Goal: Answer question/provide support: Share knowledge or assist other users

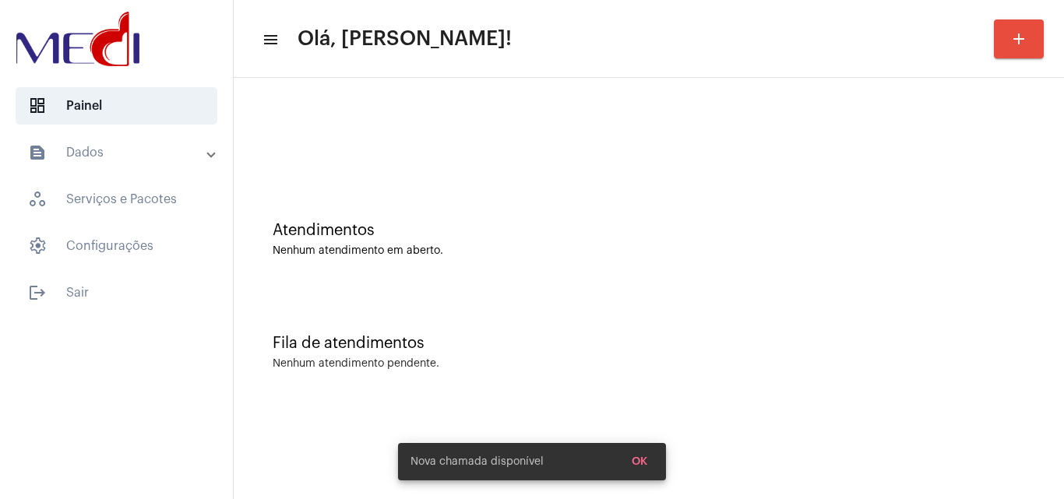
drag, startPoint x: 0, startPoint y: 0, endPoint x: 519, endPoint y: 347, distance: 624.4
click at [519, 347] on div "Fila de atendimentos" at bounding box center [649, 343] width 752 height 17
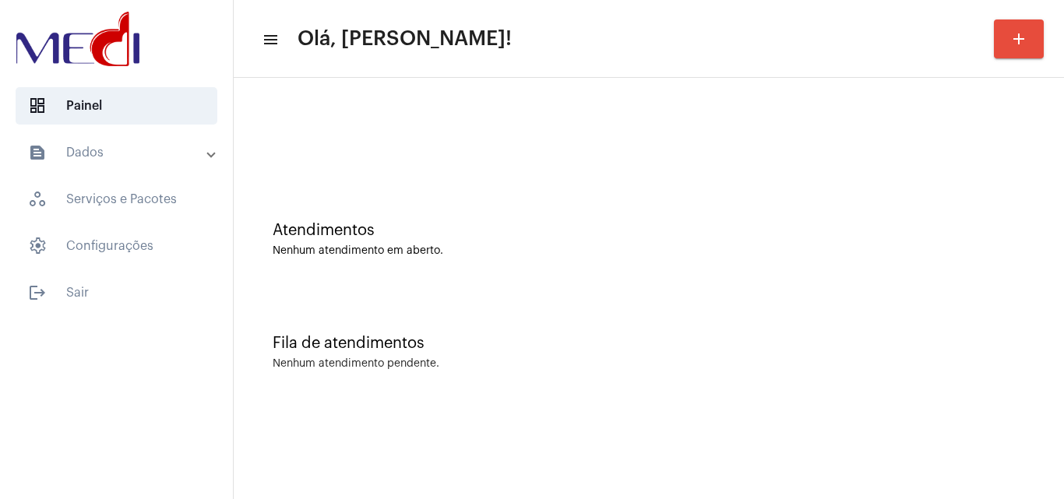
click at [505, 273] on div "Atendimentos Nenhum atendimento em aberto." at bounding box center [648, 231] width 815 height 113
click at [559, 356] on div "Fila de atendimentos Nenhum atendimento pendente." at bounding box center [648, 344] width 815 height 113
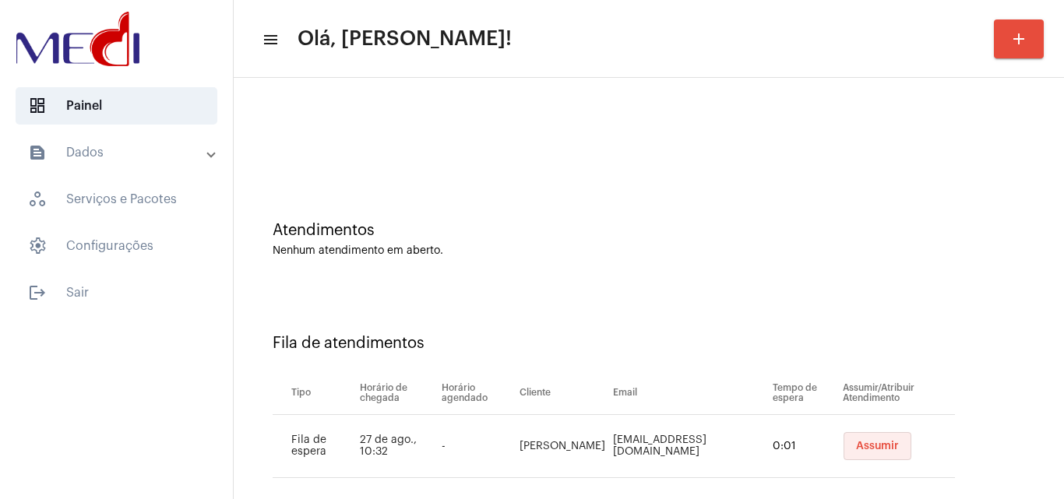
click at [869, 446] on span "Assumir" at bounding box center [877, 446] width 43 height 11
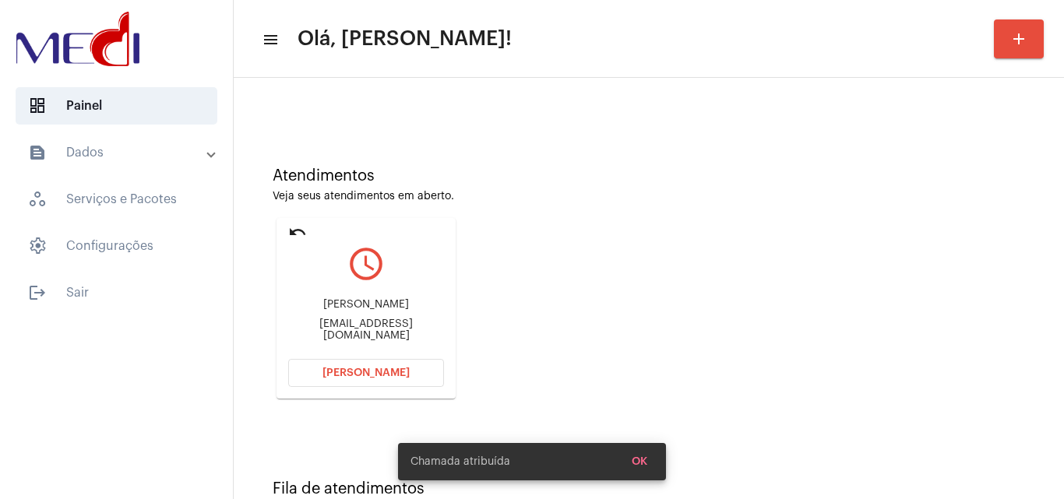
scroll to position [110, 0]
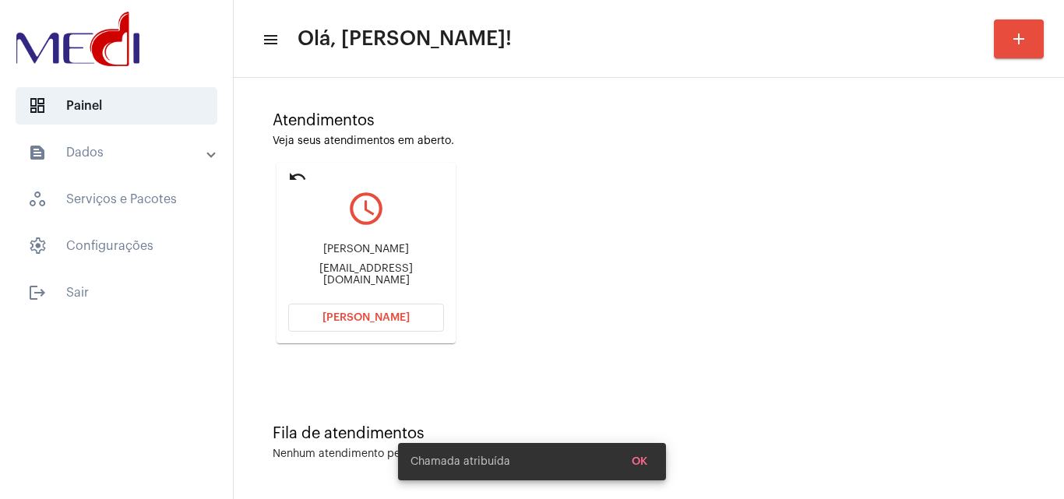
drag, startPoint x: 306, startPoint y: 251, endPoint x: 400, endPoint y: 249, distance: 94.3
click at [400, 249] on div "[PERSON_NAME]" at bounding box center [366, 250] width 156 height 12
copy div "[PERSON_NAME] Ra"
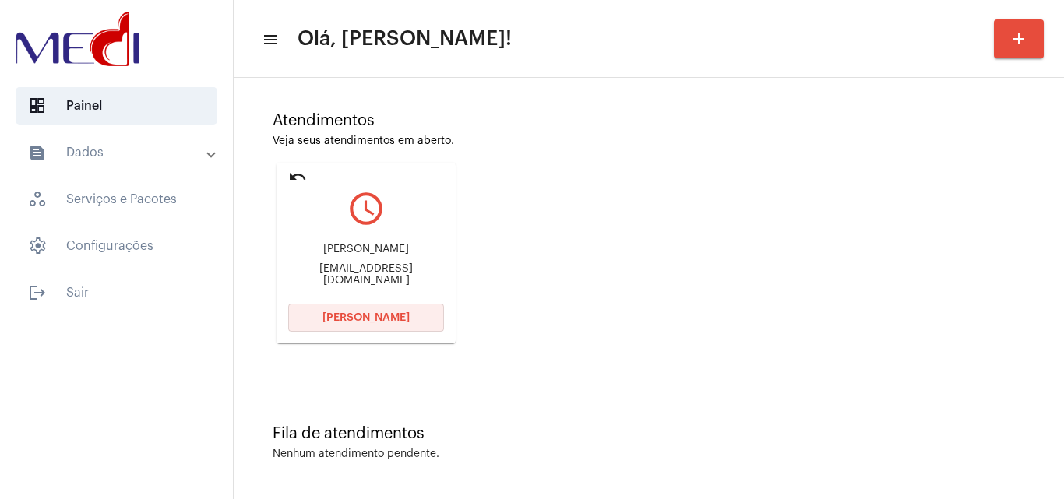
click at [389, 322] on span "[PERSON_NAME]" at bounding box center [365, 317] width 87 height 11
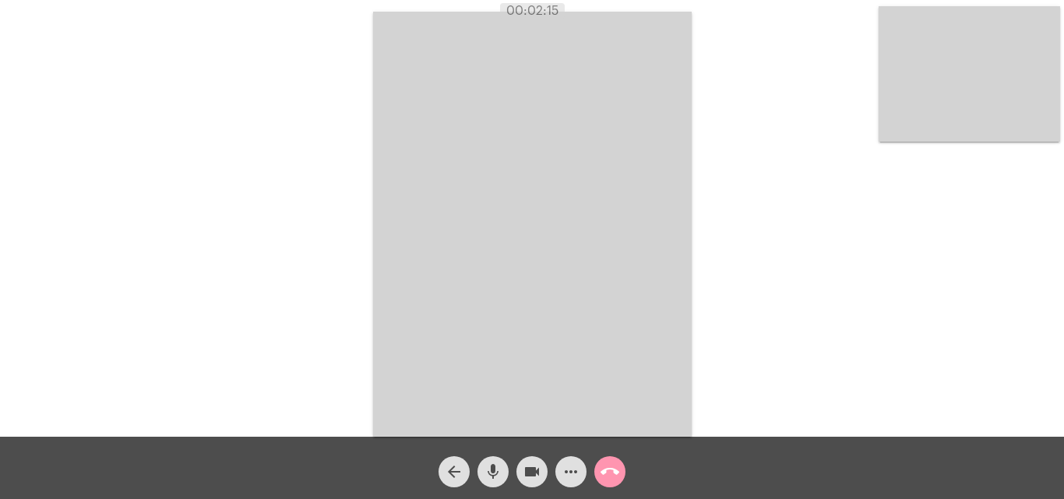
click at [613, 474] on mat-icon "call_end" at bounding box center [610, 472] width 19 height 19
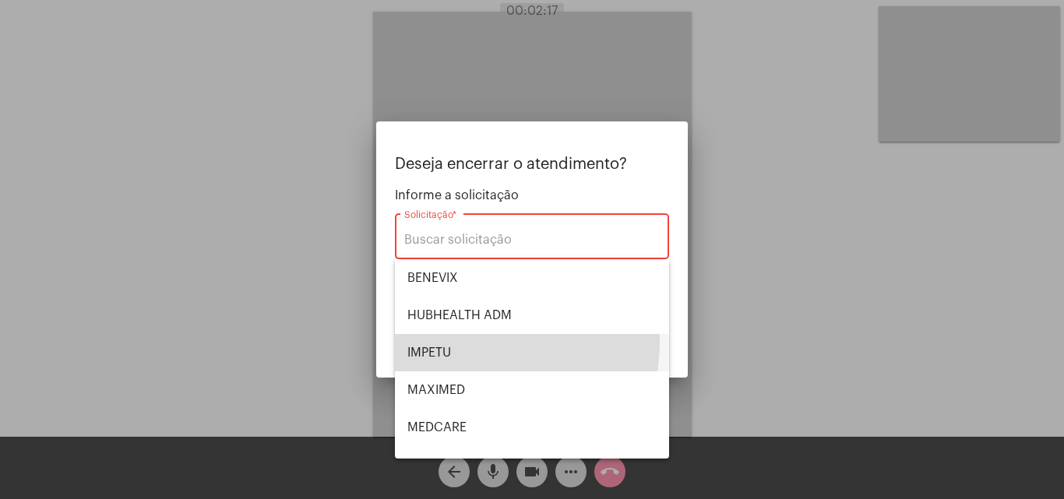
click at [465, 342] on span "IMPETU" at bounding box center [531, 352] width 249 height 37
type input "IMPETU"
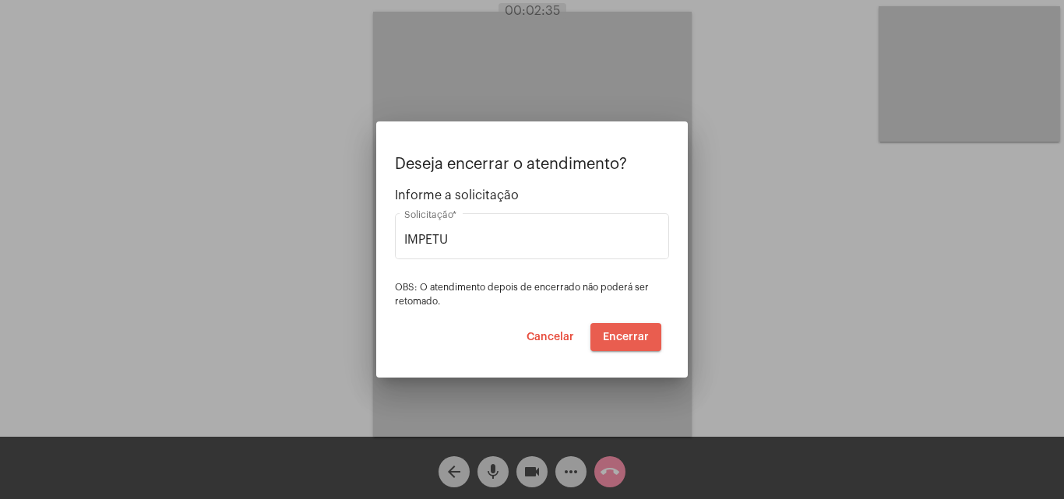
click at [624, 338] on span "Encerrar" at bounding box center [626, 337] width 46 height 11
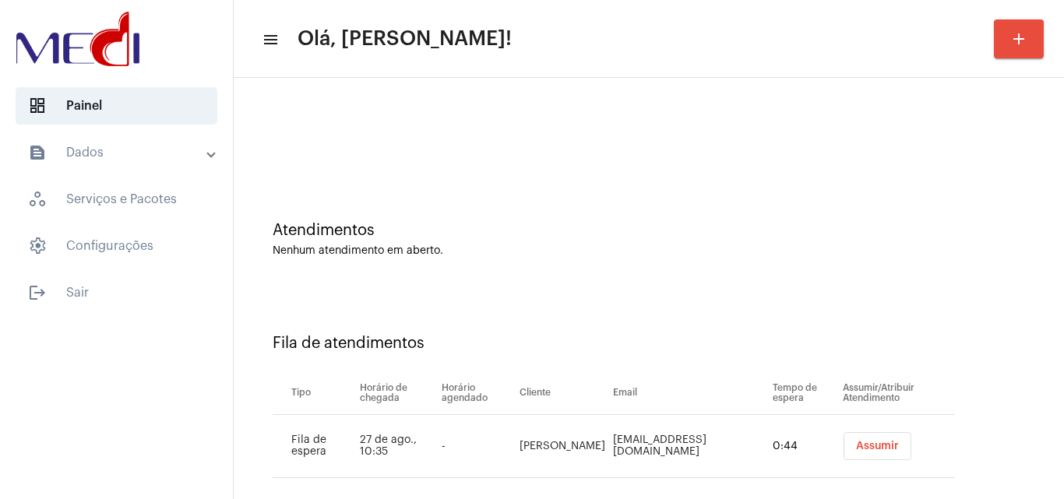
click at [876, 441] on span "Assumir" at bounding box center [877, 446] width 43 height 11
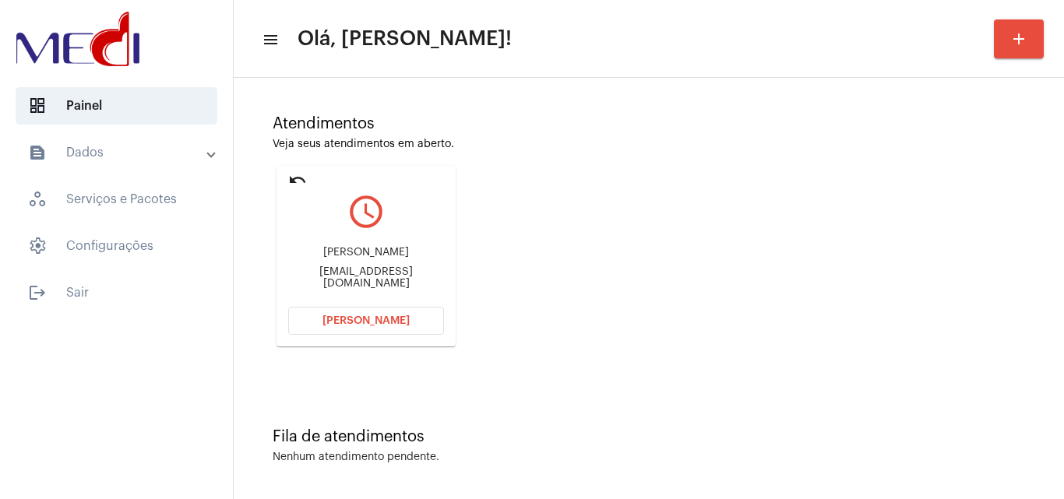
scroll to position [110, 0]
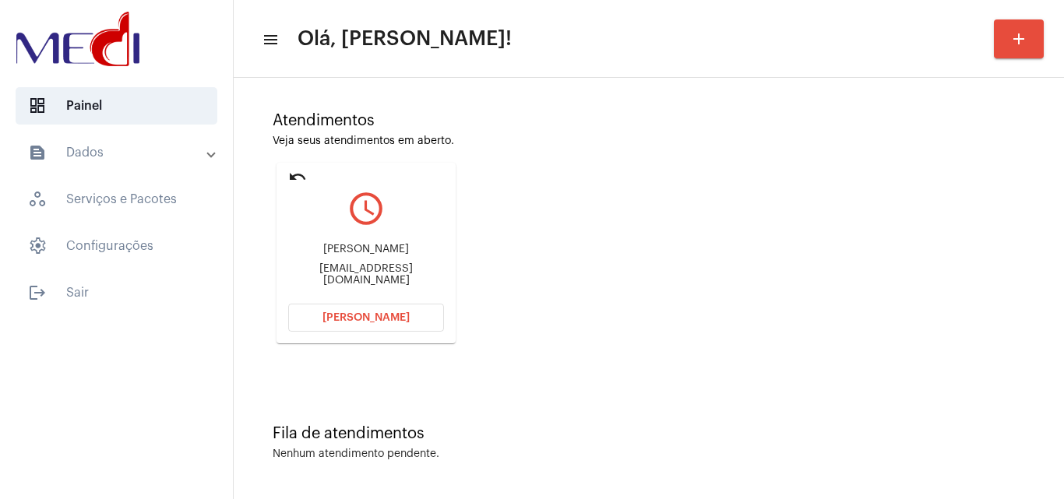
drag, startPoint x: 298, startPoint y: 246, endPoint x: 381, endPoint y: 256, distance: 84.0
click at [381, 256] on div "Gleidson de Oliveira Júnior gleidsonfao@gmail.com" at bounding box center [366, 265] width 156 height 70
copy div "Gleidson de Oliv"
click at [372, 313] on span "[PERSON_NAME]" at bounding box center [365, 317] width 87 height 11
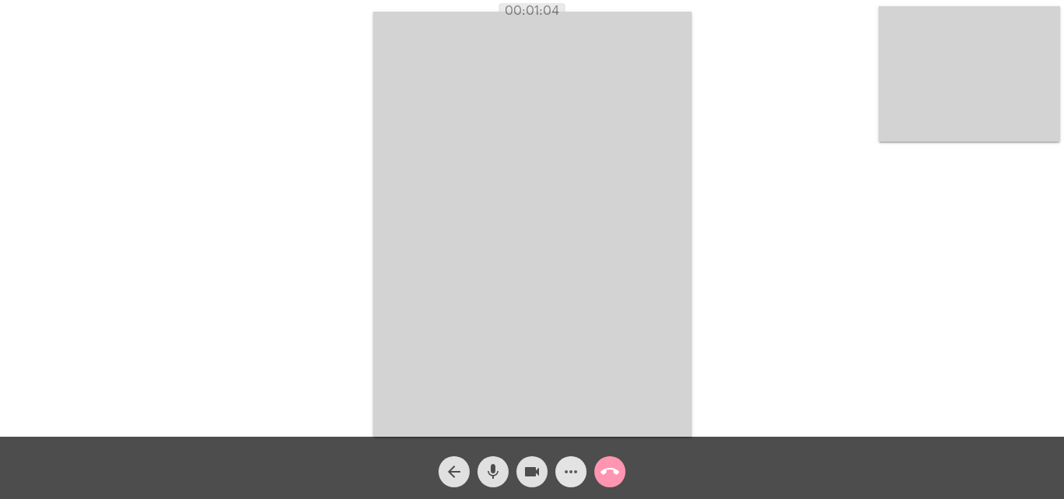
click at [568, 471] on mat-icon "more_horiz" at bounding box center [571, 472] width 19 height 19
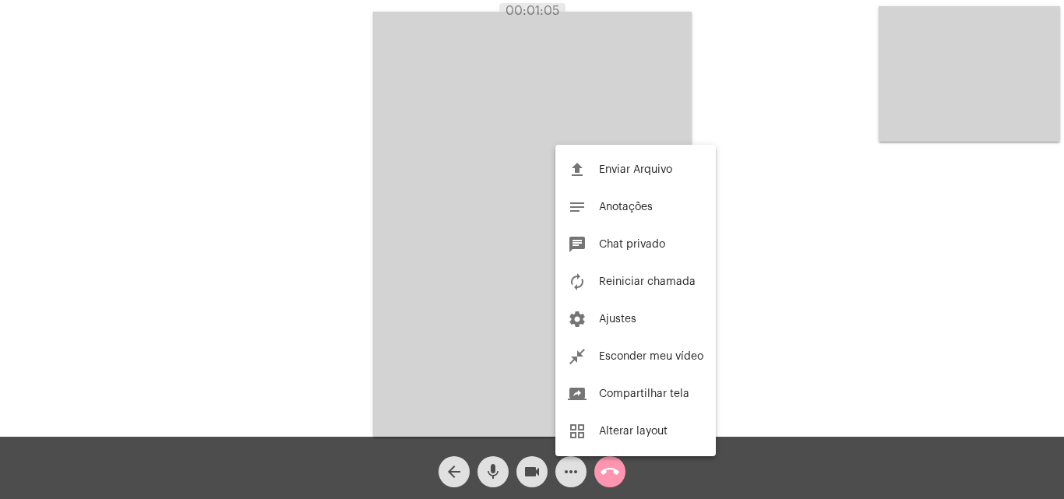
click at [621, 287] on button "autorenew Reiniciar chamada" at bounding box center [635, 281] width 160 height 37
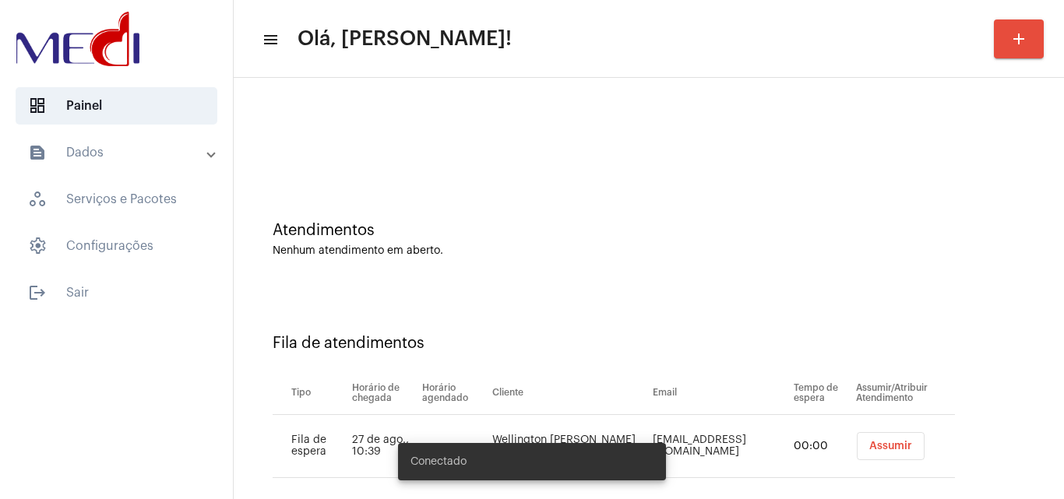
scroll to position [21, 0]
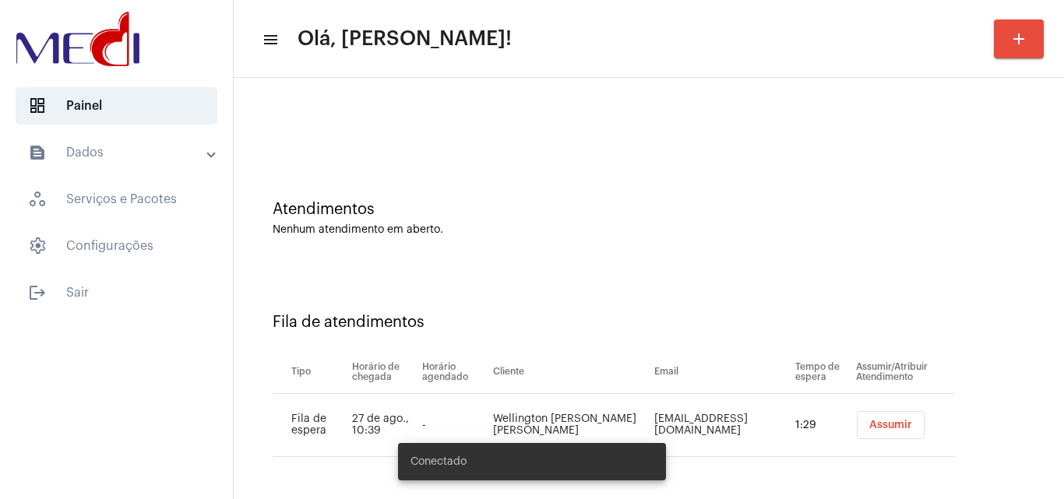
click at [871, 424] on span "Assumir" at bounding box center [890, 425] width 43 height 11
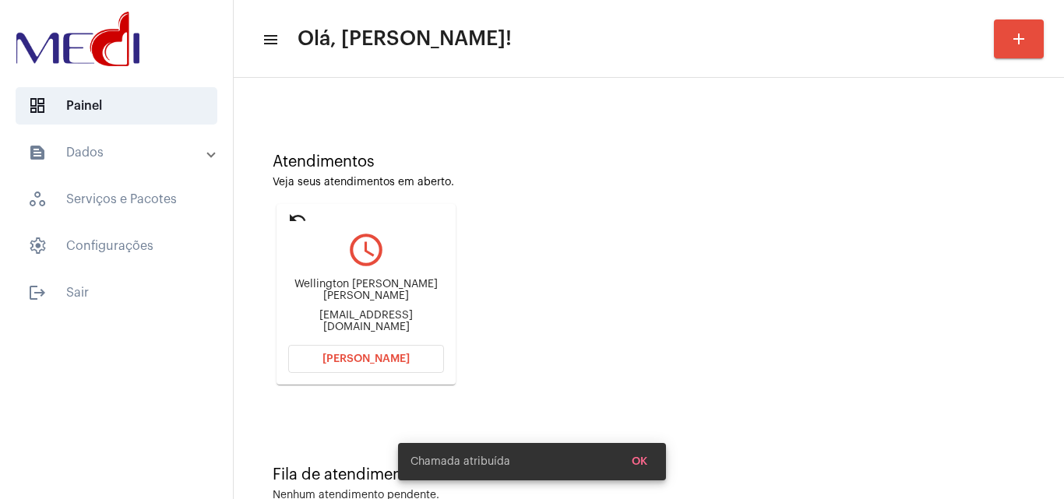
scroll to position [110, 0]
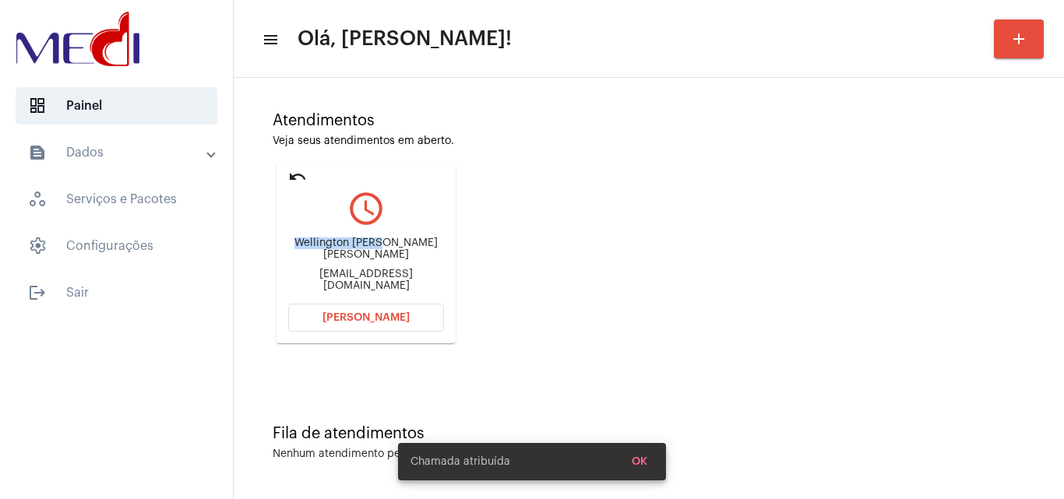
drag, startPoint x: 287, startPoint y: 254, endPoint x: 375, endPoint y: 263, distance: 88.5
click at [375, 263] on mat-card "undo query_builder Wellington Rodrigues da Silva etosilva80@gmail.com Abrir Cha…" at bounding box center [366, 253] width 179 height 181
copy div "Wellington Rodri"
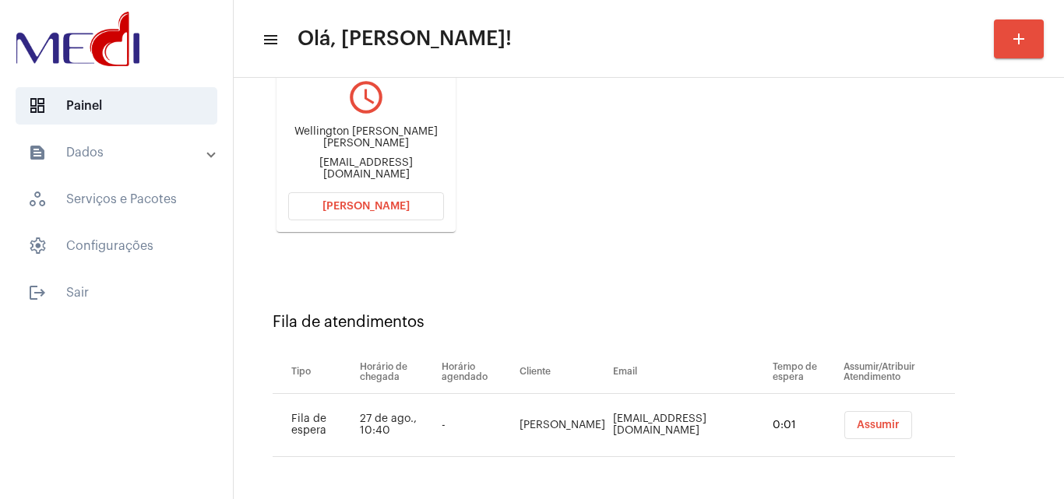
click at [860, 429] on span "Assumir" at bounding box center [878, 425] width 43 height 11
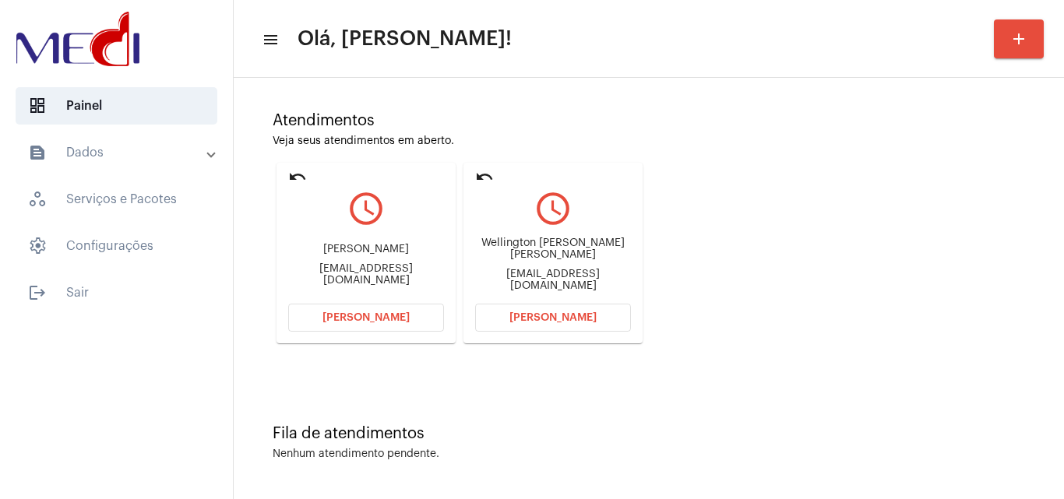
click at [562, 323] on button "[PERSON_NAME]" at bounding box center [553, 318] width 156 height 28
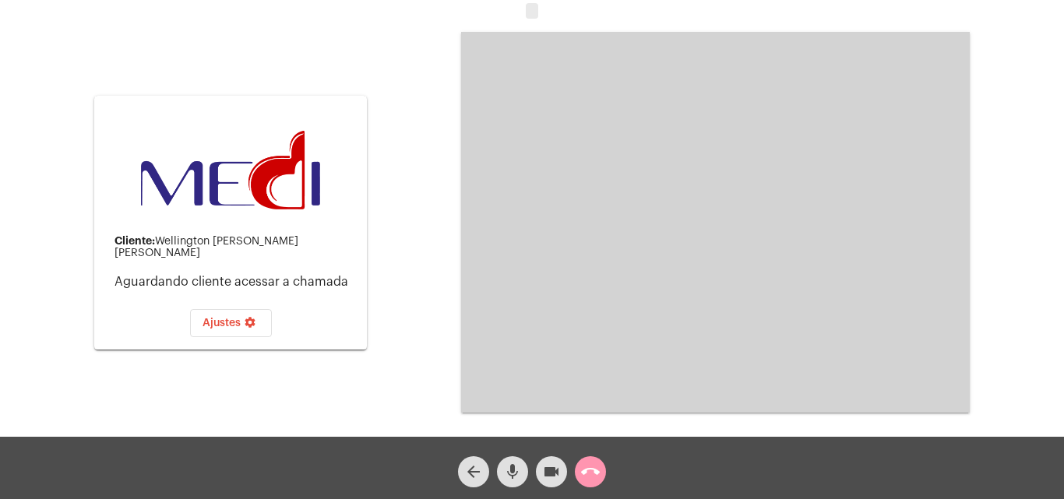
click at [513, 476] on mat-icon "mic" at bounding box center [512, 472] width 19 height 19
click at [597, 482] on span "call_end" at bounding box center [590, 471] width 19 height 31
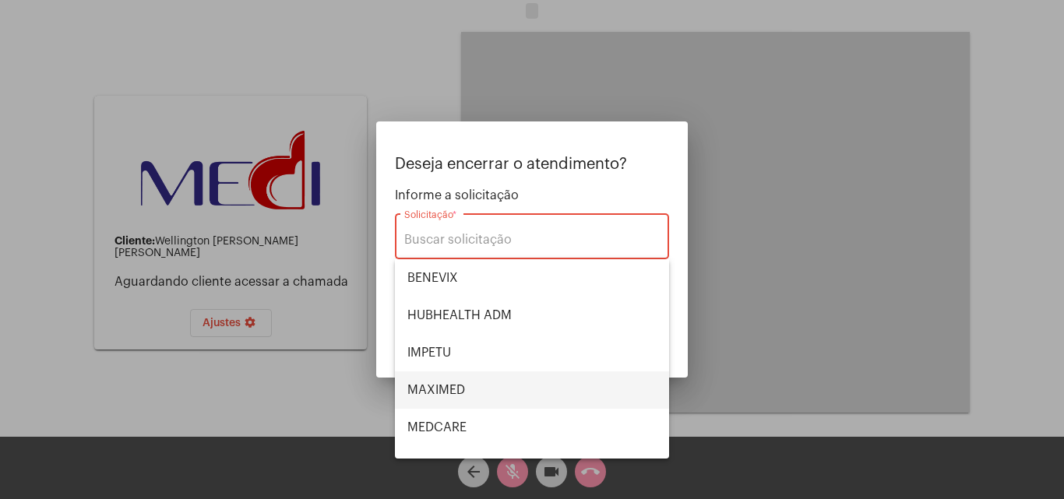
click at [477, 386] on span "MAXIMED" at bounding box center [531, 390] width 249 height 37
type input "MAXIMED"
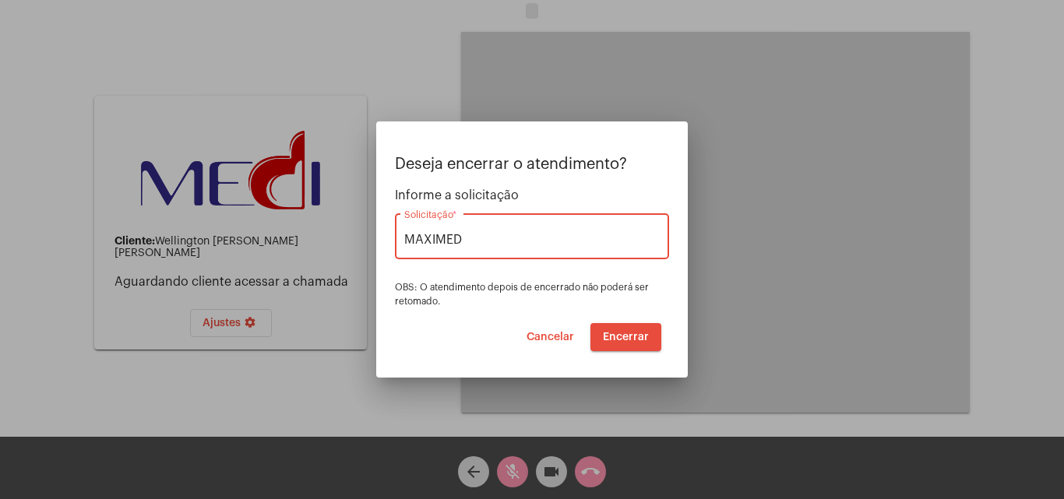
click at [626, 337] on span "Encerrar" at bounding box center [626, 337] width 46 height 11
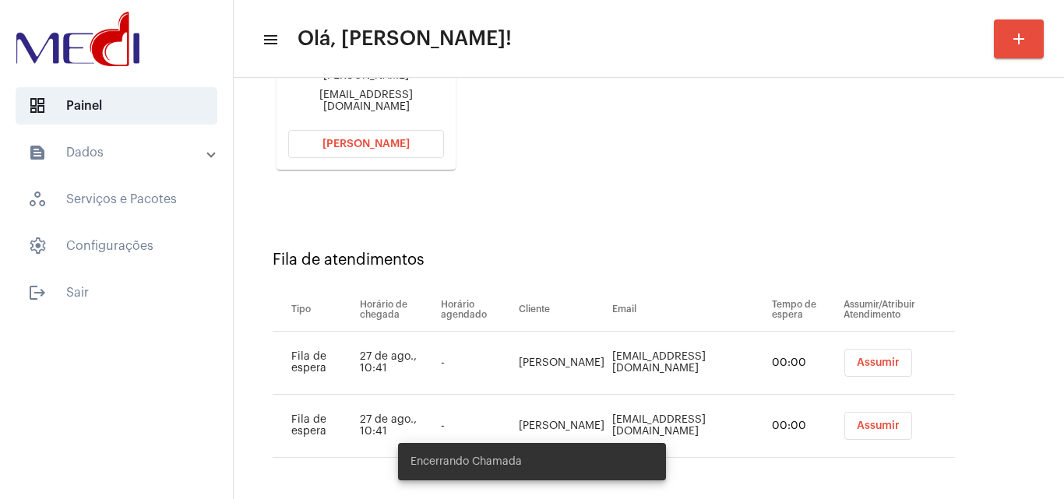
scroll to position [284, 0]
click at [862, 420] on span "Assumir" at bounding box center [877, 425] width 43 height 11
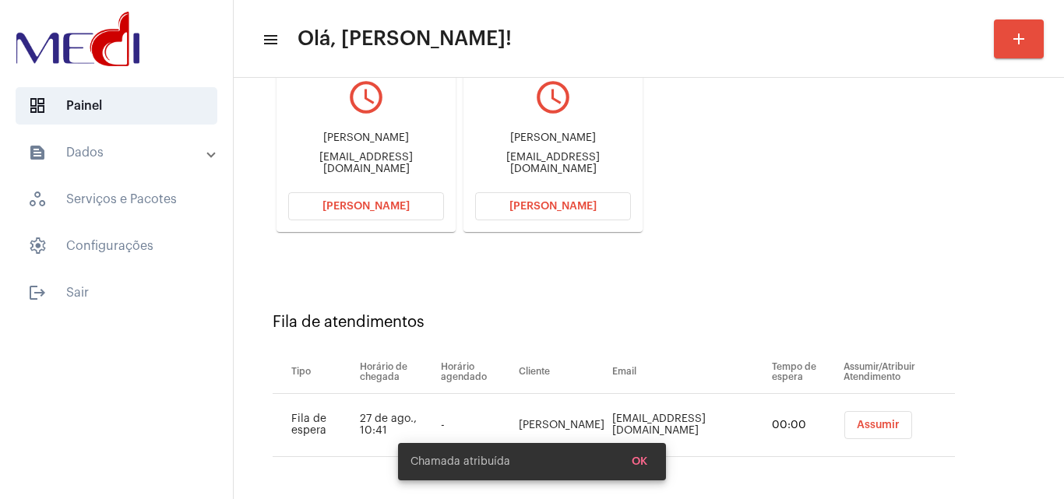
click at [861, 421] on span "Assumir" at bounding box center [878, 425] width 43 height 11
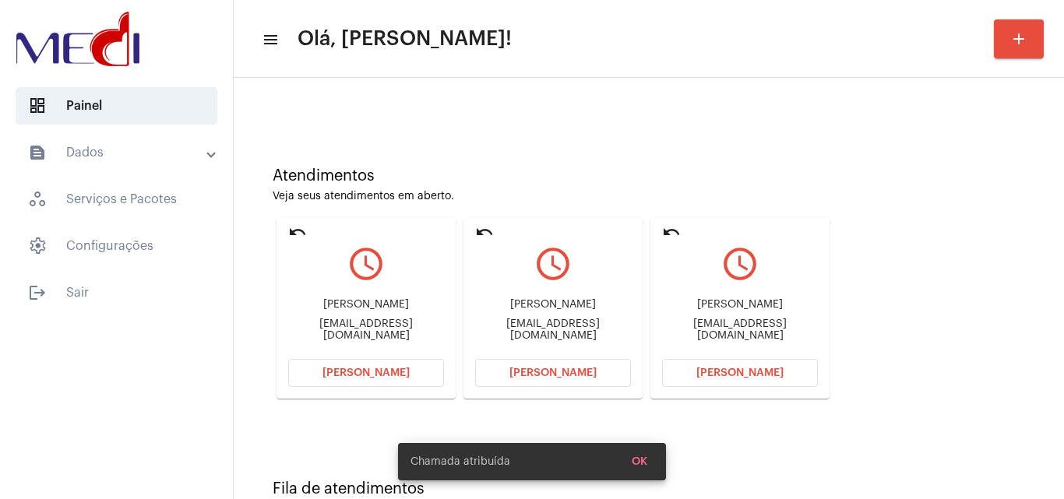
scroll to position [110, 0]
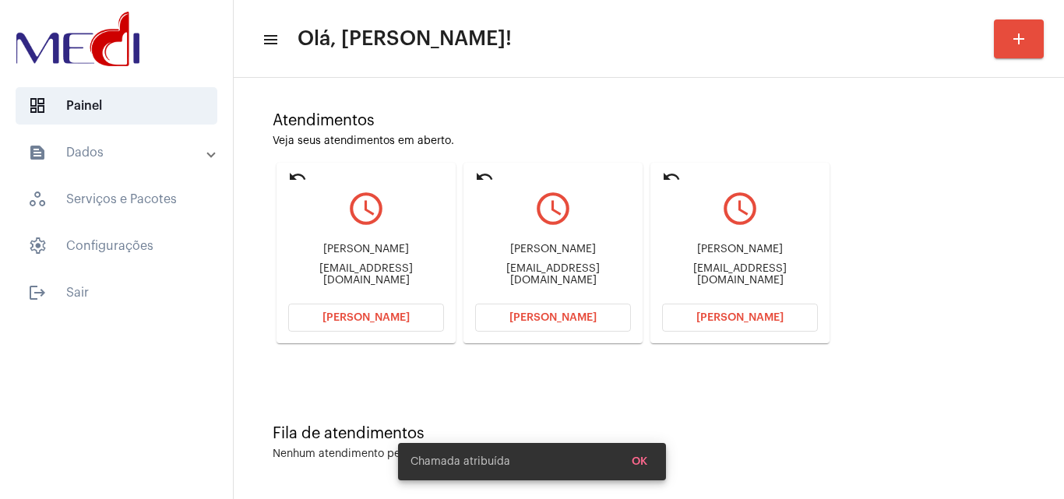
drag, startPoint x: 295, startPoint y: 251, endPoint x: 411, endPoint y: 259, distance: 116.3
click at [411, 255] on div "Gleidson de Oliveira Júnior" at bounding box center [366, 250] width 156 height 12
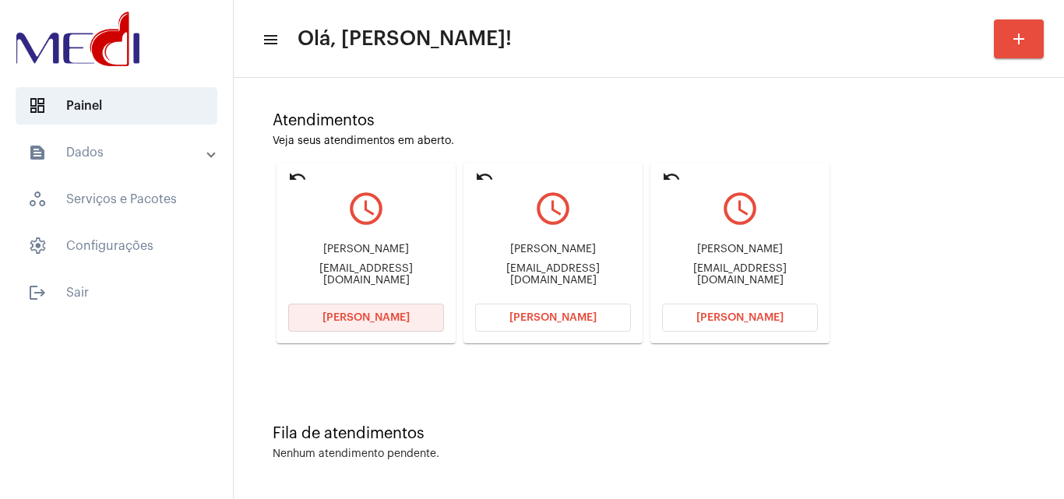
click at [400, 318] on span "Abrir Chamada" at bounding box center [365, 317] width 87 height 11
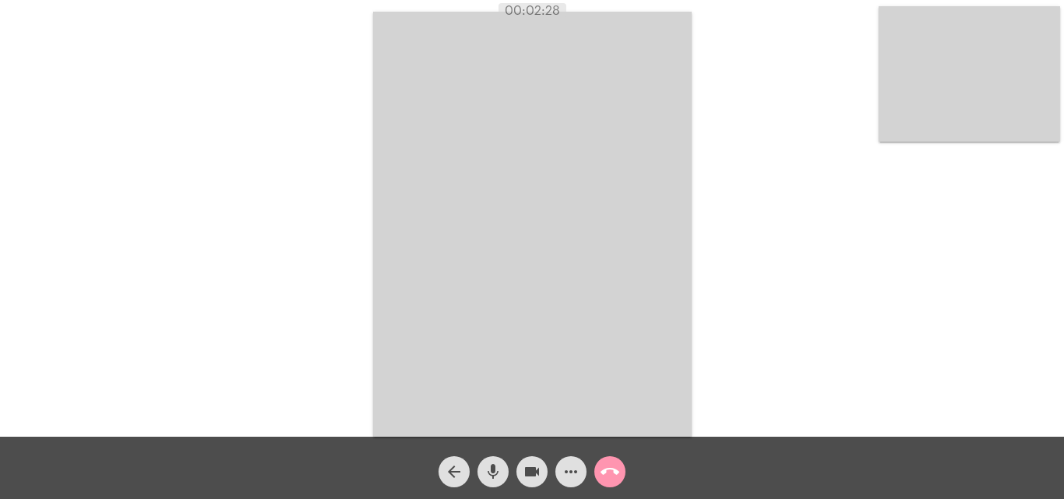
click at [612, 471] on mat-icon "call_end" at bounding box center [610, 472] width 19 height 19
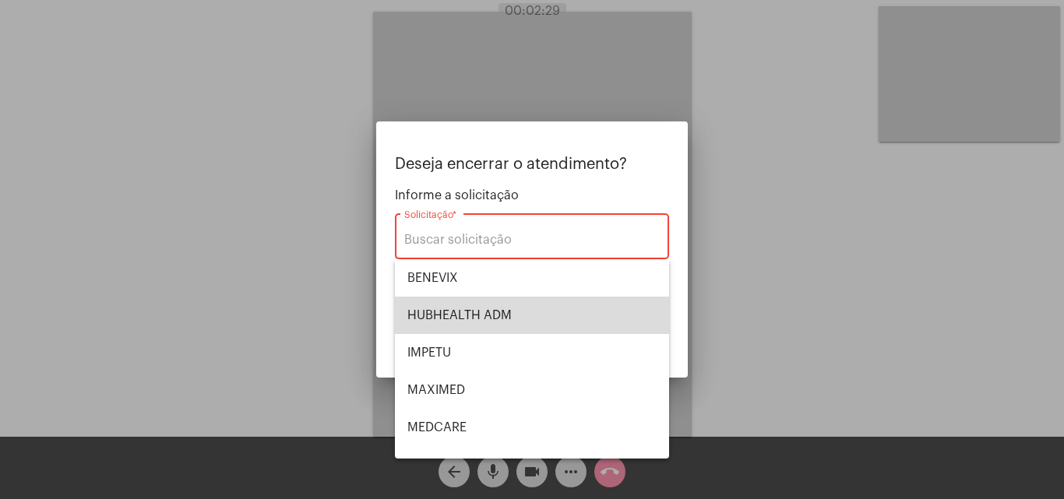
drag, startPoint x: 541, startPoint y: 312, endPoint x: 644, endPoint y: 343, distance: 107.2
click at [543, 312] on span "HUBHEALTH ADM" at bounding box center [531, 315] width 249 height 37
type input "HUBHEALTH ADM"
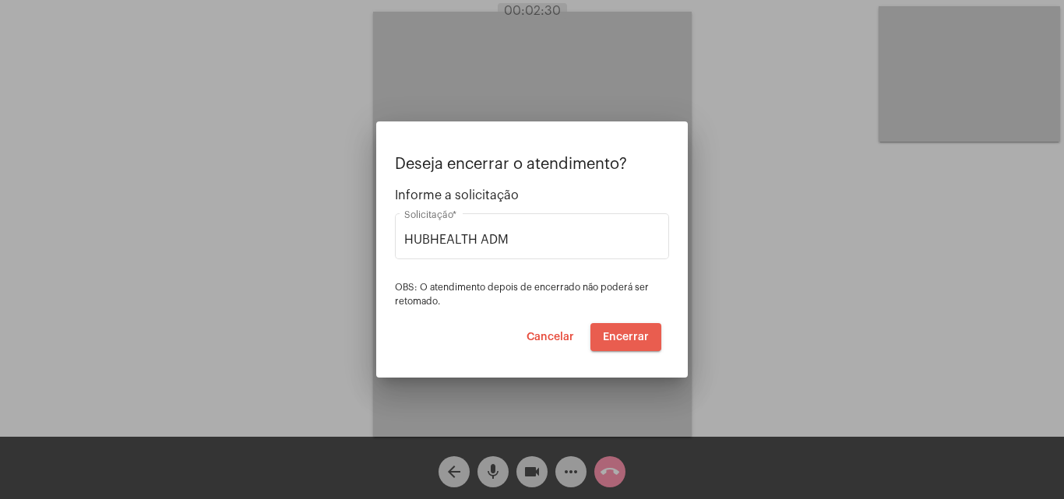
click at [626, 336] on span "Encerrar" at bounding box center [626, 337] width 46 height 11
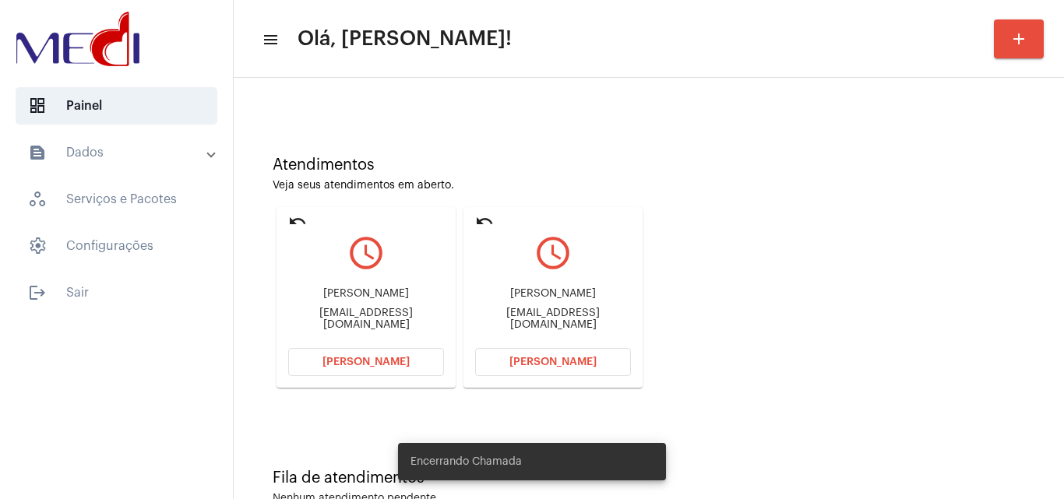
scroll to position [110, 0]
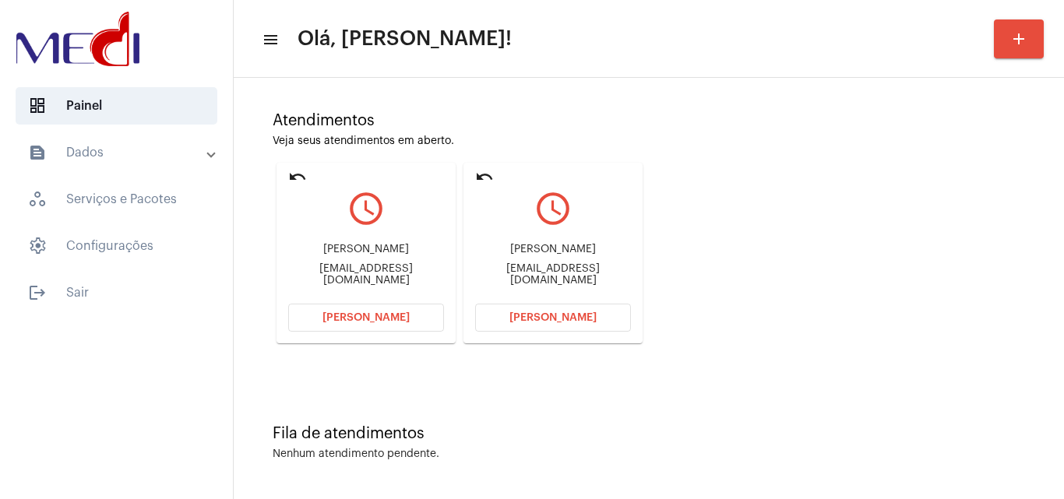
drag, startPoint x: 498, startPoint y: 252, endPoint x: 611, endPoint y: 254, distance: 113.0
click at [611, 254] on div "Edson Prazeres" at bounding box center [553, 250] width 156 height 12
copy div "Edson Prazeres"
click at [571, 317] on span "Abrir Chamada" at bounding box center [552, 317] width 87 height 11
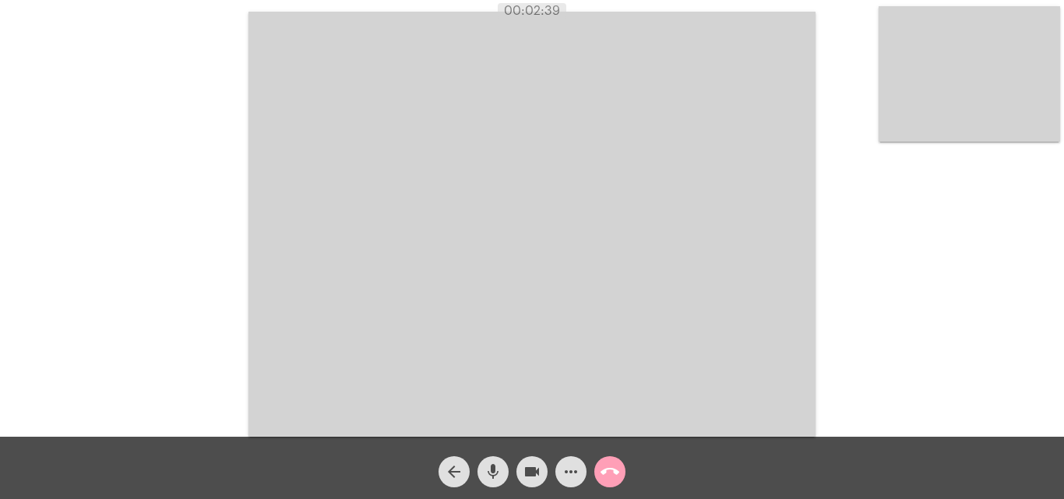
click at [610, 469] on mat-icon "call_end" at bounding box center [610, 472] width 19 height 19
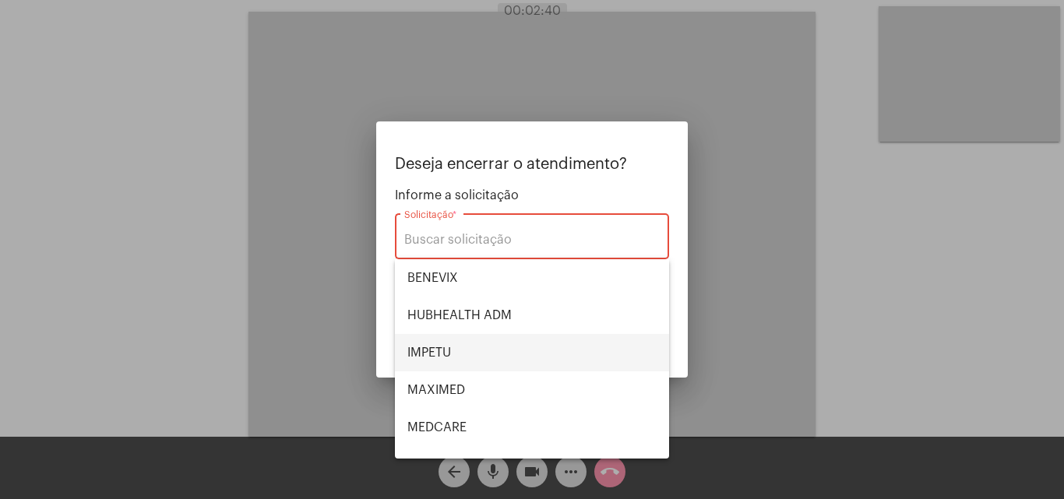
click at [485, 356] on span "IMPETU" at bounding box center [531, 352] width 249 height 37
type input "IMPETU"
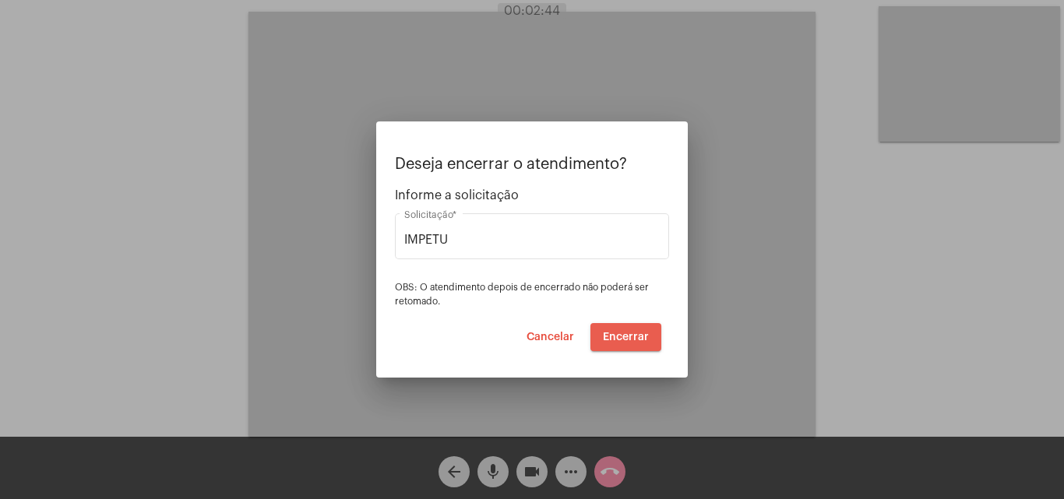
click at [626, 333] on span "Encerrar" at bounding box center [626, 337] width 46 height 11
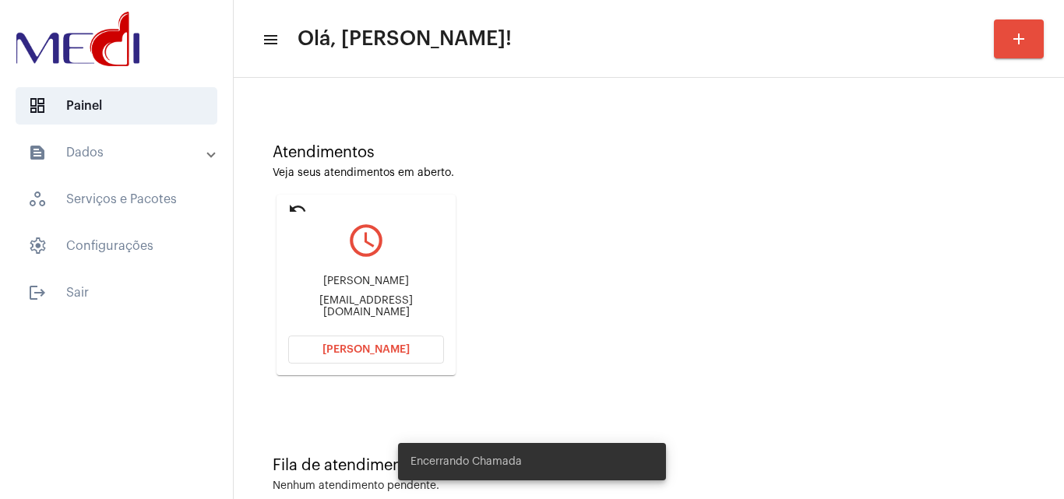
scroll to position [110, 0]
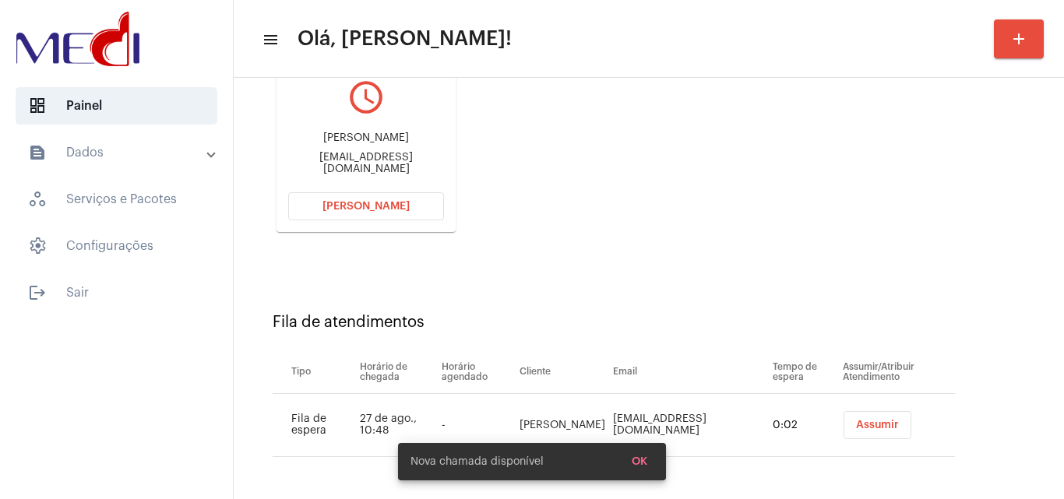
click at [873, 427] on span "Assumir" at bounding box center [877, 425] width 43 height 11
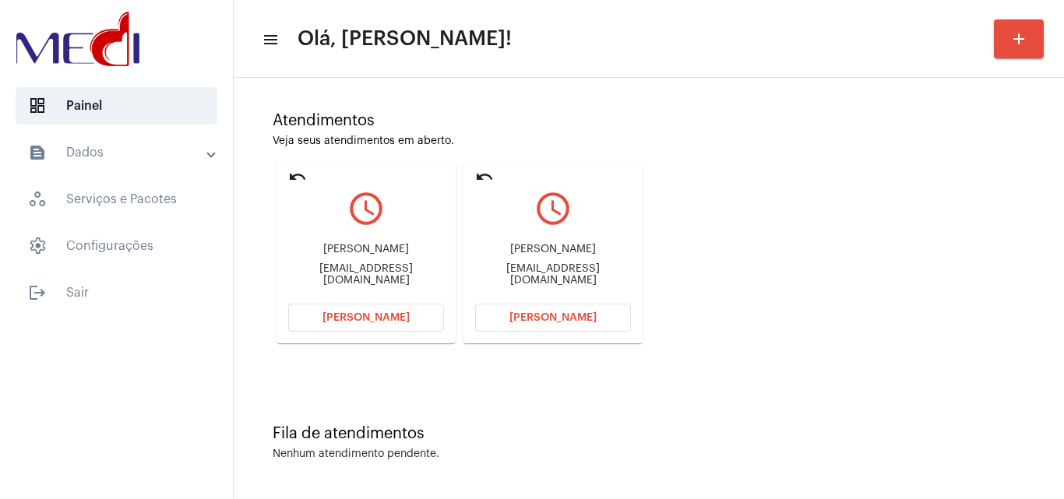
drag, startPoint x: 503, startPoint y: 244, endPoint x: 602, endPoint y: 248, distance: 99.0
click at [602, 248] on div "Sabrina martins bina.bina.martins@outlook.com" at bounding box center [553, 265] width 156 height 70
copy div "Sabrina martins"
click at [554, 314] on span "Abrir Chamada" at bounding box center [552, 317] width 87 height 11
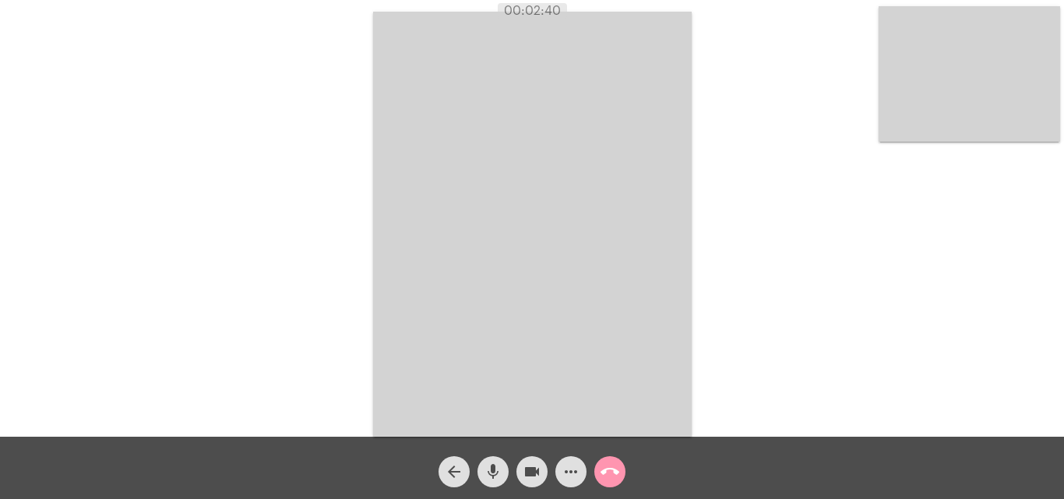
click at [615, 466] on mat-icon "call_end" at bounding box center [610, 472] width 19 height 19
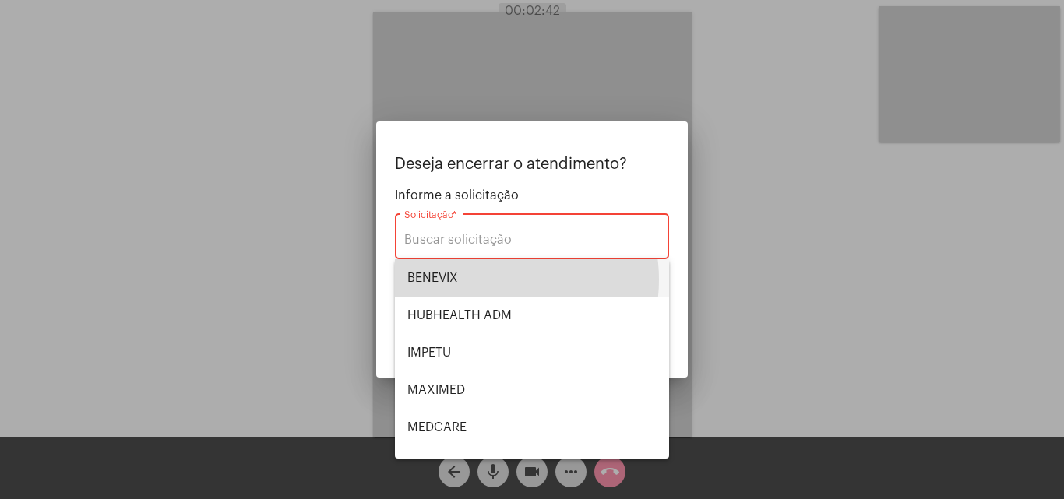
click at [497, 279] on span "BENEVIX" at bounding box center [531, 277] width 249 height 37
type input "BENEVIX"
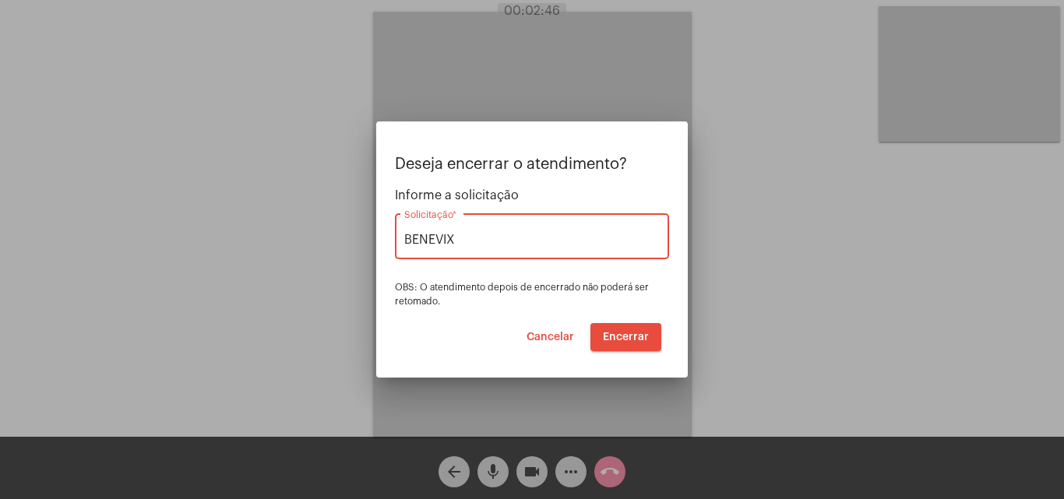
click at [627, 335] on span "Encerrar" at bounding box center [626, 337] width 46 height 11
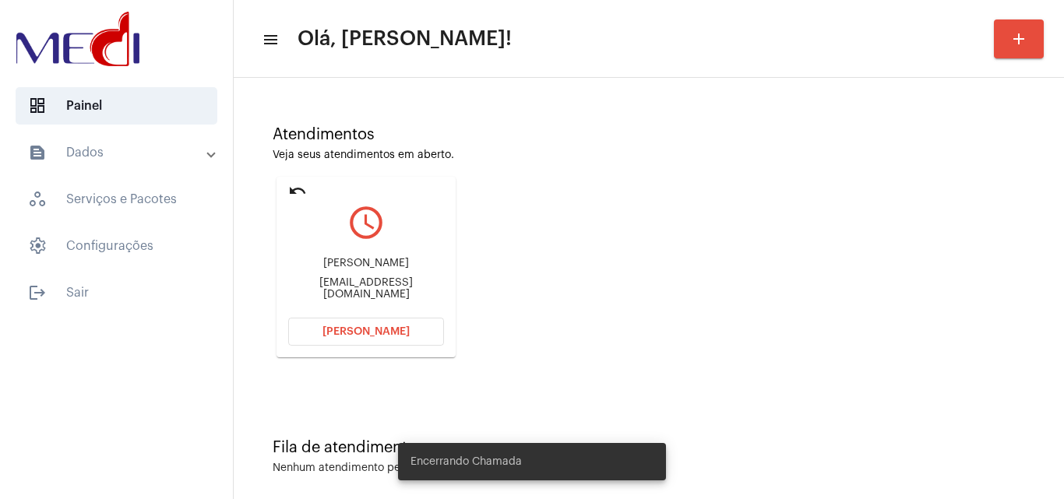
scroll to position [110, 0]
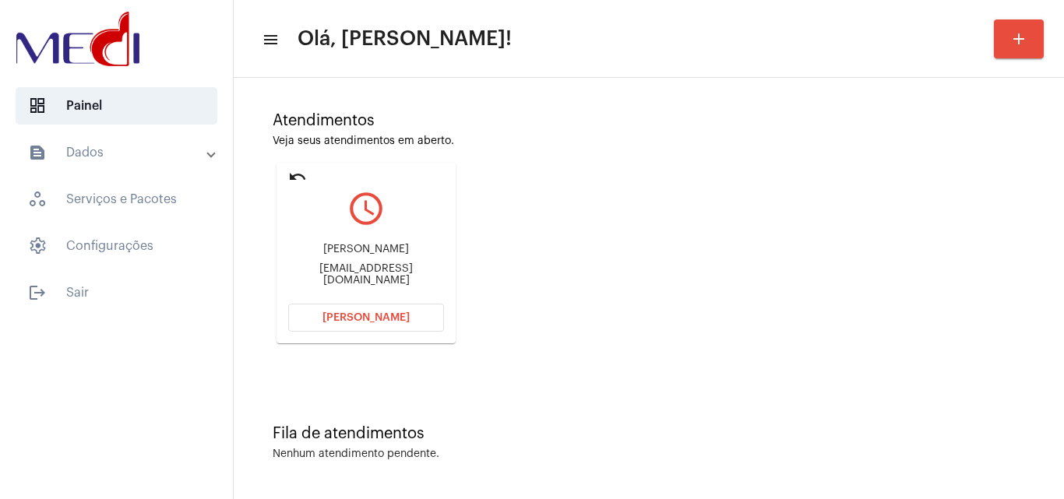
drag, startPoint x: 289, startPoint y: 270, endPoint x: 369, endPoint y: 274, distance: 80.4
click at [369, 274] on mat-card "undo query_builder Gustavo gustavoalexandre029@gmail.com Abrir Chamada" at bounding box center [366, 253] width 179 height 181
click at [371, 314] on span "Abrir Chamada" at bounding box center [365, 317] width 87 height 11
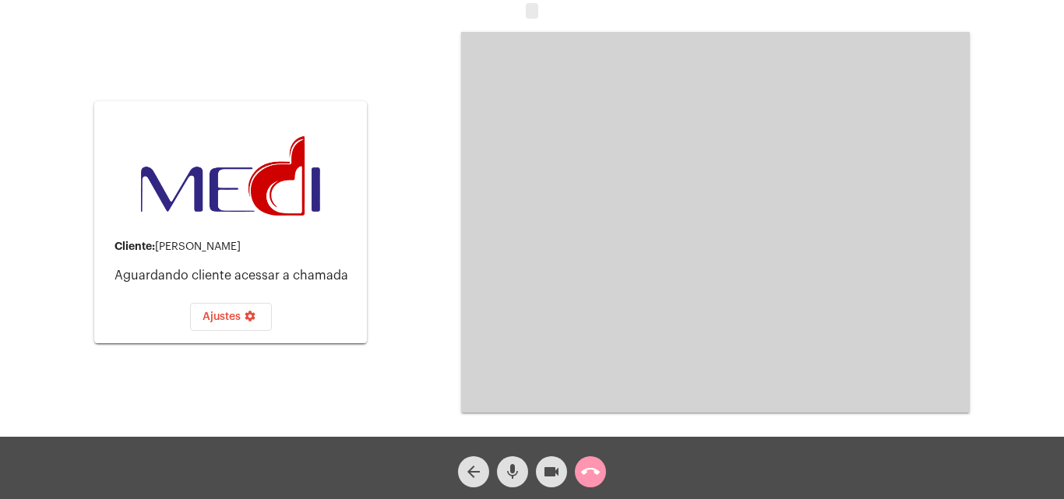
click at [513, 482] on span "mic" at bounding box center [512, 471] width 19 height 31
click at [597, 477] on mat-icon "call_end" at bounding box center [590, 472] width 19 height 19
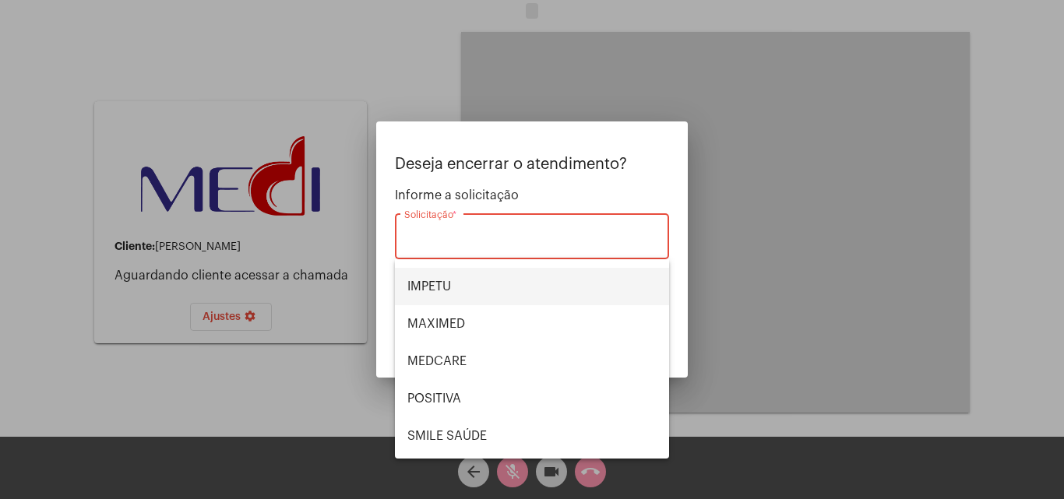
scroll to position [174, 0]
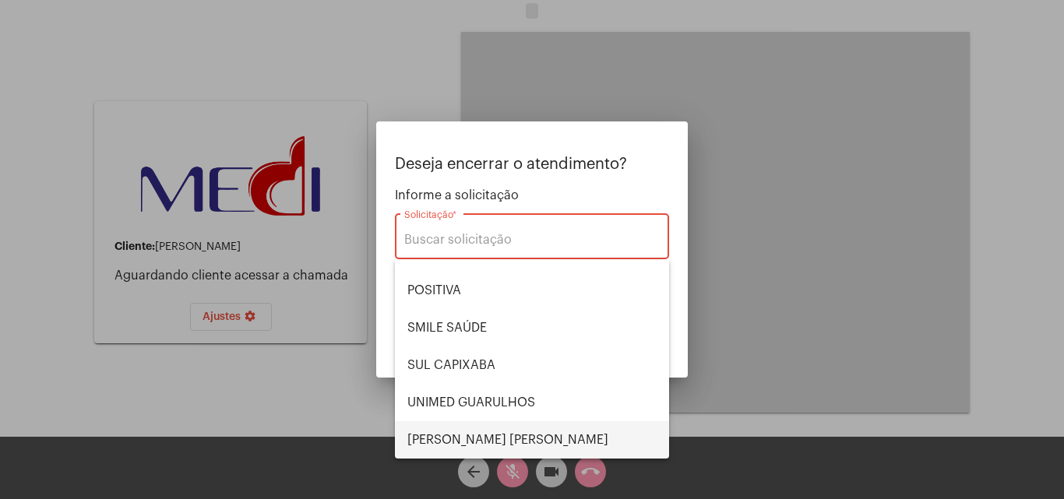
click at [485, 432] on span "VERA CRUZ" at bounding box center [531, 439] width 249 height 37
type input "VERA CRUZ"
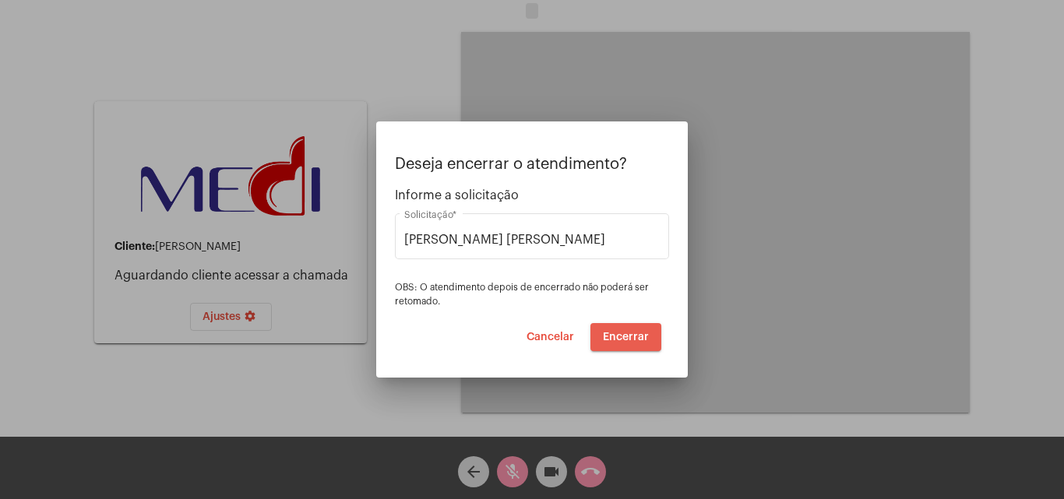
click at [623, 345] on button "Encerrar" at bounding box center [625, 337] width 71 height 28
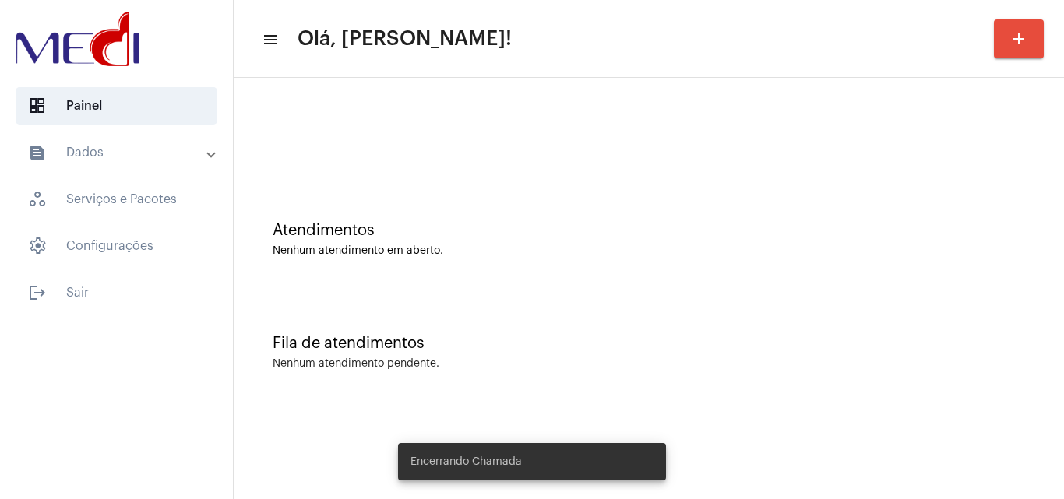
click at [702, 285] on div "Atendimentos Nenhum atendimento em aberto." at bounding box center [648, 231] width 815 height 113
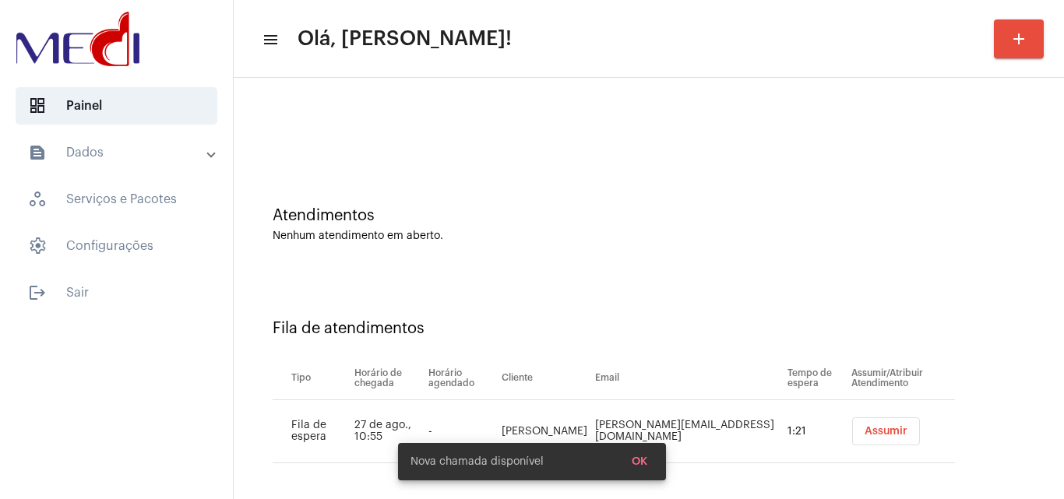
scroll to position [21, 0]
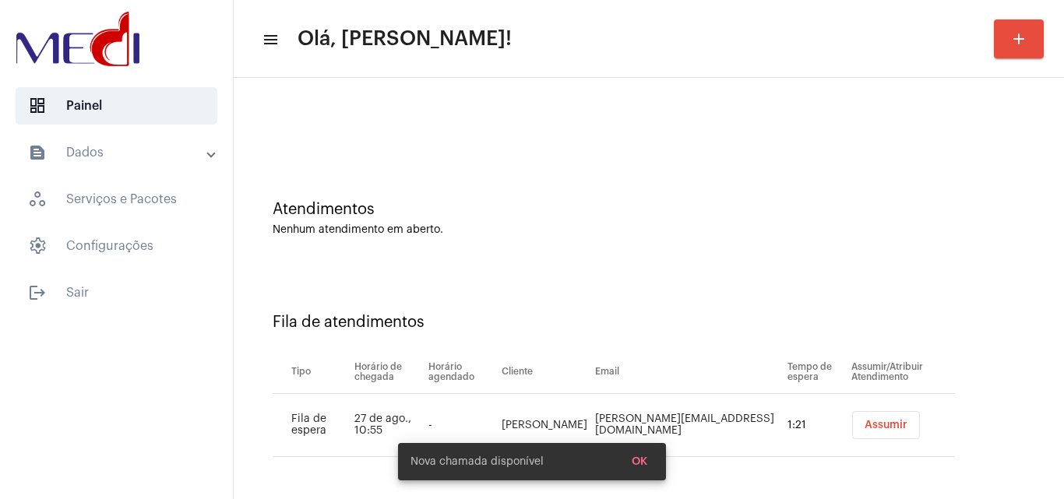
click at [865, 423] on span "Assumir" at bounding box center [886, 425] width 43 height 11
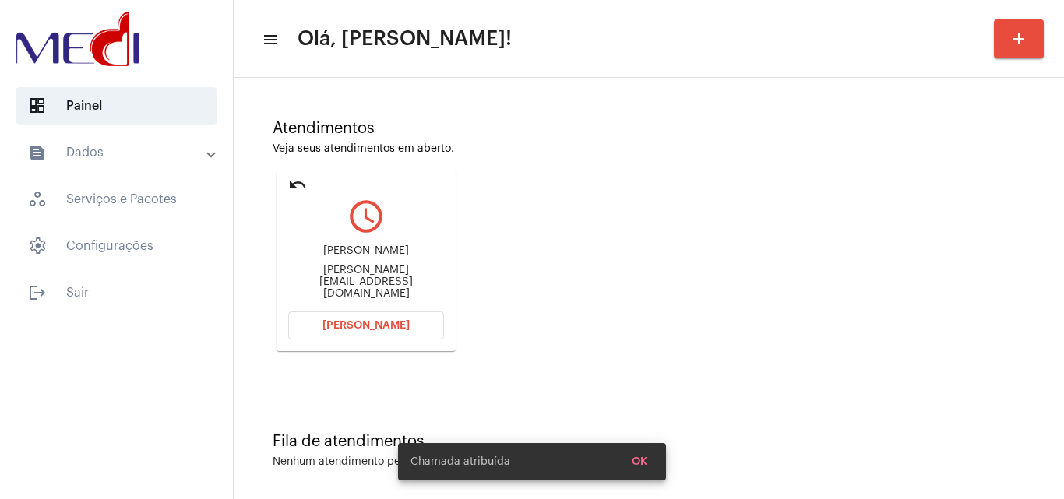
scroll to position [110, 0]
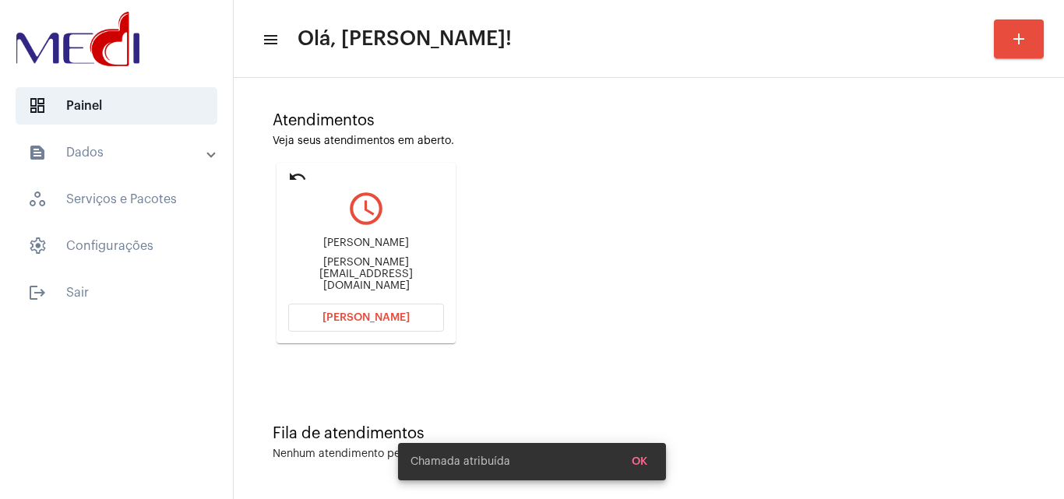
drag, startPoint x: 285, startPoint y: 273, endPoint x: 352, endPoint y: 280, distance: 67.4
click at [352, 280] on mat-card "undo query_builder Michele michele.freitas147@gmail.com Abrir Chamada" at bounding box center [366, 253] width 179 height 181
click at [354, 280] on div "michele.freitas147@gmail.com" at bounding box center [366, 274] width 156 height 35
drag, startPoint x: 404, startPoint y: 225, endPoint x: 320, endPoint y: 259, distance: 90.1
click at [397, 227] on mat-icon "query_builder" at bounding box center [366, 208] width 156 height 39
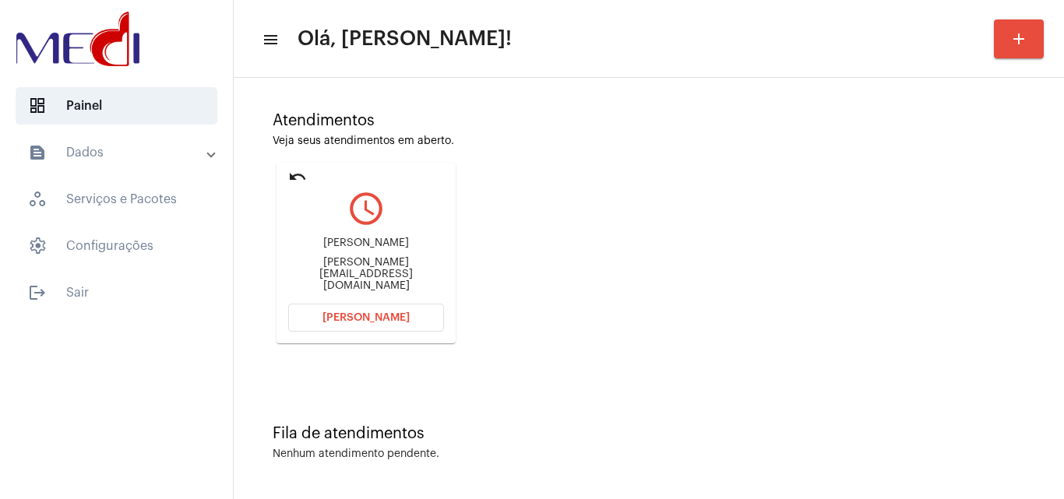
drag, startPoint x: 347, startPoint y: 234, endPoint x: 467, endPoint y: 248, distance: 121.5
click at [347, 236] on div "Michele michele.freitas147@gmail.com" at bounding box center [366, 265] width 156 height 70
drag, startPoint x: 344, startPoint y: 280, endPoint x: 380, endPoint y: 281, distance: 36.6
click at [380, 281] on mat-card "undo query_builder Michele michele.freitas147@gmail.com Abrir Chamada" at bounding box center [366, 253] width 179 height 181
copy div "michele.freitas147"
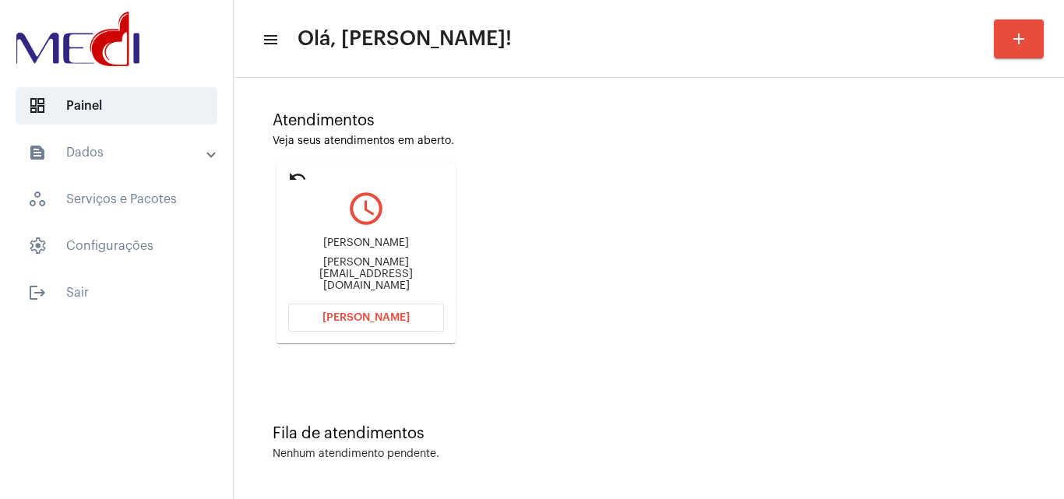
click at [354, 310] on button "Abrir Chamada" at bounding box center [366, 318] width 156 height 28
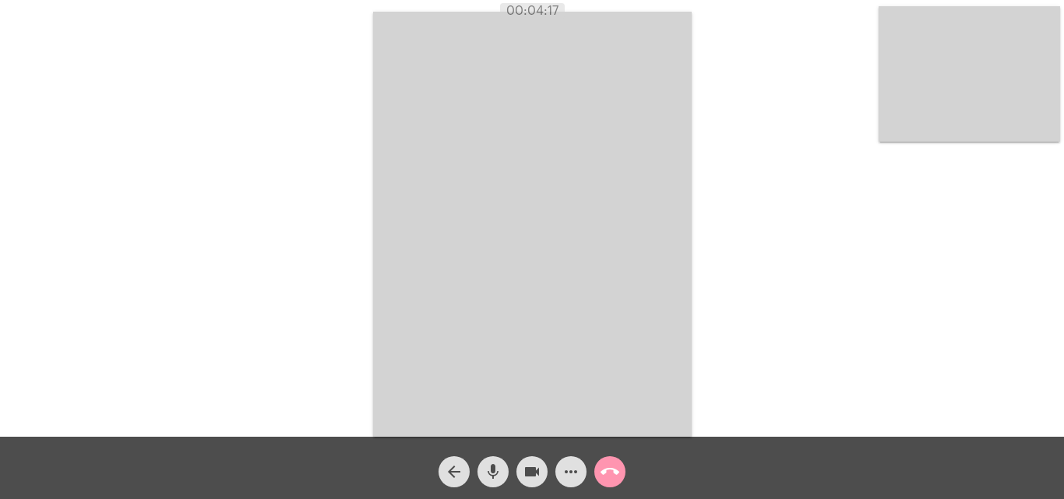
click at [604, 471] on mat-icon "call_end" at bounding box center [610, 472] width 19 height 19
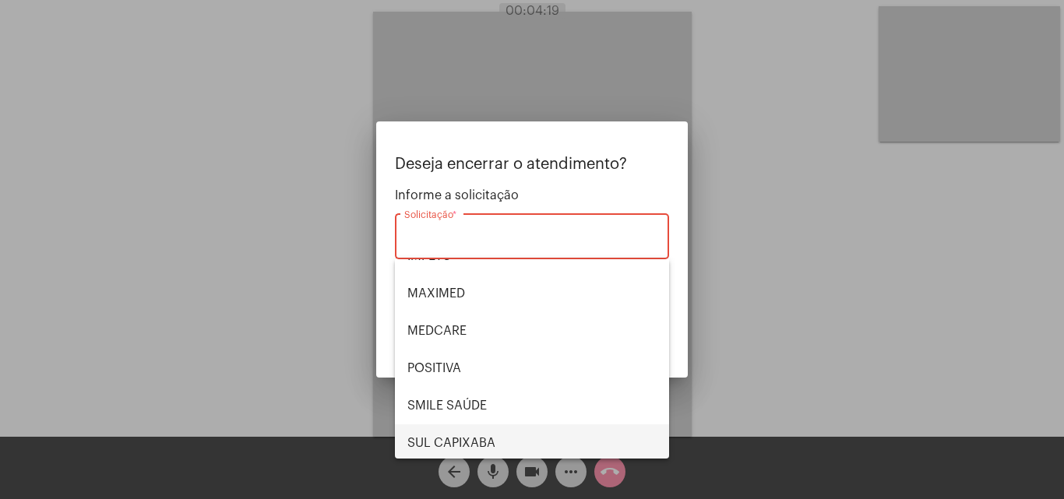
scroll to position [174, 0]
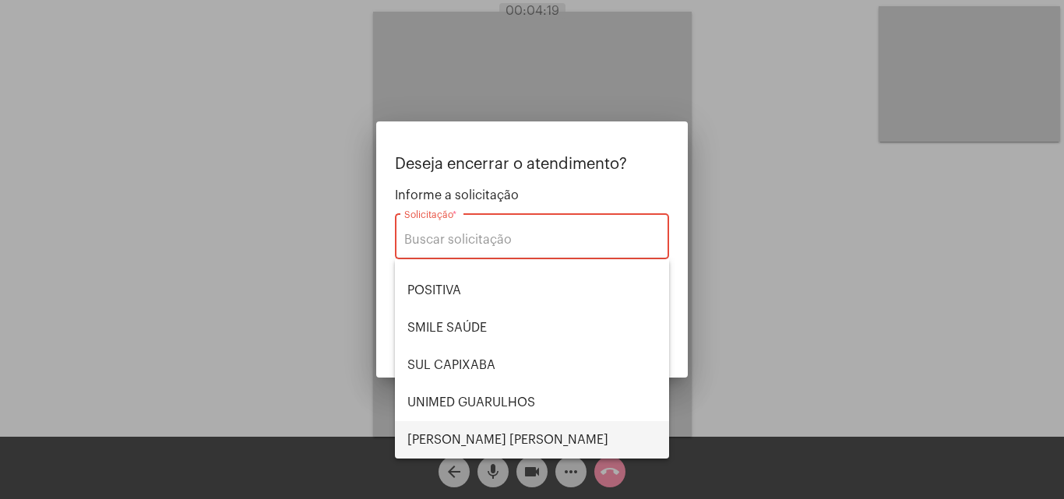
click at [489, 439] on span "VERA CRUZ" at bounding box center [531, 439] width 249 height 37
type input "VERA CRUZ"
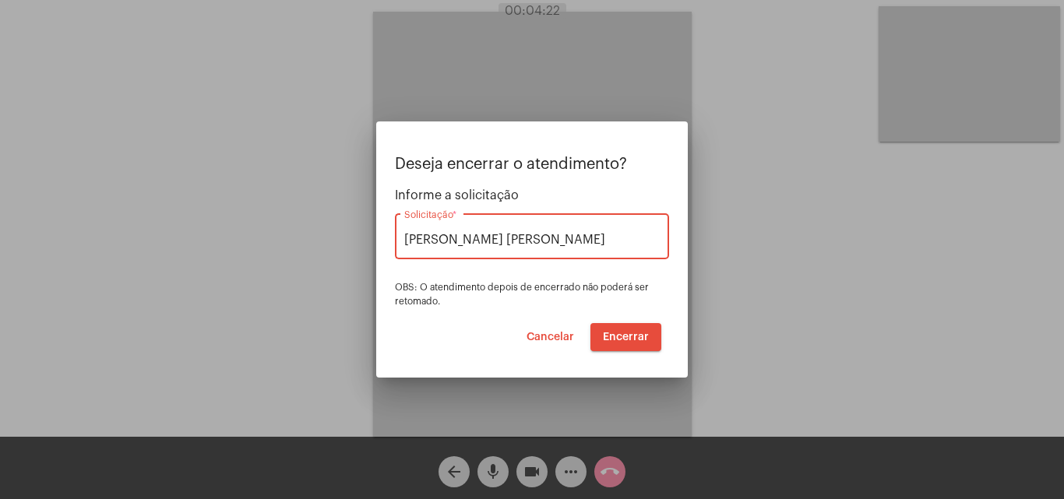
click at [622, 334] on span "Encerrar" at bounding box center [626, 337] width 46 height 11
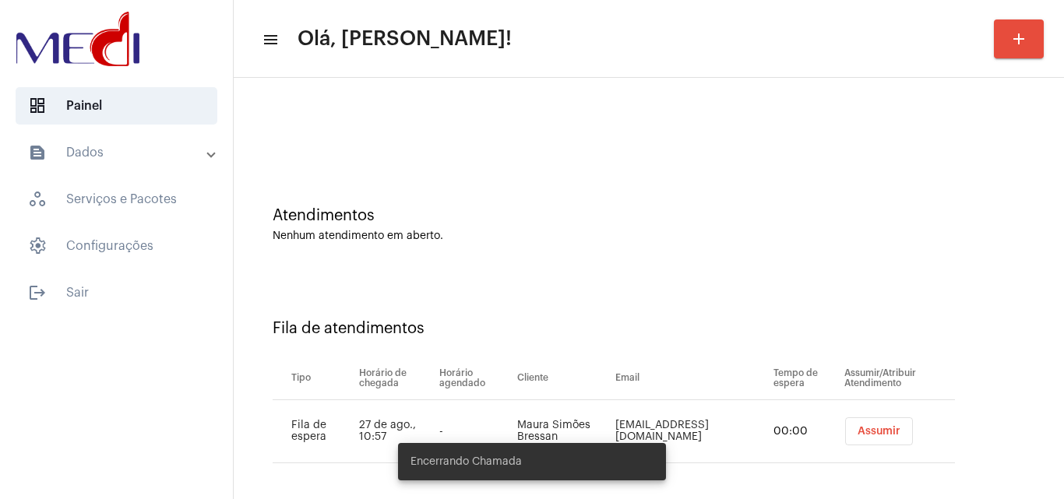
scroll to position [21, 0]
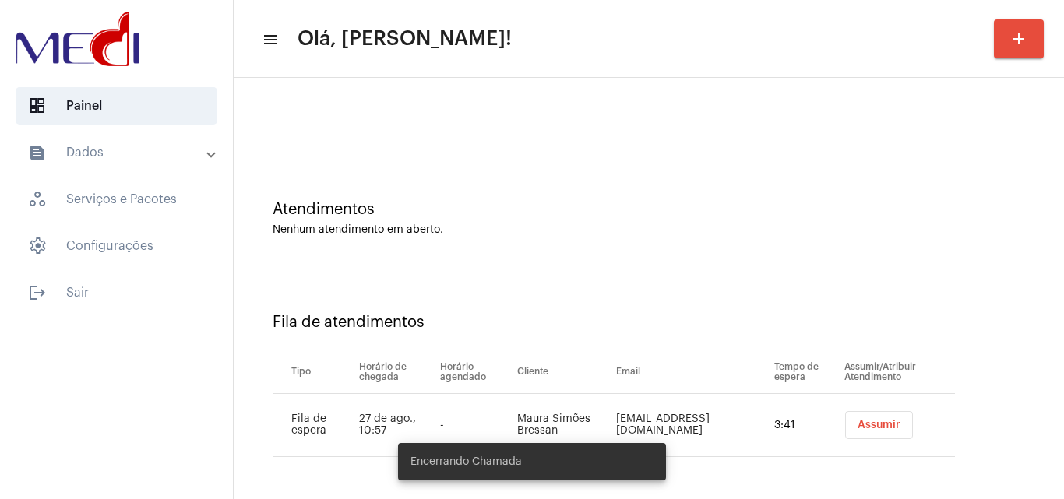
click at [860, 426] on span "Assumir" at bounding box center [879, 425] width 43 height 11
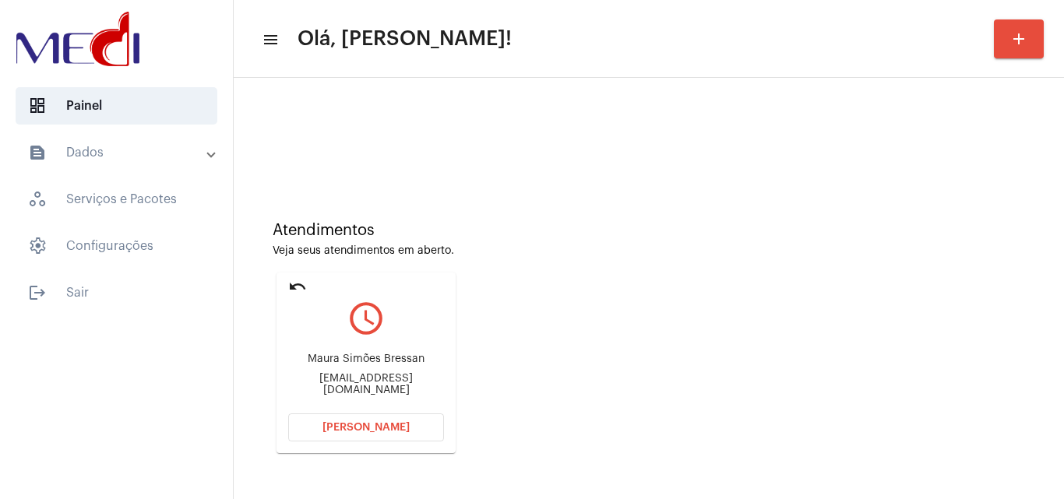
scroll to position [110, 0]
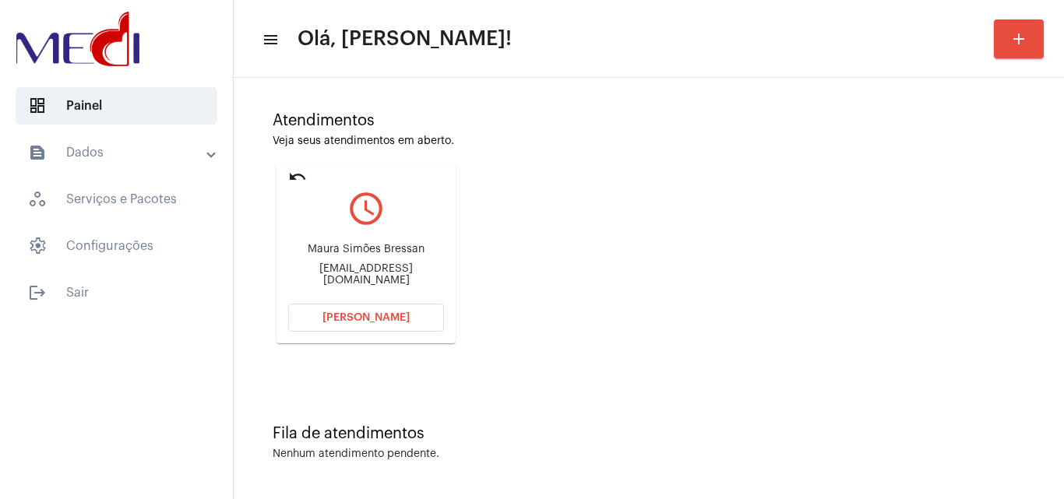
drag, startPoint x: 299, startPoint y: 248, endPoint x: 404, endPoint y: 249, distance: 104.4
click at [404, 249] on div "Maura Simões Bressan dermatomaura@yahoo.com" at bounding box center [366, 265] width 156 height 70
copy div "Maura Simões Bres"
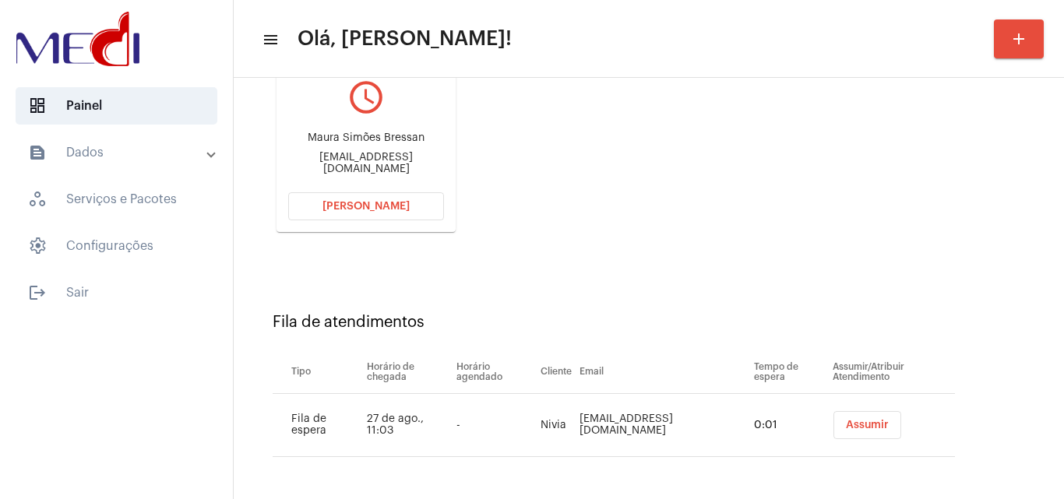
click at [846, 428] on span "Assumir" at bounding box center [867, 425] width 43 height 11
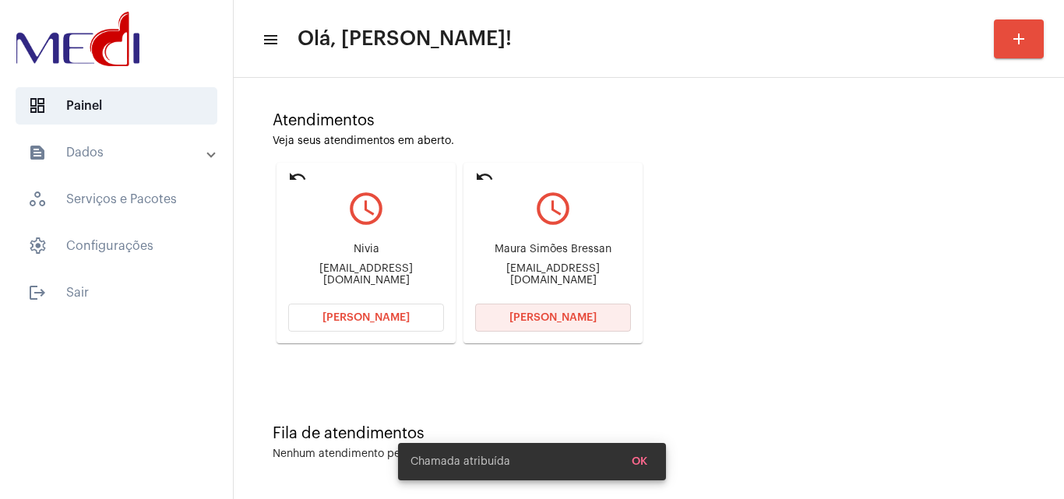
click at [559, 318] on span "Abrir Chamada" at bounding box center [552, 317] width 87 height 11
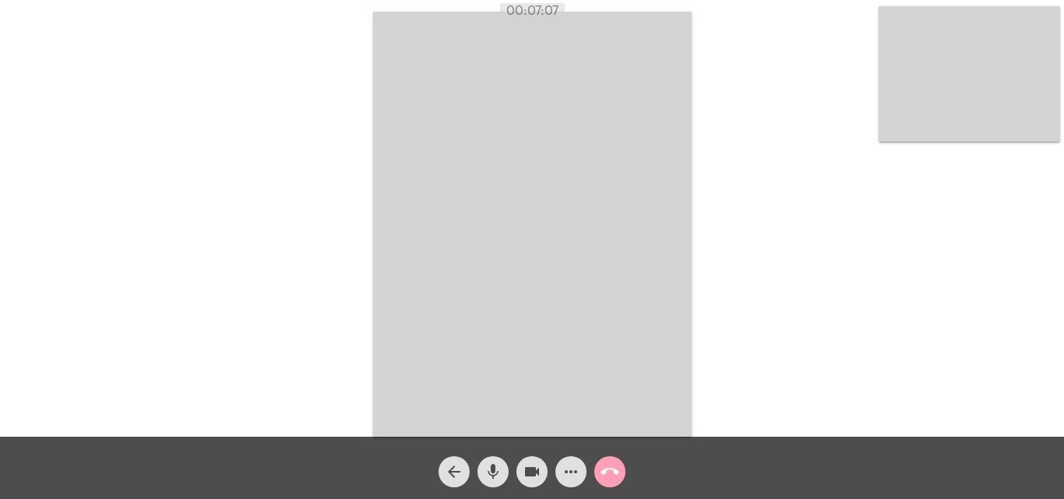
click at [605, 474] on mat-icon "call_end" at bounding box center [610, 472] width 19 height 19
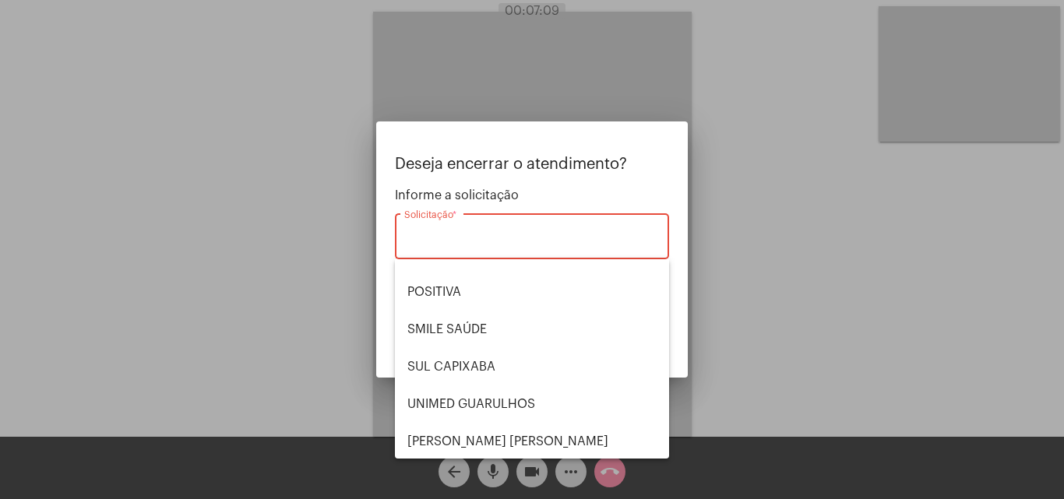
scroll to position [174, 0]
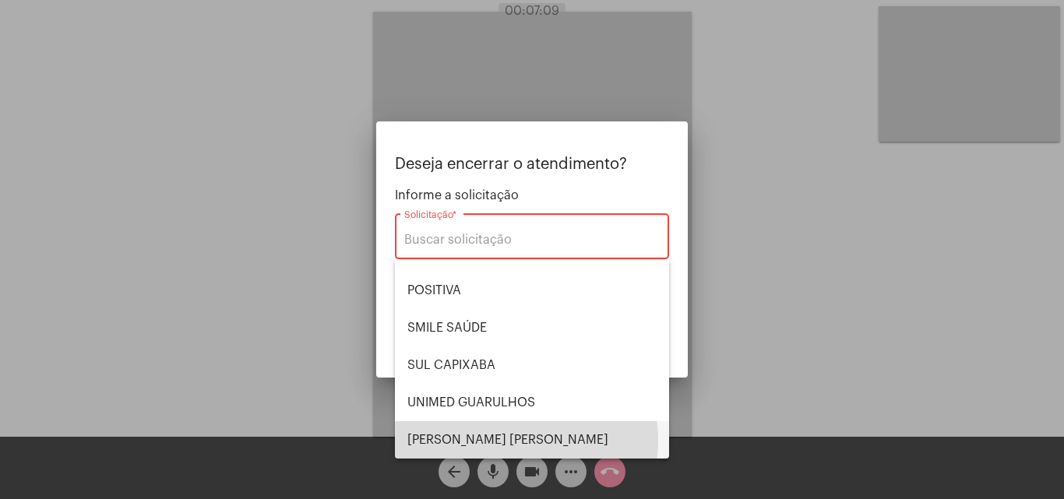
click at [493, 441] on span "VERA CRUZ" at bounding box center [531, 439] width 249 height 37
type input "VERA CRUZ"
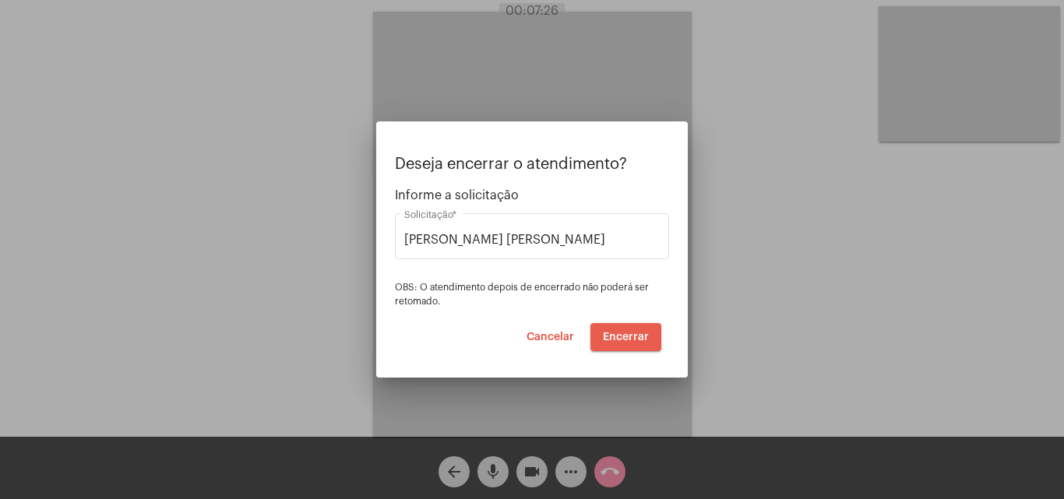
click at [633, 341] on span "Encerrar" at bounding box center [626, 337] width 46 height 11
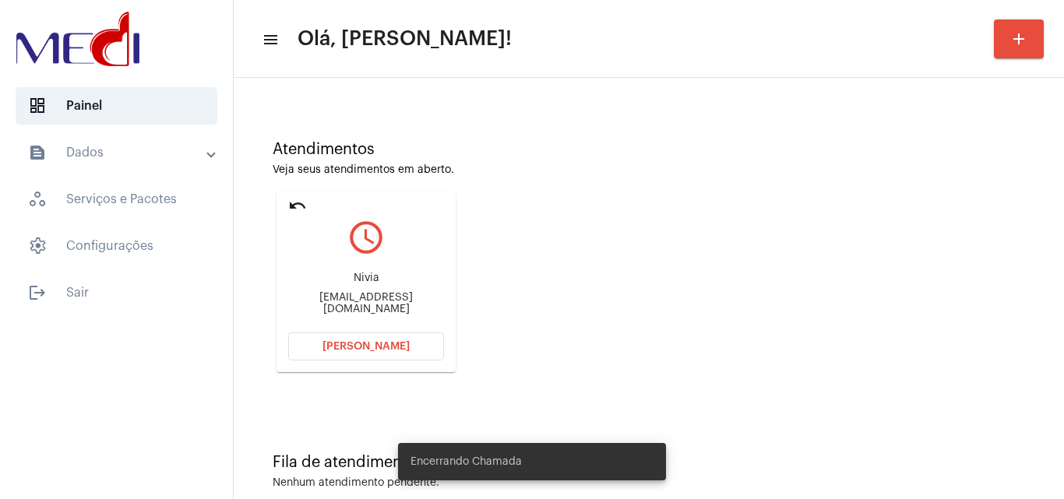
scroll to position [110, 0]
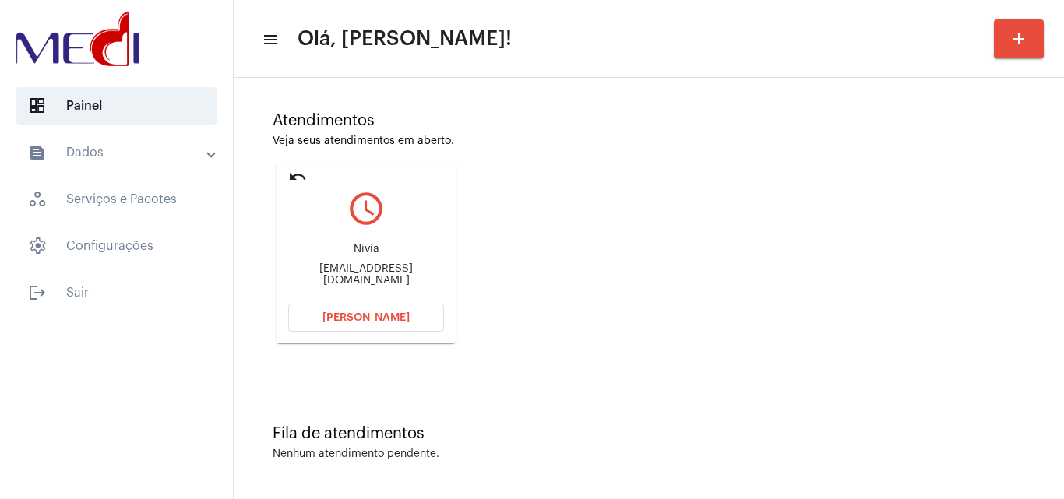
drag, startPoint x: 344, startPoint y: 253, endPoint x: 393, endPoint y: 253, distance: 49.1
click at [393, 253] on div "Nivia" at bounding box center [366, 250] width 156 height 12
copy div "Nivia"
click at [368, 318] on span "Abrir Chamada" at bounding box center [365, 317] width 87 height 11
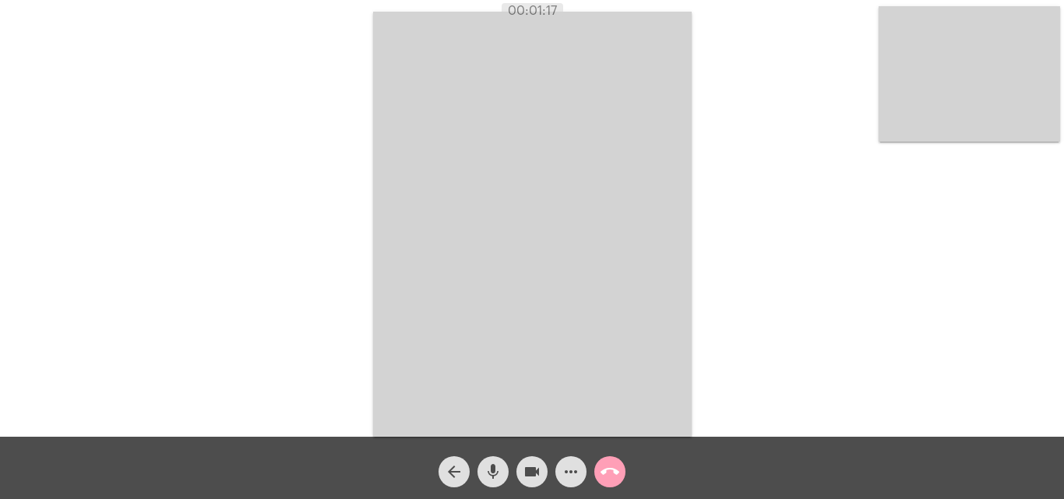
click at [608, 473] on mat-icon "call_end" at bounding box center [610, 472] width 19 height 19
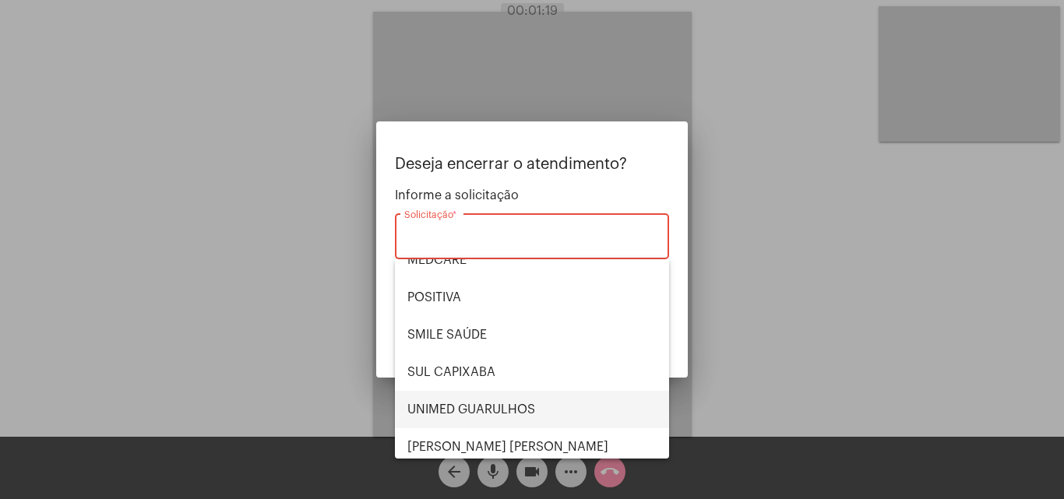
scroll to position [174, 0]
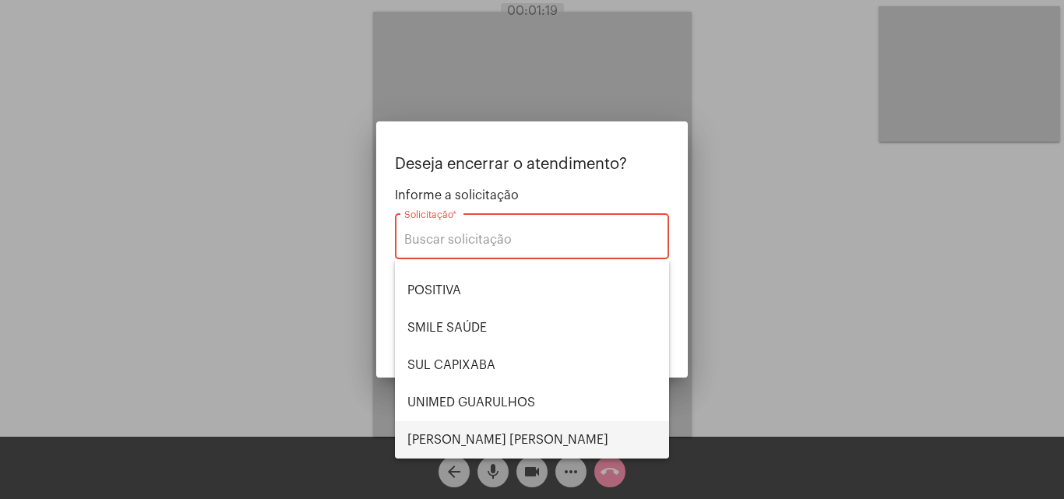
click at [474, 439] on span "VERA CRUZ" at bounding box center [531, 439] width 249 height 37
type input "VERA CRUZ"
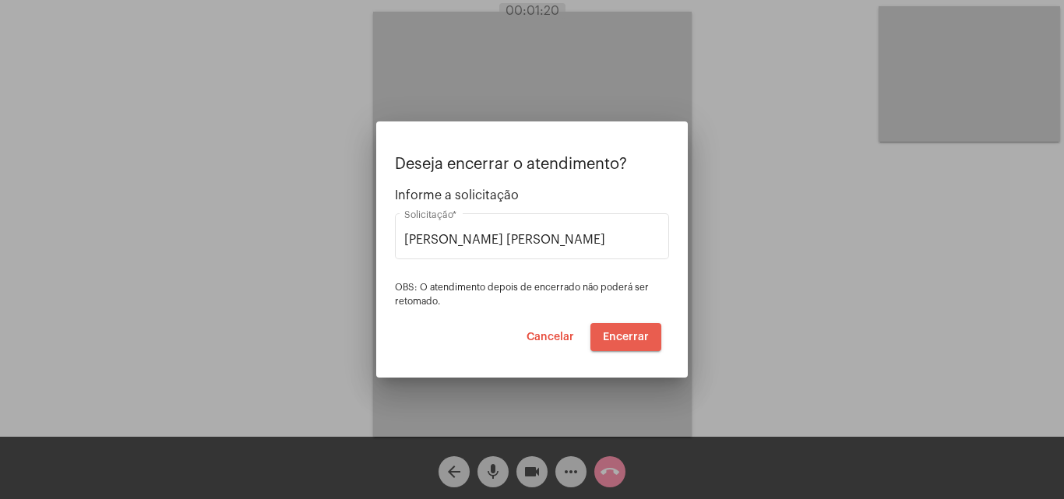
click at [623, 326] on button "Encerrar" at bounding box center [625, 337] width 71 height 28
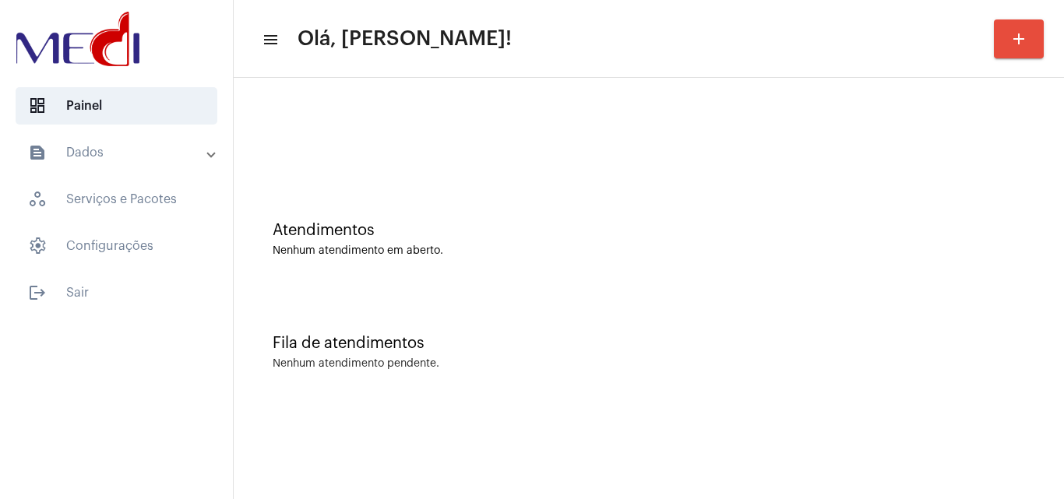
click at [543, 298] on div "Fila de atendimentos Nenhum atendimento pendente." at bounding box center [648, 344] width 815 height 113
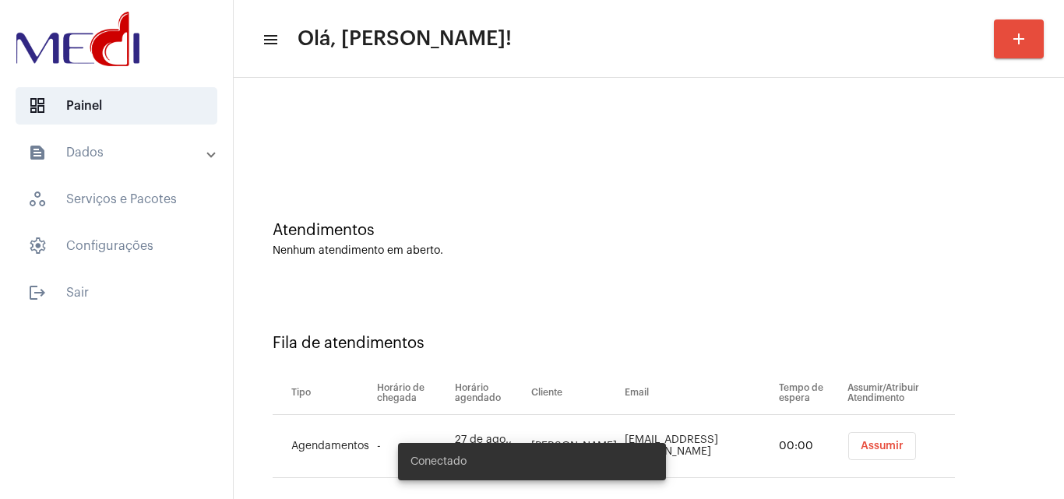
click at [880, 446] on span "Assumir" at bounding box center [882, 446] width 43 height 11
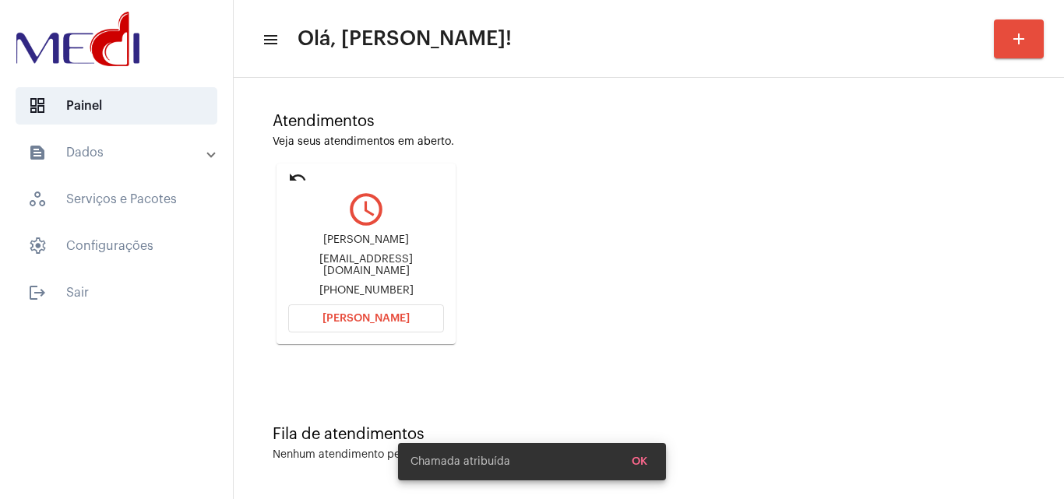
scroll to position [110, 0]
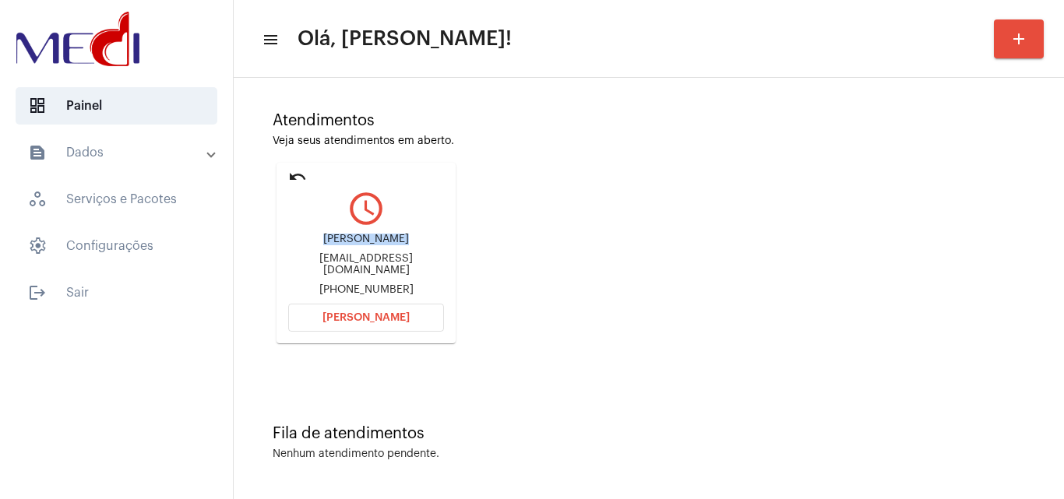
drag, startPoint x: 326, startPoint y: 242, endPoint x: 408, endPoint y: 247, distance: 82.7
click at [408, 245] on div "[PERSON_NAME]" at bounding box center [366, 240] width 156 height 12
copy div "[PERSON_NAME]"
click at [396, 326] on button "[PERSON_NAME]" at bounding box center [366, 318] width 156 height 28
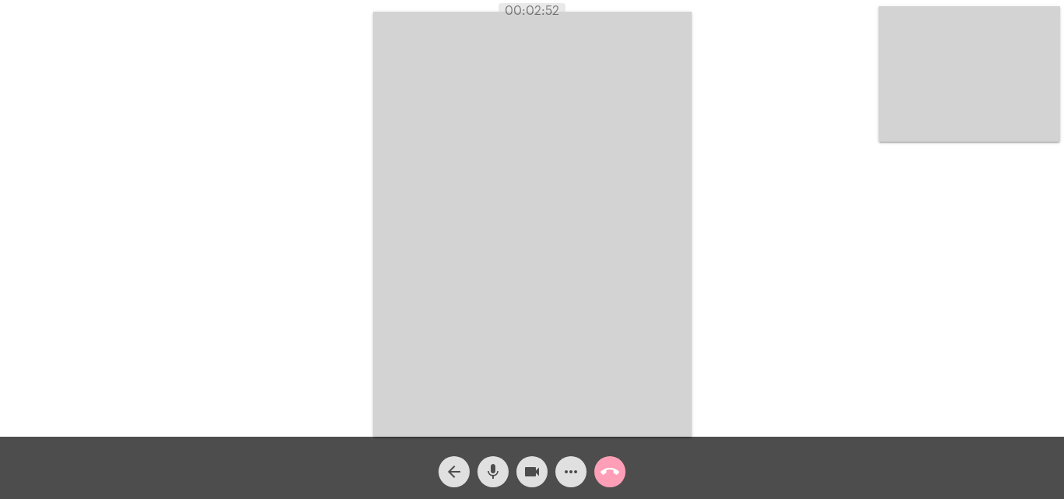
click at [616, 469] on mat-icon "call_end" at bounding box center [610, 472] width 19 height 19
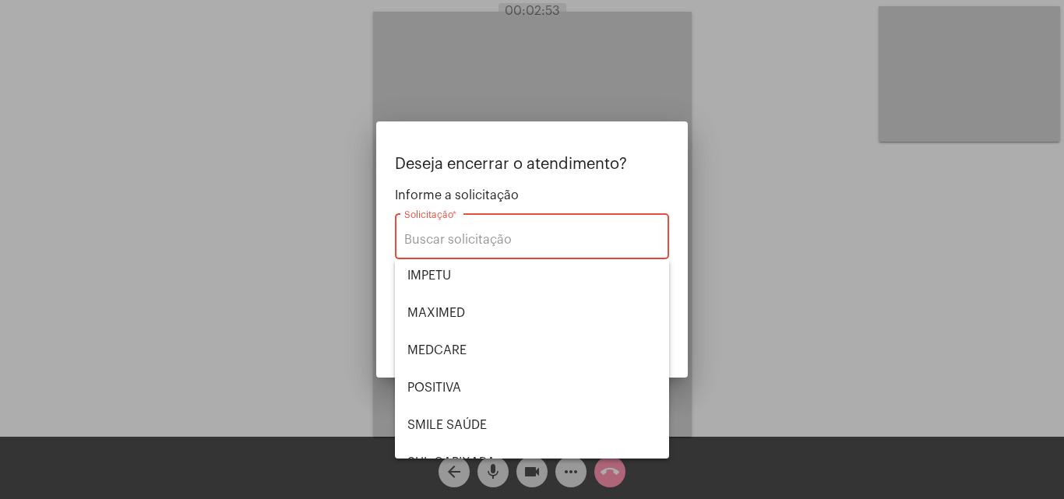
scroll to position [174, 0]
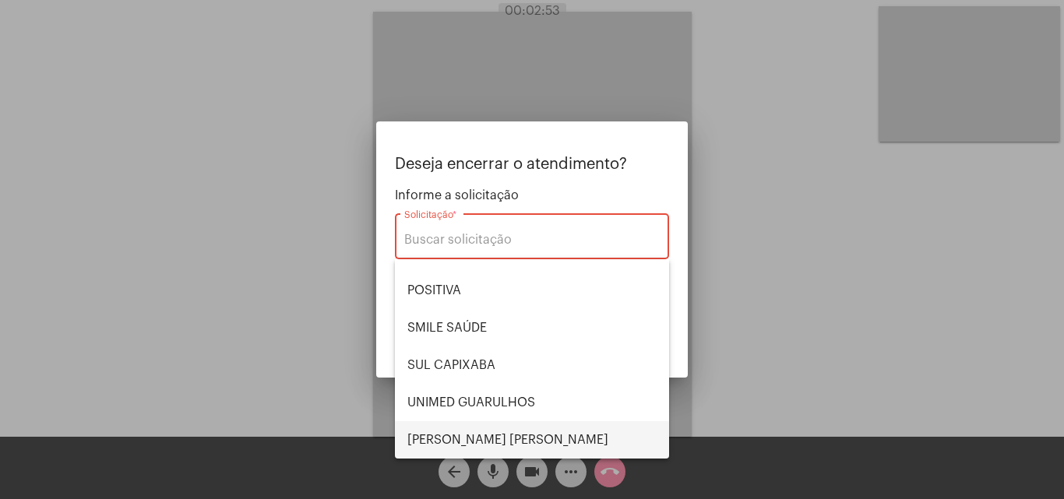
click at [458, 442] on span "VERA CRUZ" at bounding box center [531, 439] width 249 height 37
type input "[PERSON_NAME] [PERSON_NAME]"
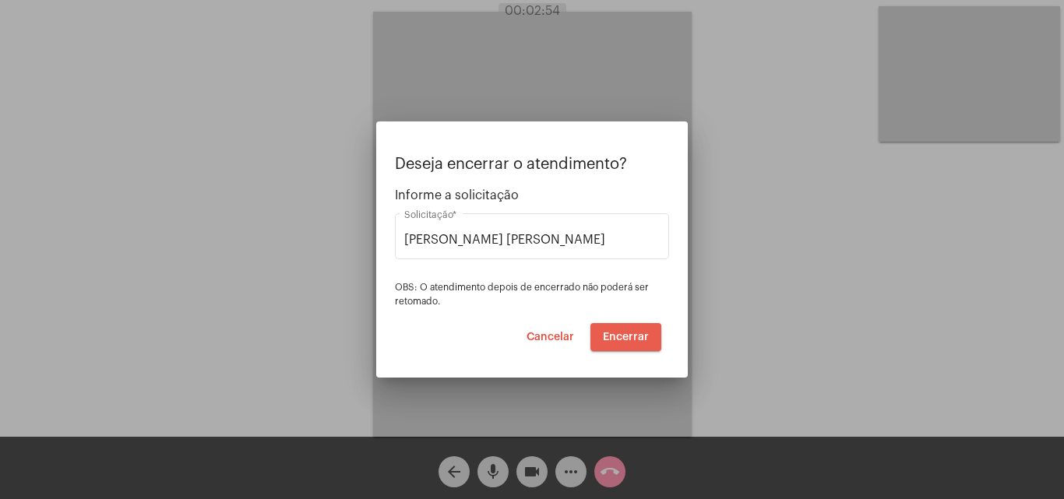
click at [641, 334] on span "Encerrar" at bounding box center [626, 337] width 46 height 11
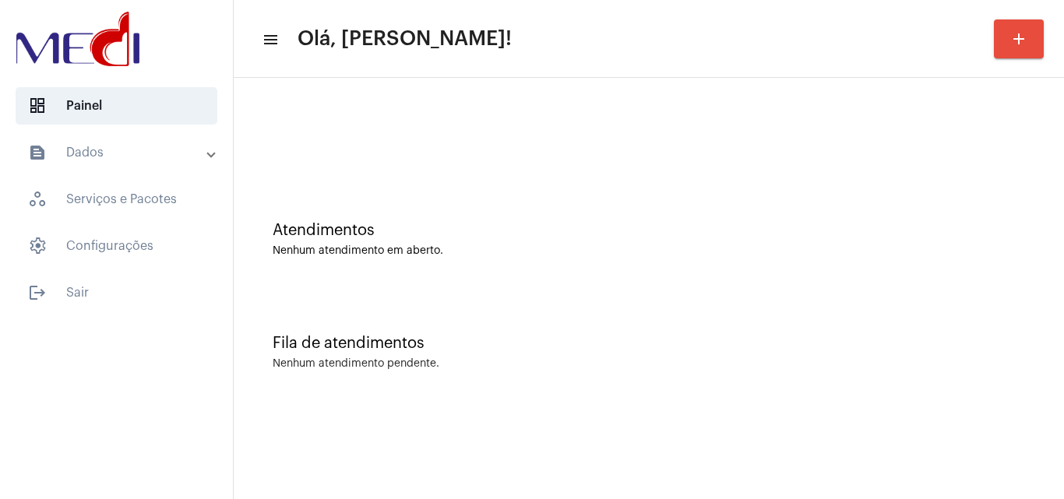
click at [541, 273] on div "Atendimentos Nenhum atendimento em aberto." at bounding box center [648, 231] width 815 height 113
click at [474, 236] on div "Atendimentos" at bounding box center [649, 230] width 752 height 17
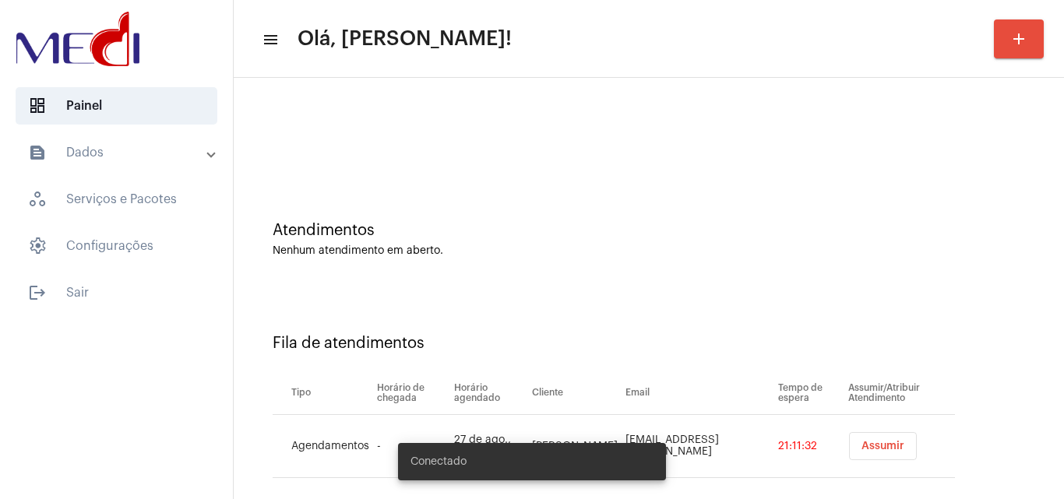
click at [869, 455] on button "Assumir" at bounding box center [883, 446] width 68 height 28
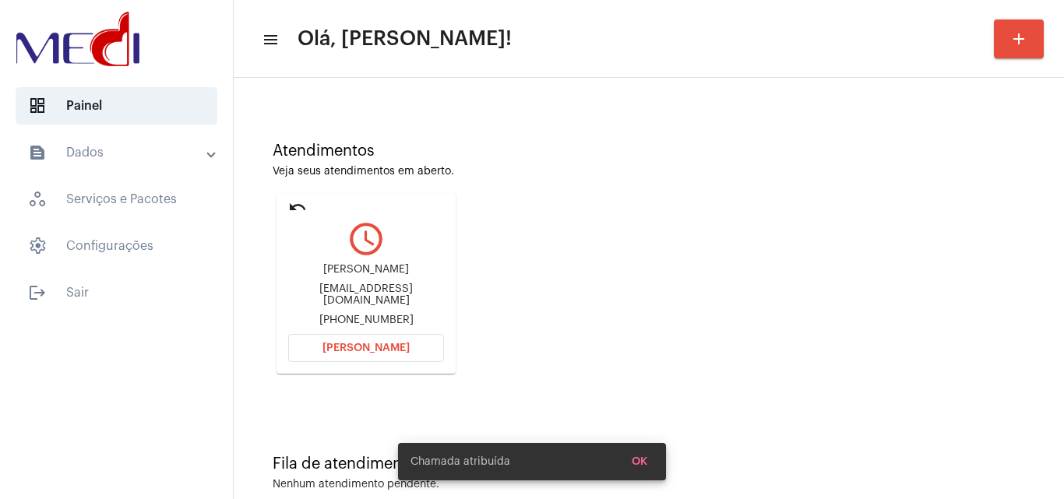
scroll to position [110, 0]
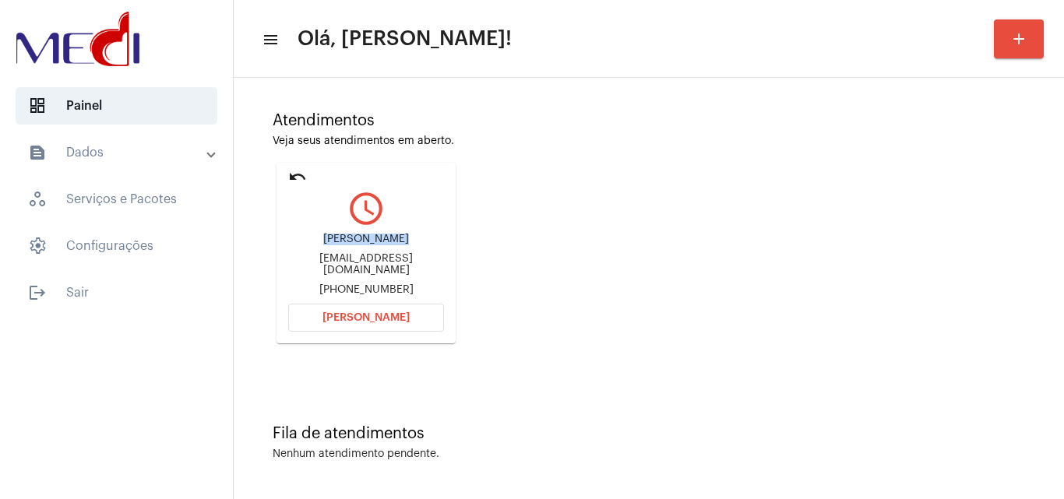
drag, startPoint x: 325, startPoint y: 241, endPoint x: 402, endPoint y: 245, distance: 77.3
click at [402, 245] on div "Maria Madalena" at bounding box center [366, 240] width 156 height 12
copy div "Maria Madalen"
click at [347, 318] on span "Abrir Chamada" at bounding box center [365, 317] width 87 height 11
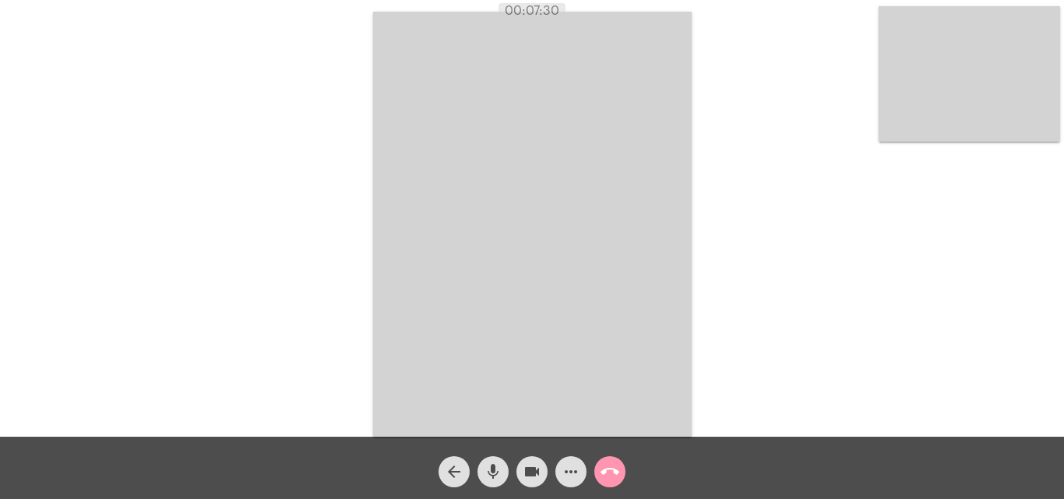
click at [613, 471] on mat-icon "call_end" at bounding box center [610, 472] width 19 height 19
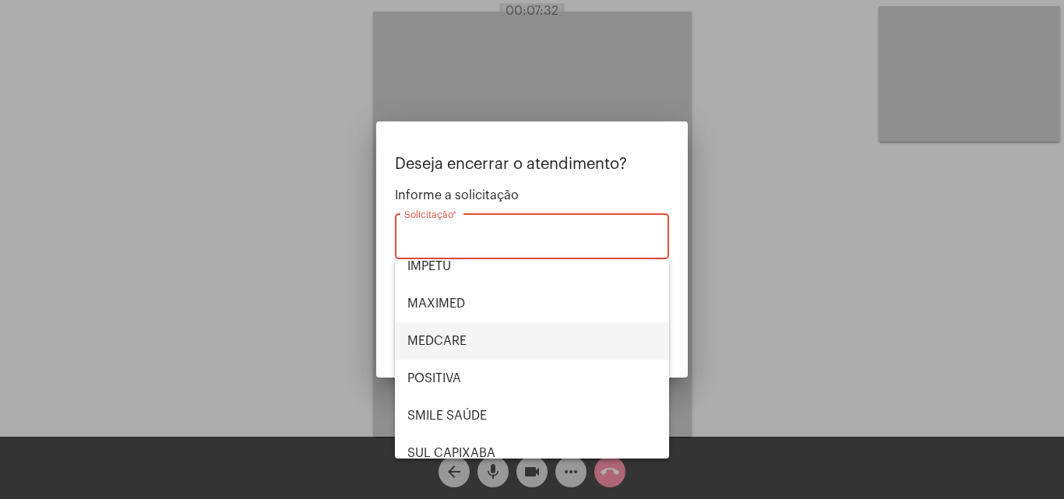
scroll to position [174, 0]
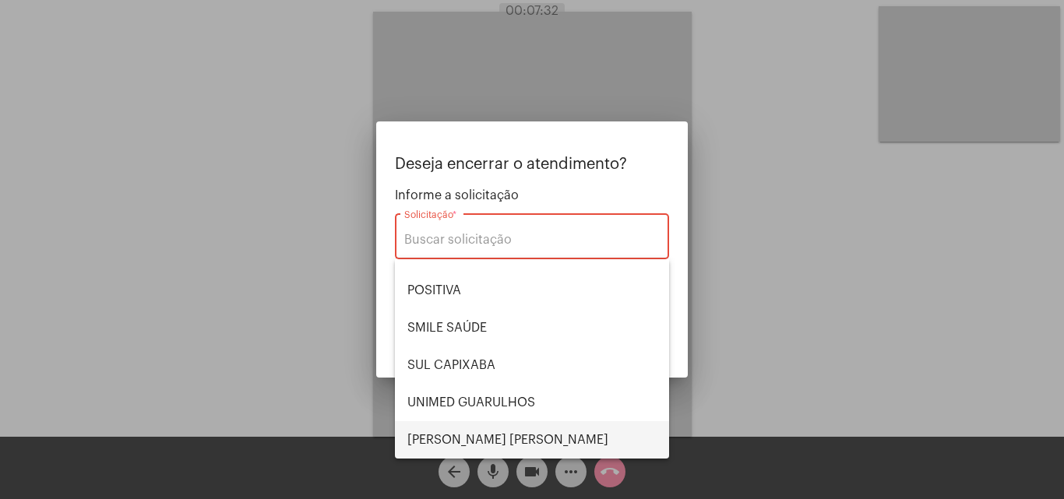
click at [495, 439] on span "VERA CRUZ" at bounding box center [531, 439] width 249 height 37
type input "VERA CRUZ"
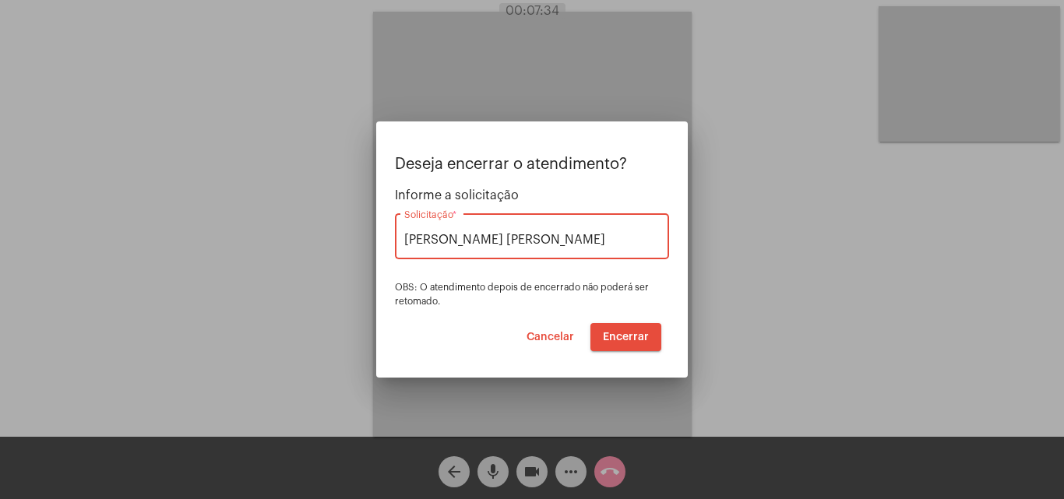
click at [622, 332] on span "Encerrar" at bounding box center [626, 337] width 46 height 11
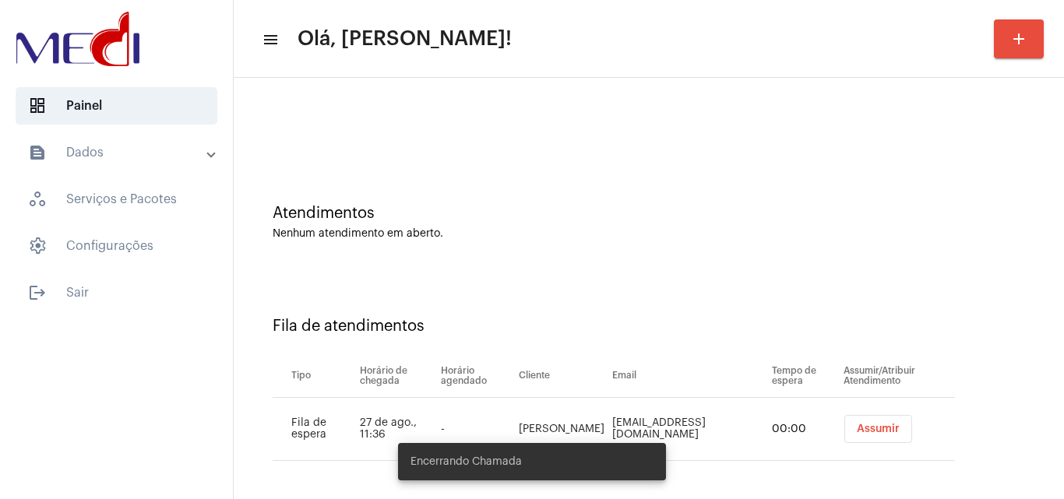
scroll to position [21, 0]
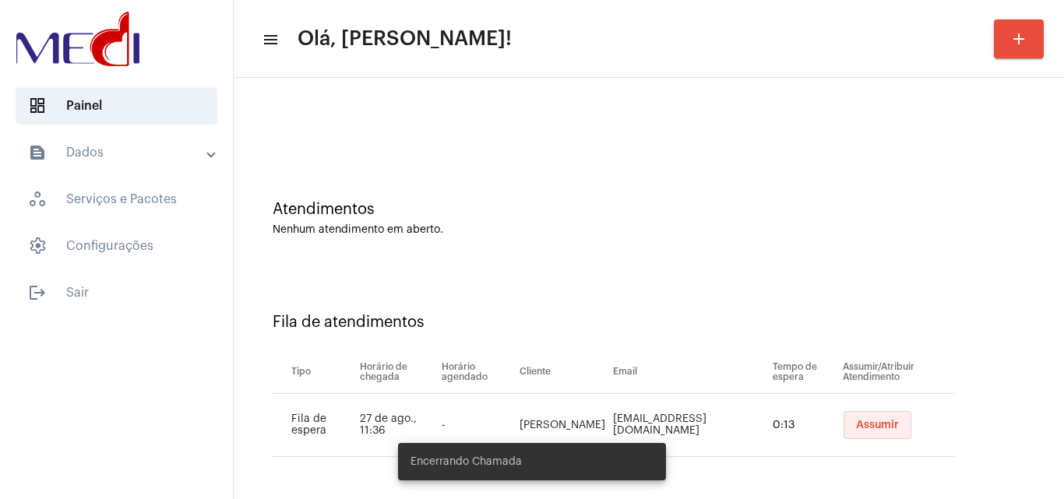
click at [856, 423] on span "Assumir" at bounding box center [877, 425] width 43 height 11
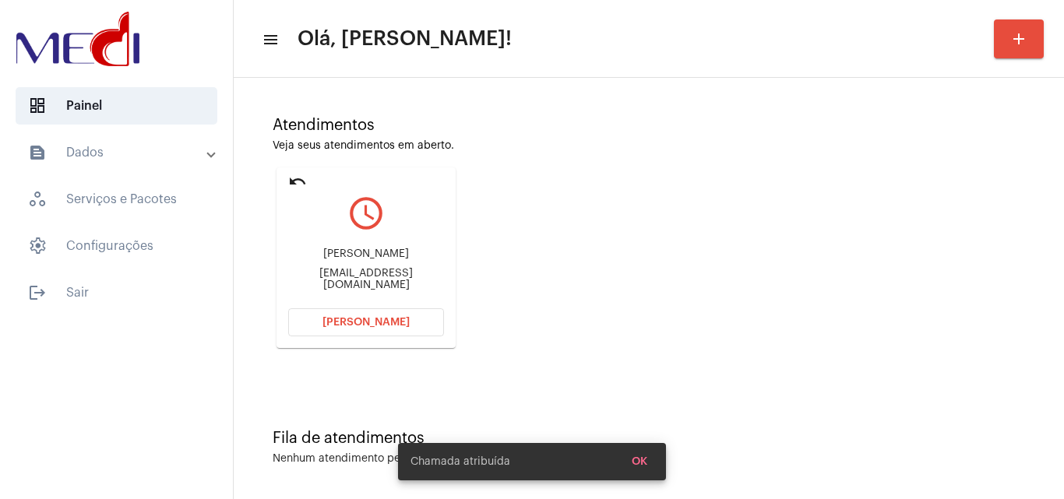
scroll to position [110, 0]
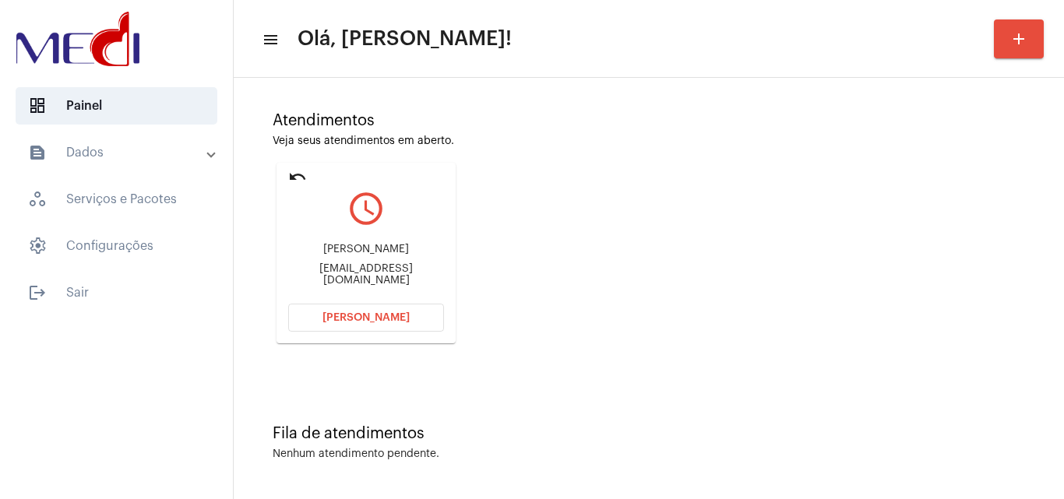
drag, startPoint x: 332, startPoint y: 254, endPoint x: 396, endPoint y: 240, distance: 66.2
click at [396, 240] on div "Lucas Leoni lucasleoni2012@hotmail.com" at bounding box center [366, 265] width 156 height 70
copy div "Lucas Leoni"
click at [351, 309] on button "Abrir Chamada" at bounding box center [366, 318] width 156 height 28
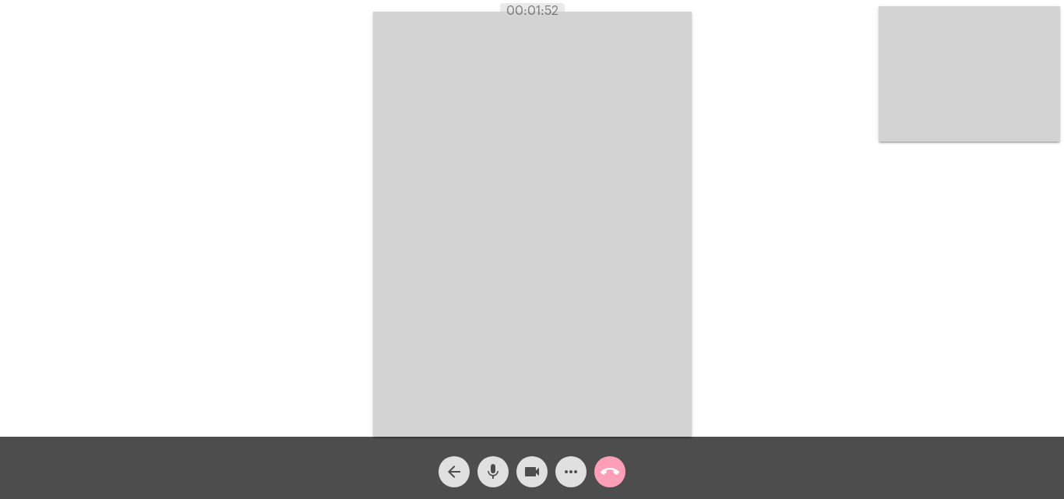
click at [608, 474] on mat-icon "call_end" at bounding box center [610, 472] width 19 height 19
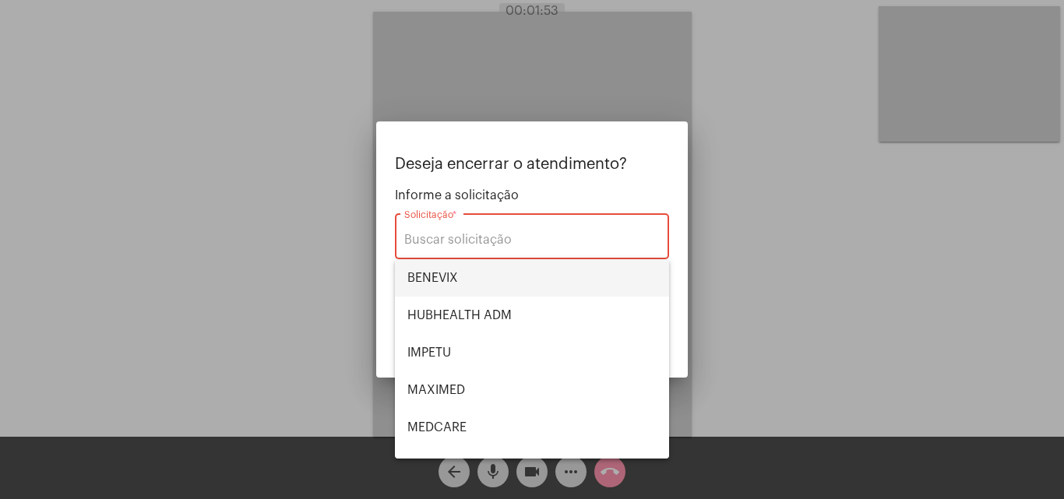
click at [520, 271] on span "BENEVIX" at bounding box center [531, 277] width 249 height 37
type input "BENEVIX"
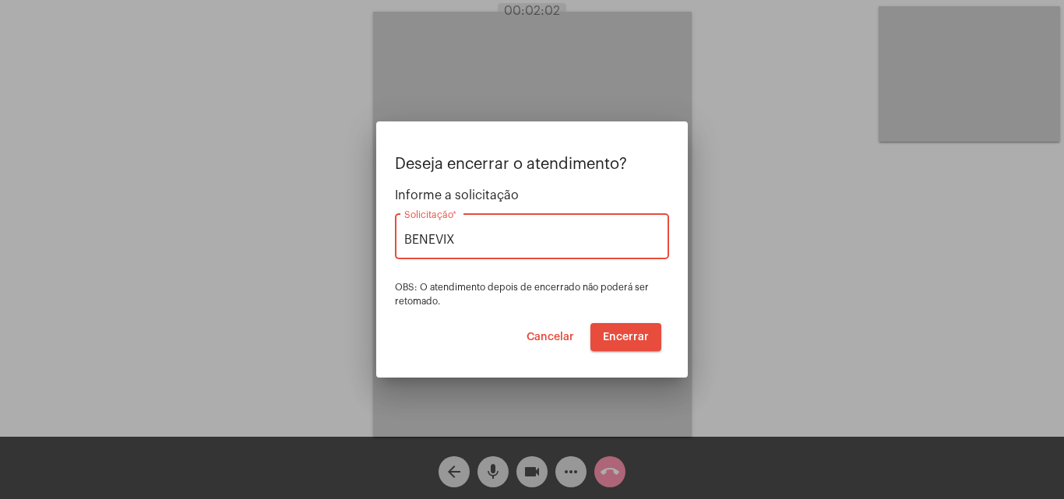
click at [608, 333] on span "Encerrar" at bounding box center [626, 337] width 46 height 11
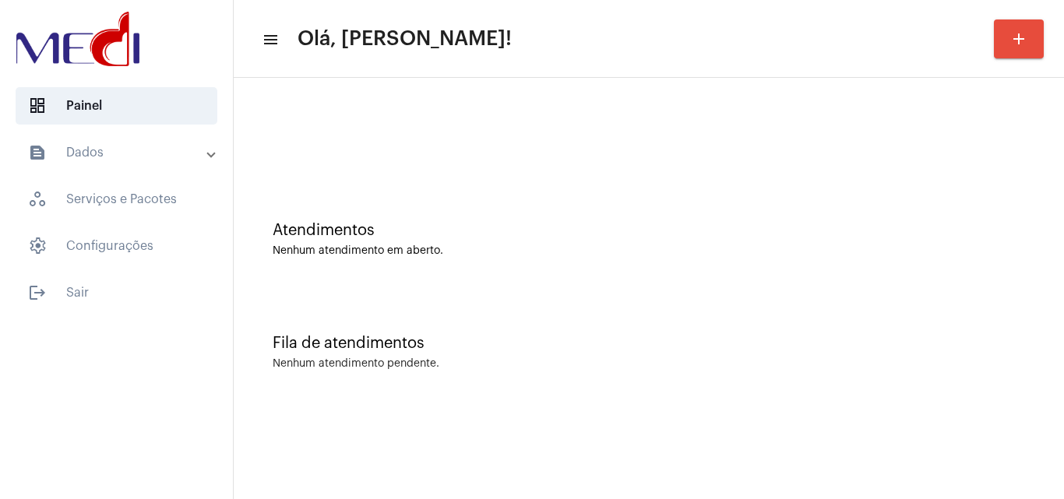
click at [536, 239] on div "Atendimentos Nenhum atendimento em aberto." at bounding box center [649, 239] width 752 height 35
click at [572, 325] on div "Fila de atendimentos Nenhum atendimento pendente." at bounding box center [648, 344] width 815 height 113
click at [647, 331] on div "Fila de atendimentos Nenhum atendimento pendente." at bounding box center [648, 344] width 815 height 113
click at [663, 292] on div "Fila de atendimentos Nenhum atendimento pendente." at bounding box center [648, 344] width 815 height 113
click at [523, 235] on div "Atendimentos" at bounding box center [649, 230] width 752 height 17
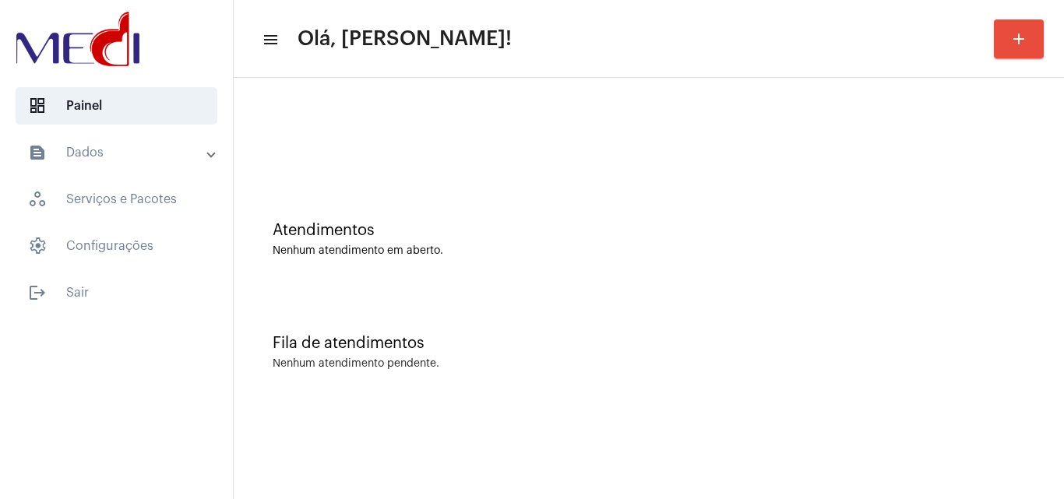
click at [504, 257] on div "Atendimentos Nenhum atendimento em aberto." at bounding box center [648, 231] width 815 height 113
click at [481, 345] on div "Fila de atendimentos" at bounding box center [649, 343] width 752 height 17
click at [835, 437] on mat-sidenav-content "menu Olá, [PERSON_NAME]! add Atendimentos Nenhum atendimento em aberto. Fila de…" at bounding box center [649, 249] width 830 height 499
click at [719, 316] on div "Fila de atendimentos Nenhum atendimento pendente." at bounding box center [648, 344] width 815 height 113
click at [611, 350] on div "Fila de atendimentos" at bounding box center [649, 343] width 752 height 17
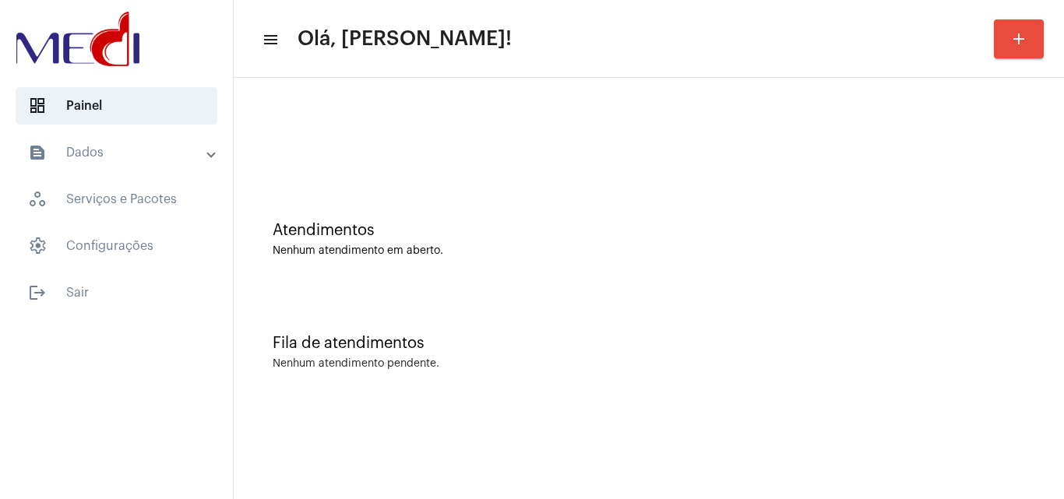
click at [615, 352] on div "Fila de atendimentos Nenhum atendimento pendente." at bounding box center [648, 344] width 815 height 113
click at [659, 320] on div "Fila de atendimentos Nenhum atendimento pendente." at bounding box center [648, 344] width 815 height 113
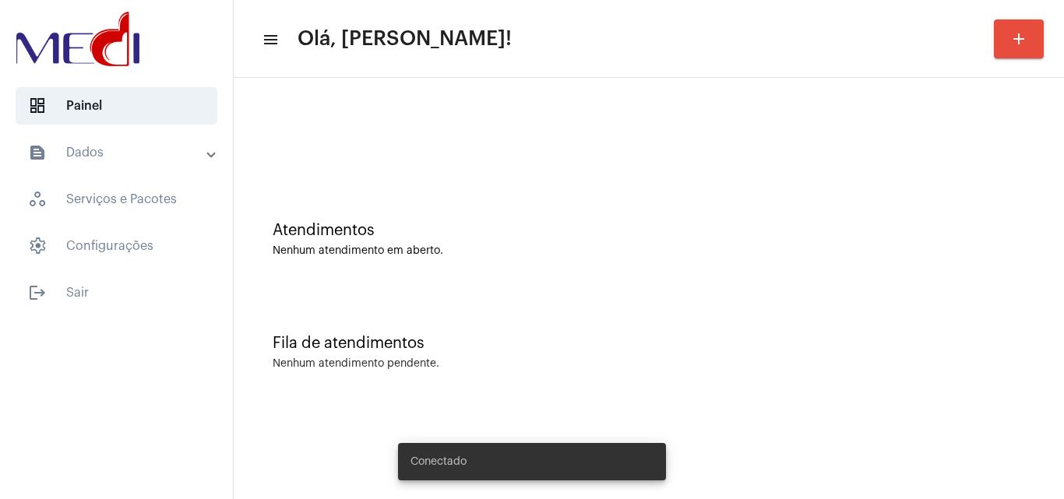
click at [545, 333] on div "Fila de atendimentos Nenhum atendimento pendente." at bounding box center [648, 344] width 815 height 113
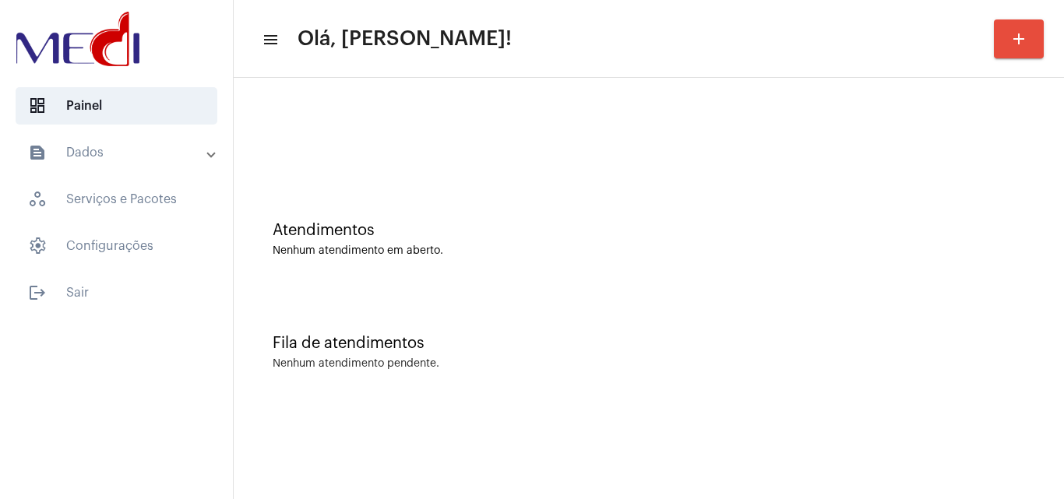
click at [488, 340] on div "Fila de atendimentos" at bounding box center [649, 343] width 752 height 17
click at [690, 339] on div "Fila de atendimentos" at bounding box center [649, 343] width 752 height 17
click at [613, 368] on div "Fila de atendimentos Nenhum atendimento pendente." at bounding box center [648, 344] width 815 height 113
click at [653, 231] on div "Atendimentos" at bounding box center [649, 230] width 752 height 17
click at [587, 274] on div "Atendimentos Nenhum atendimento em aberto." at bounding box center [648, 231] width 815 height 113
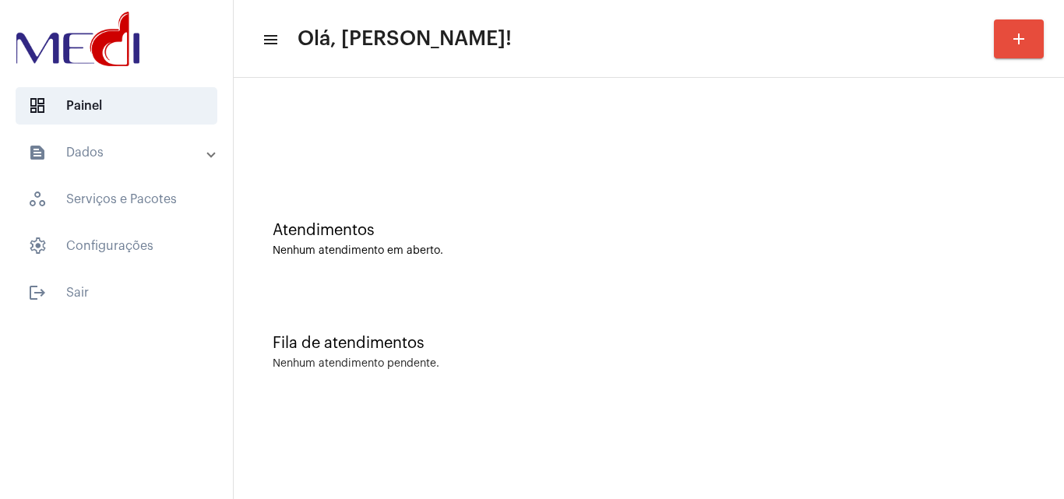
click at [644, 276] on div "Atendimentos Nenhum atendimento em aberto." at bounding box center [648, 231] width 815 height 113
click at [650, 297] on div "Fila de atendimentos Nenhum atendimento pendente." at bounding box center [648, 344] width 815 height 113
click at [869, 369] on div "Nenhum atendimento pendente." at bounding box center [649, 364] width 752 height 12
click at [587, 372] on div "Fila de atendimentos Nenhum atendimento pendente." at bounding box center [648, 344] width 815 height 113
click at [559, 276] on div "Atendimentos Nenhum atendimento em aberto." at bounding box center [648, 231] width 815 height 113
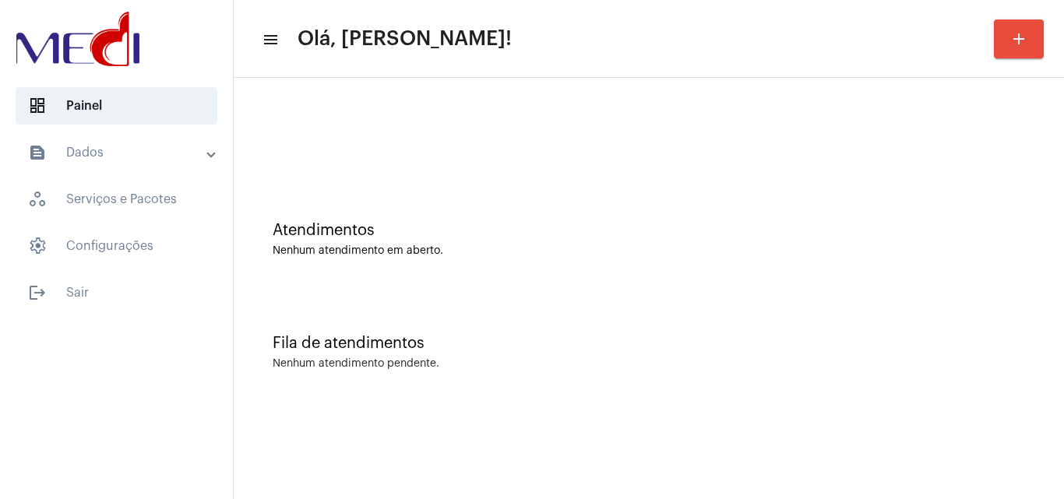
click at [671, 204] on div "Atendimentos Nenhum atendimento em aberto." at bounding box center [648, 231] width 815 height 113
click at [480, 312] on div "Fila de atendimentos Nenhum atendimento pendente." at bounding box center [648, 344] width 815 height 113
click at [595, 267] on div "Atendimentos Nenhum atendimento em aberto." at bounding box center [648, 231] width 815 height 113
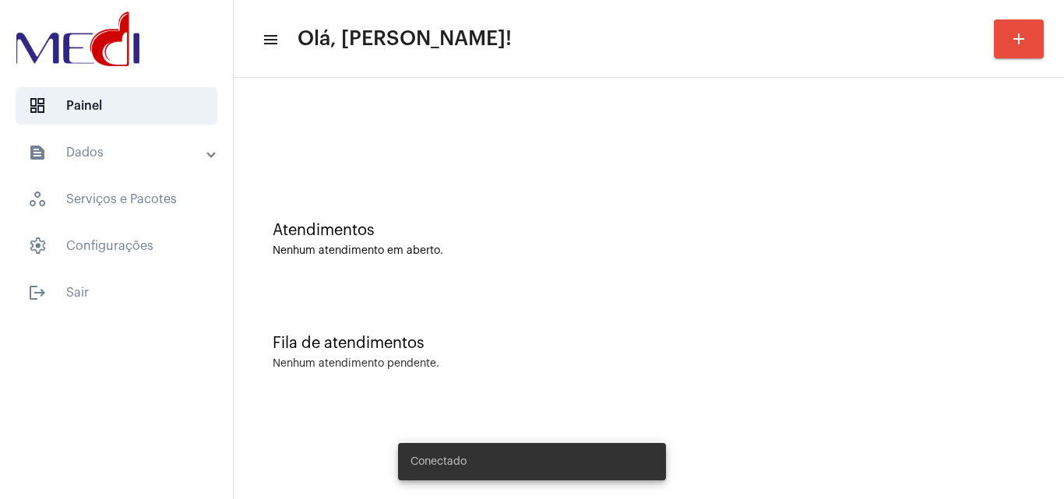
click at [1011, 52] on button "add" at bounding box center [1019, 38] width 50 height 39
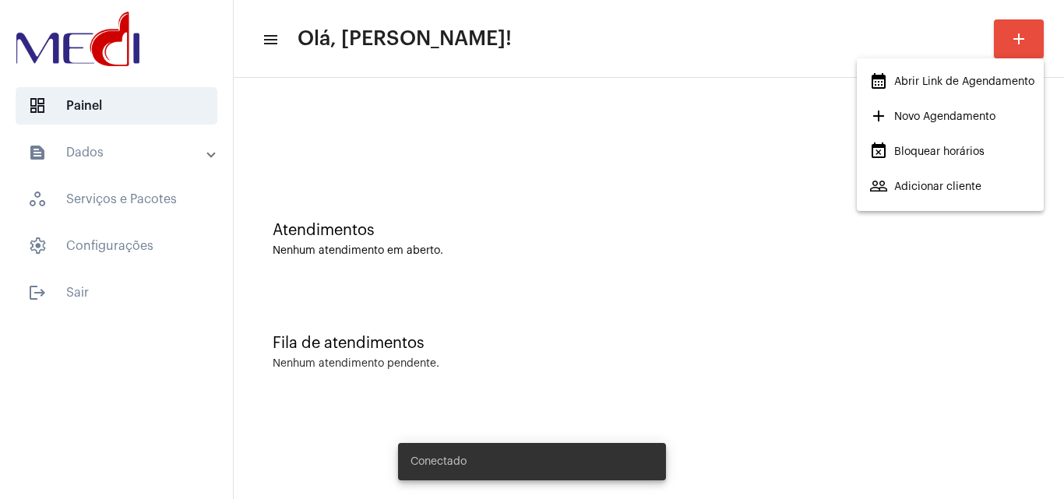
click at [955, 81] on span "calendar_month_outlined Abrir Link de Agendamento" at bounding box center [951, 82] width 165 height 28
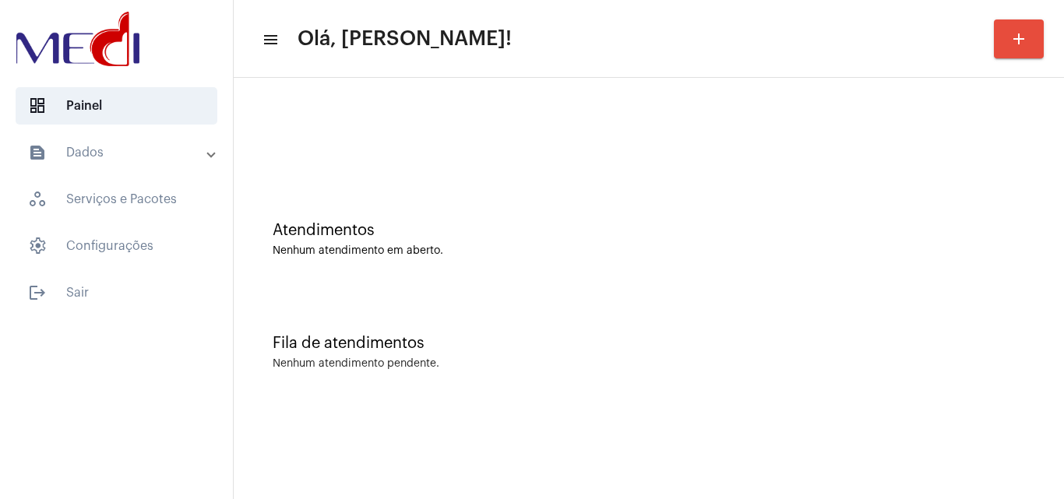
click at [590, 274] on div "Atendimentos Nenhum atendimento em aberto." at bounding box center [648, 231] width 815 height 113
drag, startPoint x: 506, startPoint y: 272, endPoint x: 509, endPoint y: 263, distance: 9.9
click at [509, 263] on div "Atendimentos Nenhum atendimento em aberto." at bounding box center [648, 231] width 815 height 113
click at [914, 453] on mat-sidenav-content "menu Olá, [PERSON_NAME]! add Atendimentos Nenhum atendimento em aberto. Fila de…" at bounding box center [649, 249] width 830 height 499
click at [910, 355] on div "Fila de atendimentos Nenhum atendimento pendente." at bounding box center [648, 344] width 815 height 113
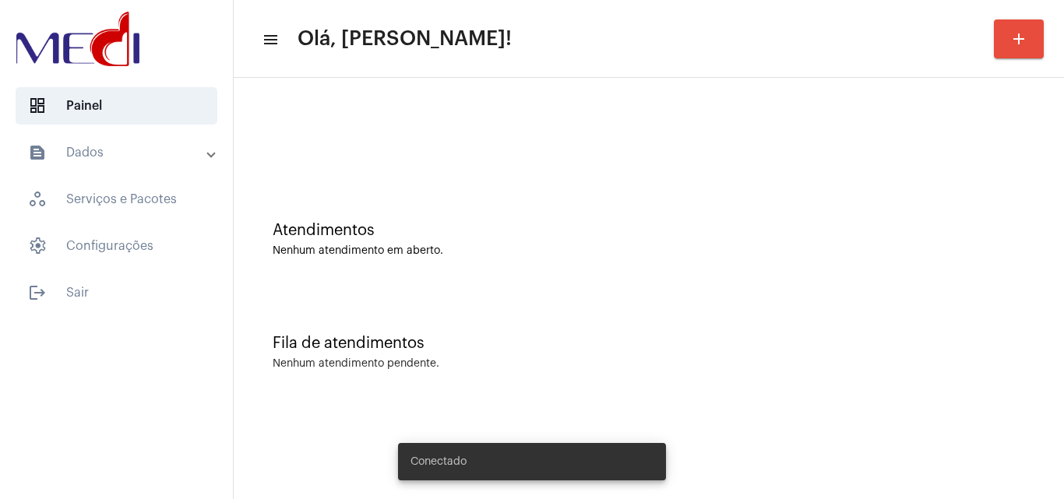
click at [918, 463] on mat-sidenav-content "menu Olá, [PERSON_NAME]! add Atendimentos Nenhum atendimento em aberto. Fila de…" at bounding box center [649, 249] width 830 height 499
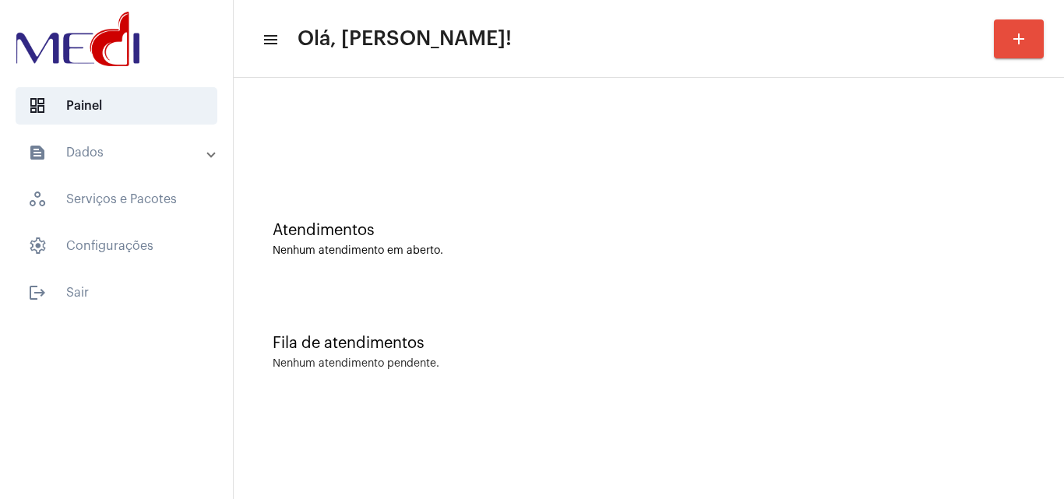
click at [943, 449] on mat-sidenav-content "menu Olá, Leandra! add Atendimentos Nenhum atendimento em aberto. Fila de atend…" at bounding box center [649, 249] width 830 height 499
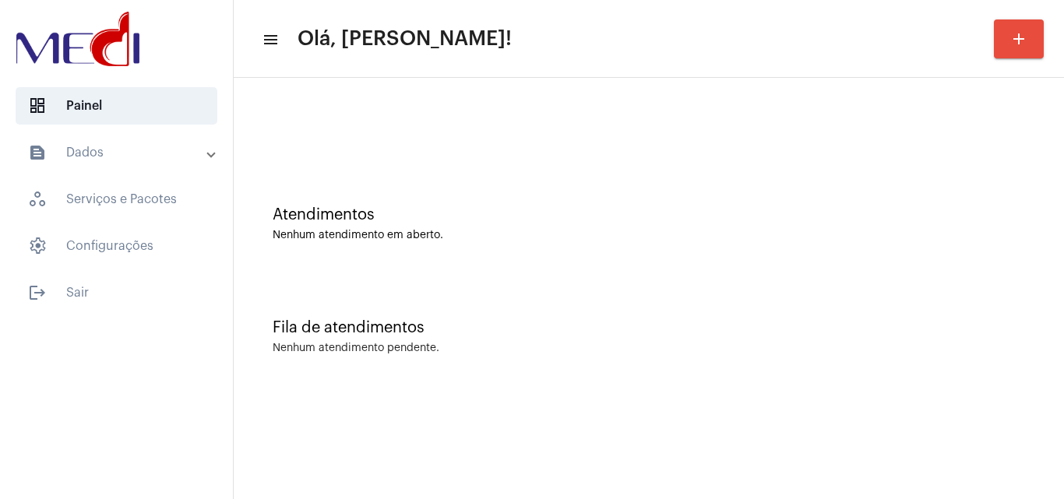
click at [930, 449] on mat-sidenav-content "menu Olá, Leandra! add Atendimentos Nenhum atendimento em aberto. Fila de atend…" at bounding box center [649, 249] width 830 height 499
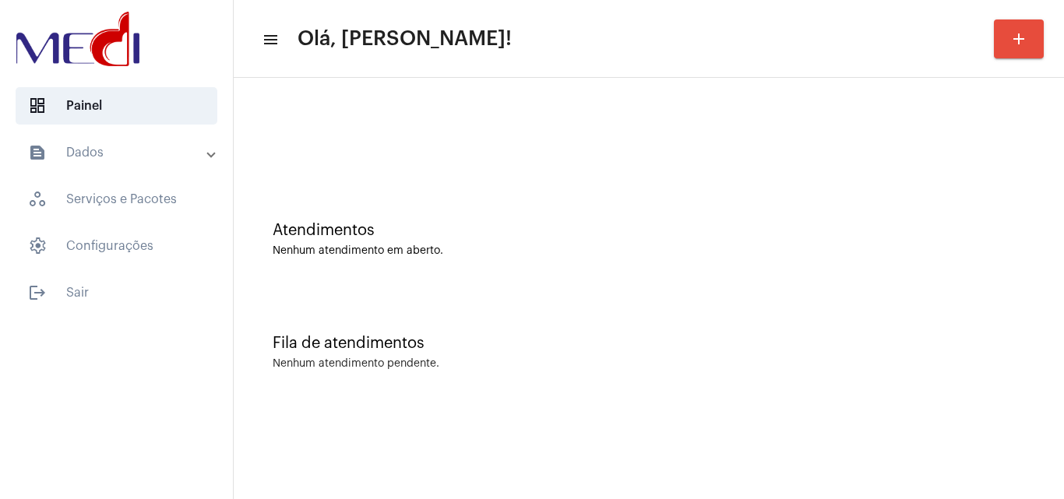
click at [887, 470] on mat-sidenav-content "menu Olá, Leandra! add Atendimentos Nenhum atendimento em aberto. Fila de atend…" at bounding box center [649, 249] width 830 height 499
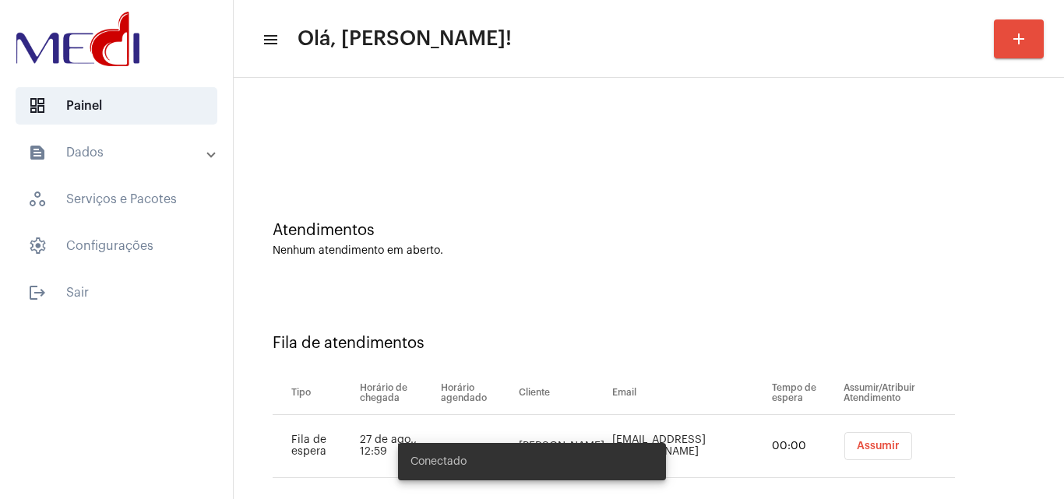
click at [864, 449] on span "Assumir" at bounding box center [878, 446] width 43 height 11
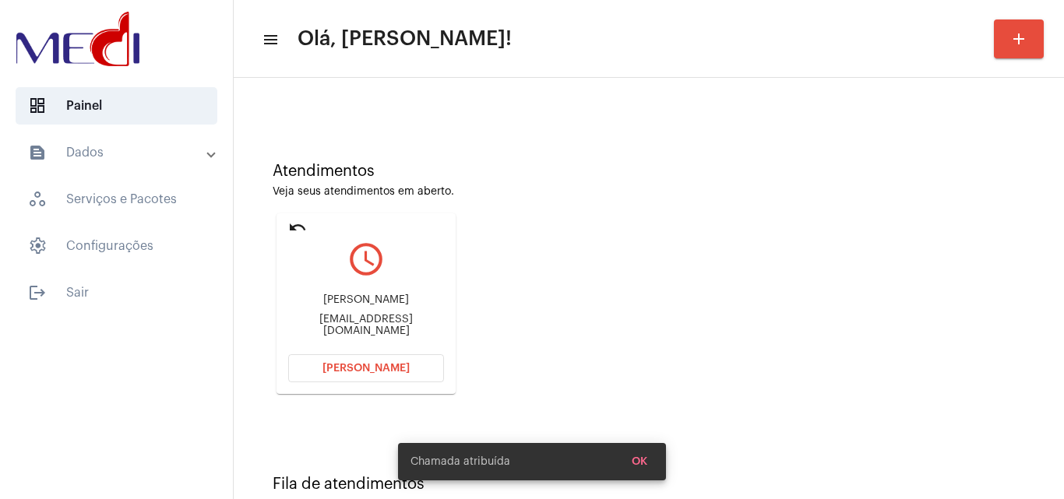
scroll to position [110, 0]
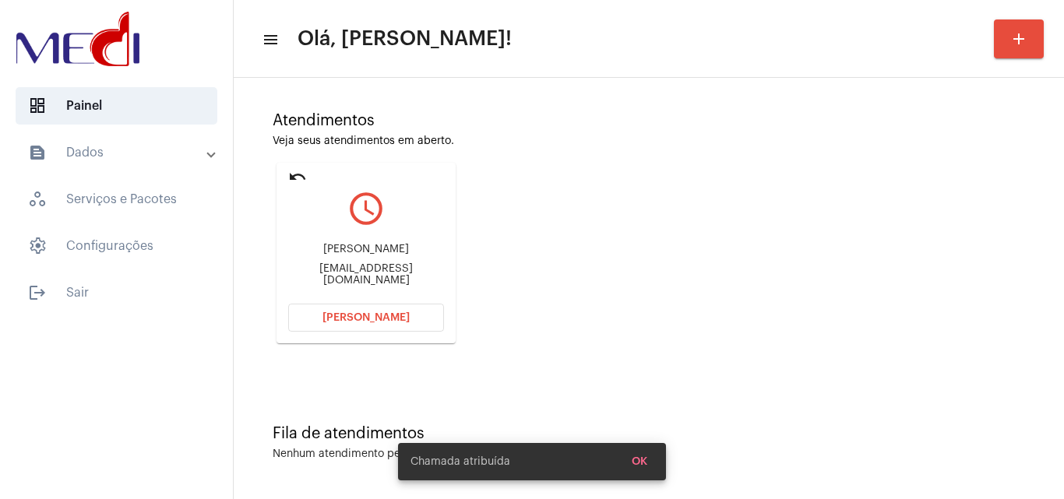
drag, startPoint x: 312, startPoint y: 248, endPoint x: 423, endPoint y: 234, distance: 111.5
click at [423, 234] on div "[PERSON_NAME] [EMAIL_ADDRESS][DOMAIN_NAME]" at bounding box center [366, 265] width 156 height 70
copy div "[PERSON_NAME]"
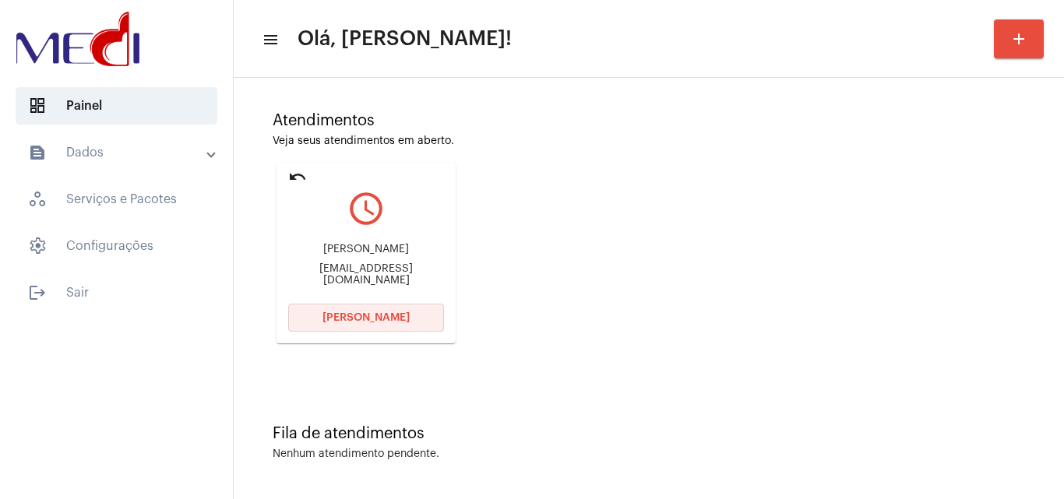
click at [382, 329] on button "[PERSON_NAME]" at bounding box center [366, 318] width 156 height 28
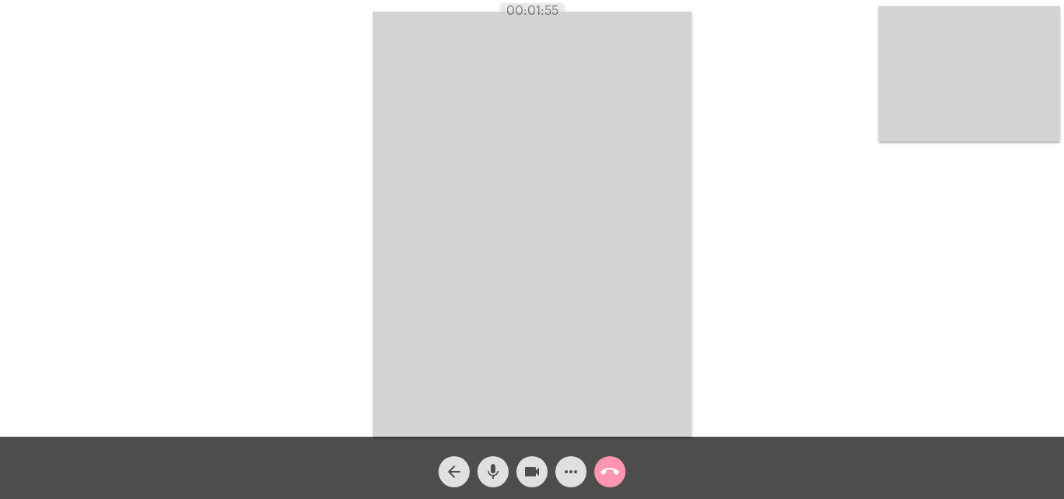
click at [604, 470] on mat-icon "call_end" at bounding box center [610, 472] width 19 height 19
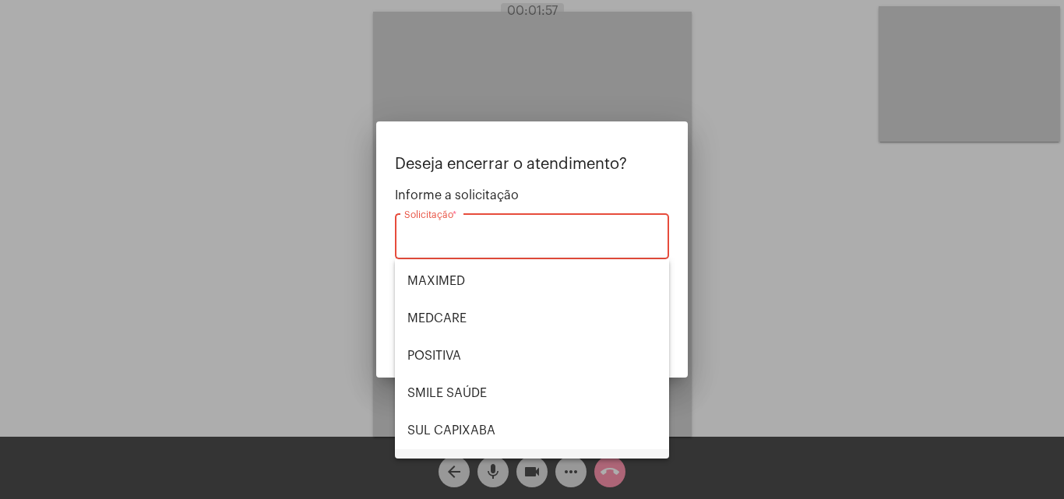
scroll to position [174, 0]
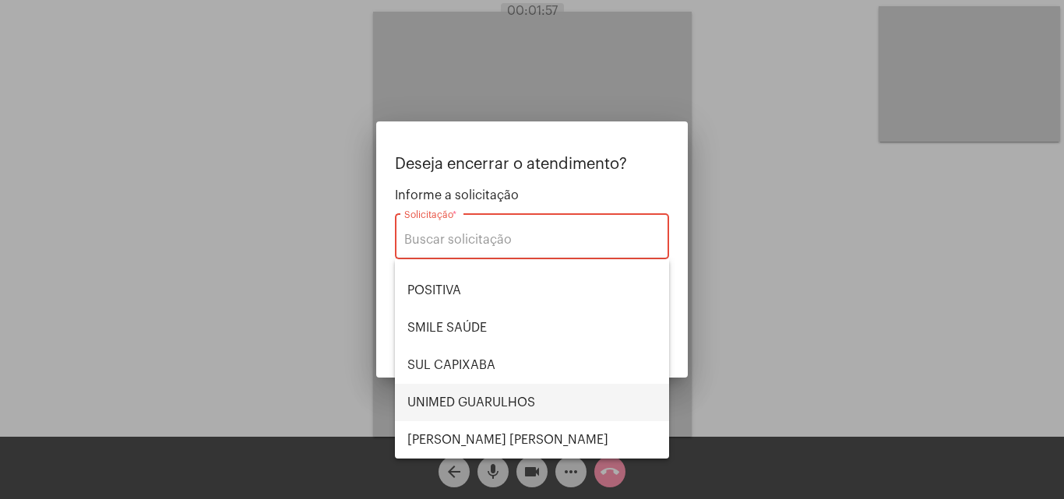
click at [478, 407] on span "UNIMED GUARULHOS" at bounding box center [531, 402] width 249 height 37
type input "UNIMED GUARULHOS"
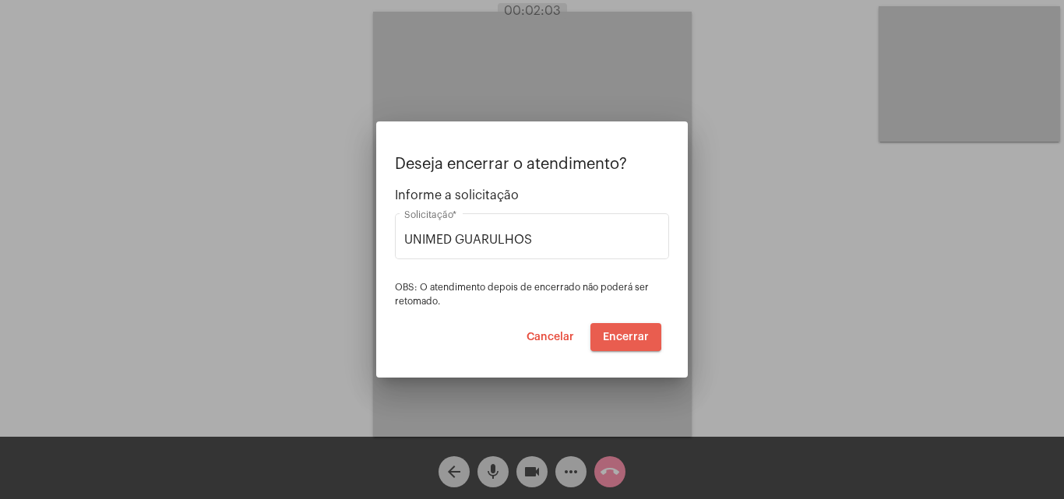
click at [615, 334] on span "Encerrar" at bounding box center [626, 337] width 46 height 11
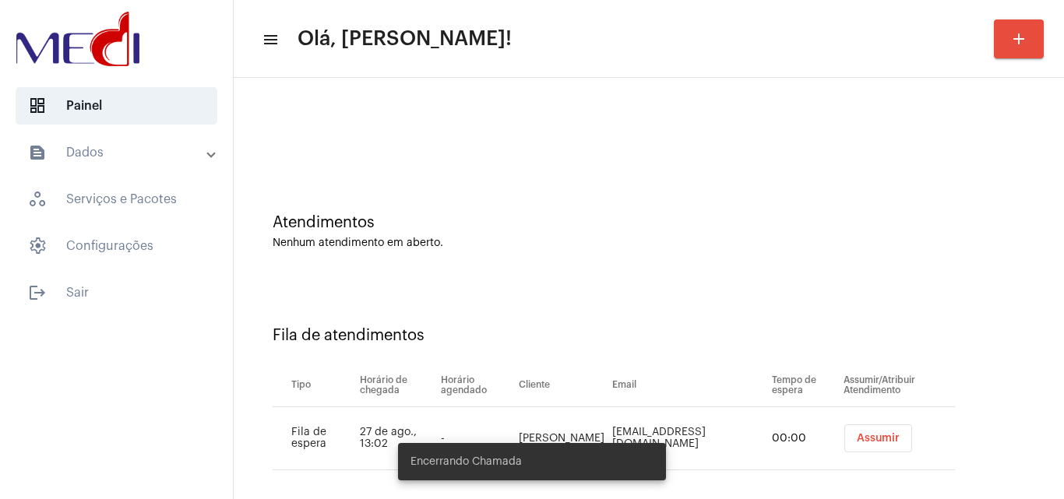
scroll to position [21, 0]
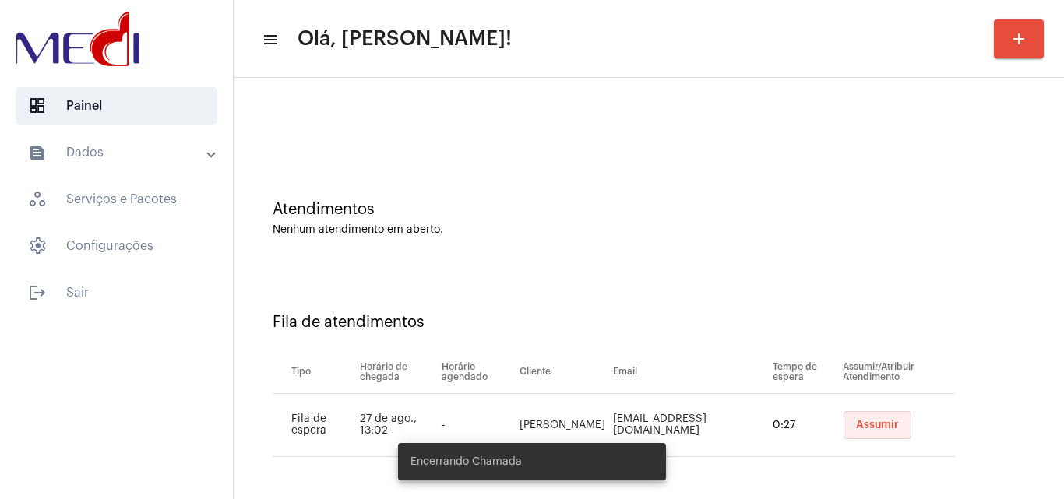
click at [856, 424] on span "Assumir" at bounding box center [877, 425] width 43 height 11
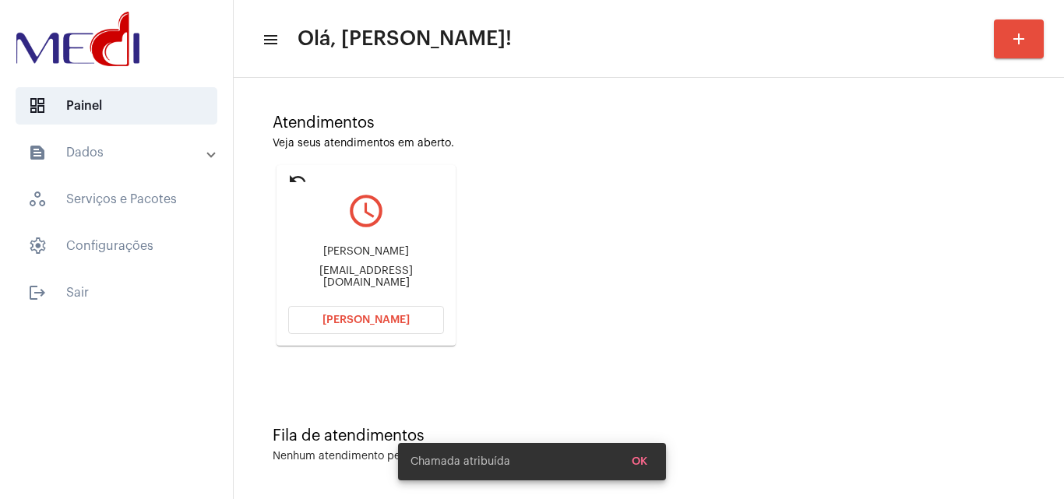
scroll to position [110, 0]
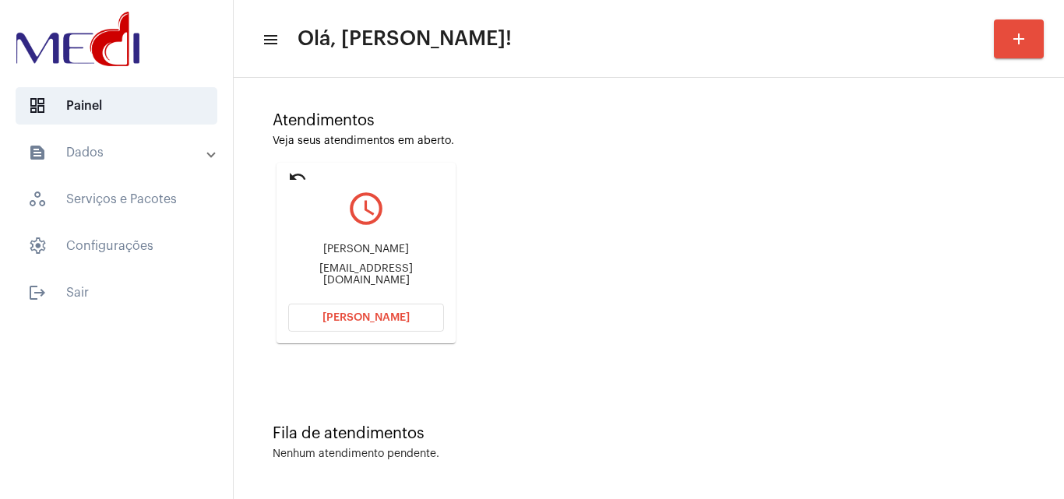
drag, startPoint x: 285, startPoint y: 276, endPoint x: 353, endPoint y: 267, distance: 68.3
click at [353, 267] on mat-card "undo query_builder Marco renatavieiramiranda@gmail.com Abrir Chamada" at bounding box center [366, 253] width 179 height 181
copy div "renatavieira"
click at [382, 308] on button "Abrir Chamada" at bounding box center [366, 318] width 156 height 28
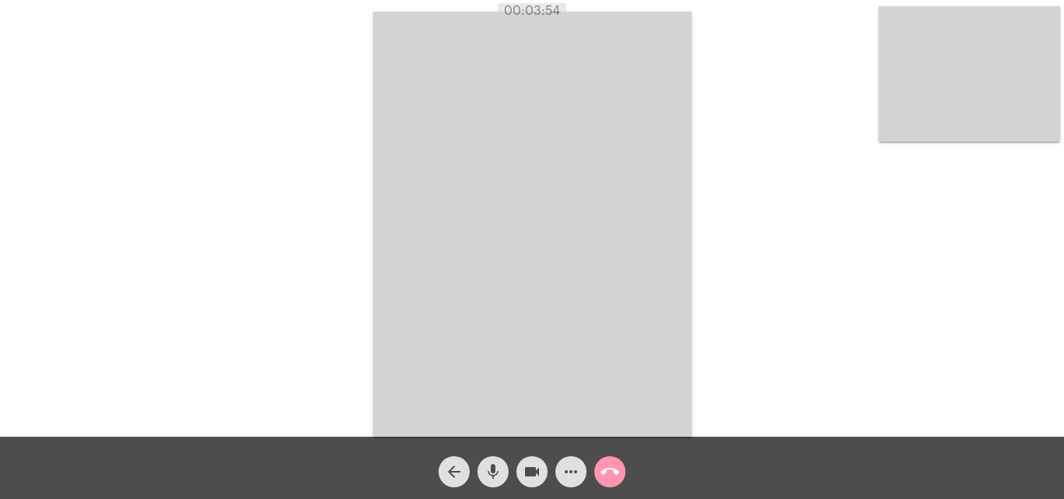
click at [611, 473] on mat-icon "call_end" at bounding box center [610, 472] width 19 height 19
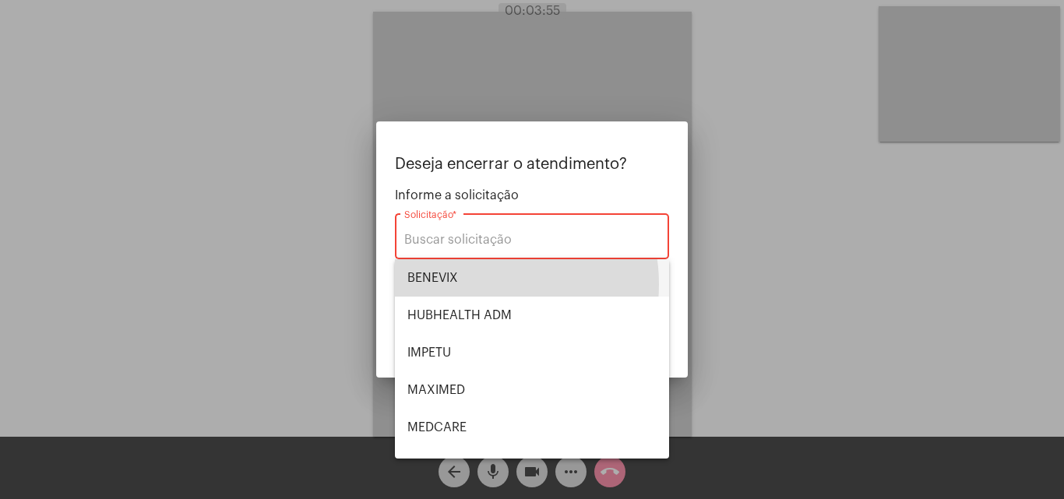
click at [474, 284] on span "BENEVIX" at bounding box center [531, 277] width 249 height 37
type input "BENEVIX"
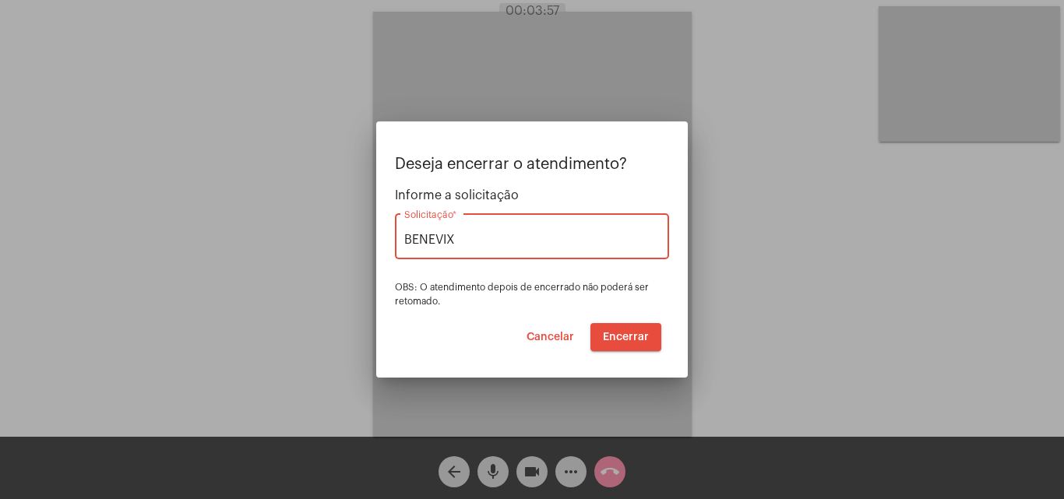
click at [605, 343] on button "Encerrar" at bounding box center [625, 337] width 71 height 28
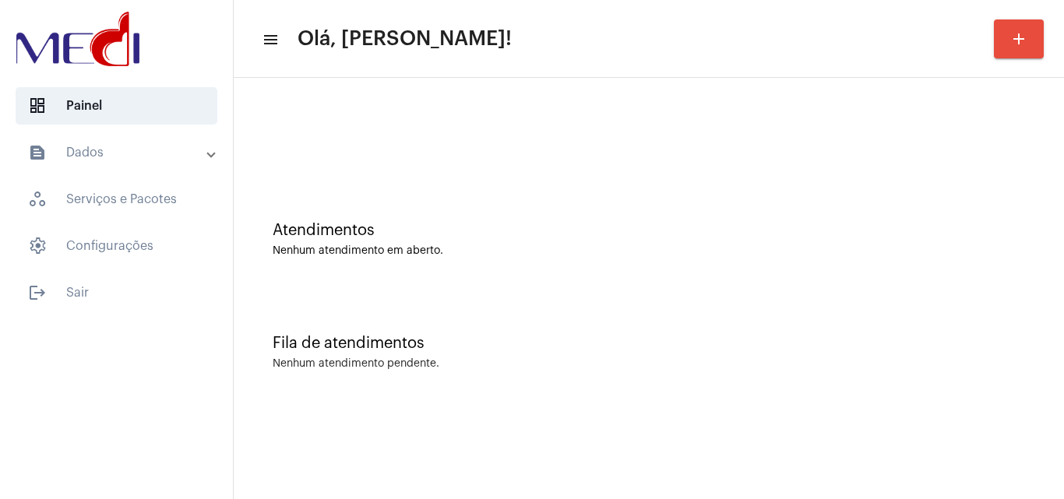
click at [534, 247] on div "Nenhum atendimento em aberto." at bounding box center [649, 251] width 752 height 12
click at [414, 307] on div "Fila de atendimentos Nenhum atendimento pendente." at bounding box center [648, 344] width 815 height 113
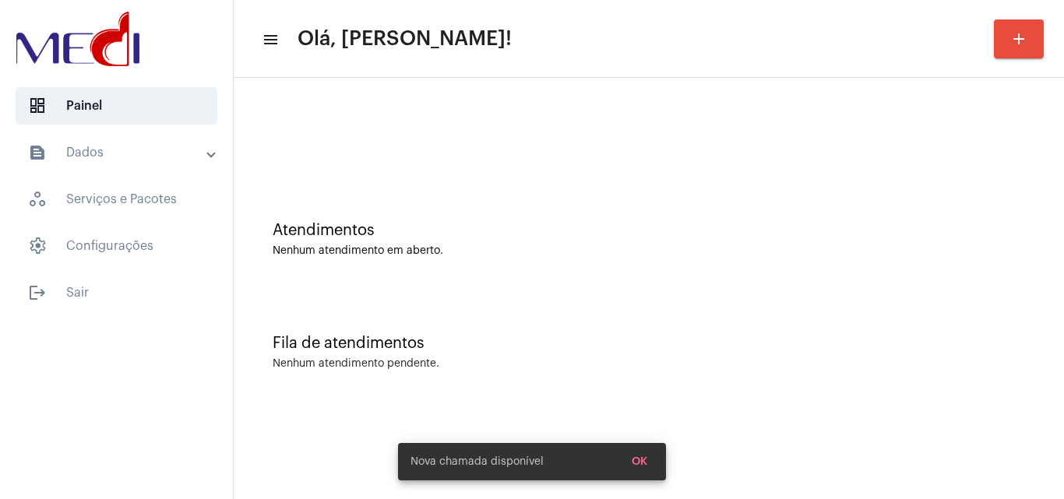
drag, startPoint x: 533, startPoint y: 257, endPoint x: 596, endPoint y: 298, distance: 75.0
click at [534, 257] on div "Atendimentos Nenhum atendimento em aberto." at bounding box center [648, 231] width 815 height 113
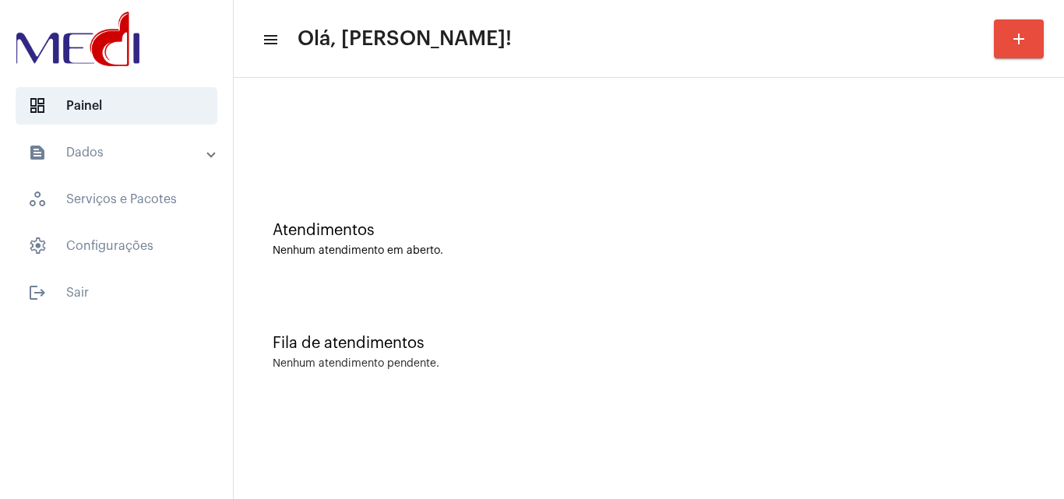
click at [380, 280] on div "Atendimentos Nenhum atendimento em aberto." at bounding box center [648, 231] width 815 height 113
click at [587, 346] on div "Fila de atendimentos" at bounding box center [649, 343] width 752 height 17
click at [639, 414] on mat-sidenav-content "menu Olá, [PERSON_NAME]! add Atendimentos Nenhum atendimento em aberto. Fila de…" at bounding box center [649, 249] width 830 height 499
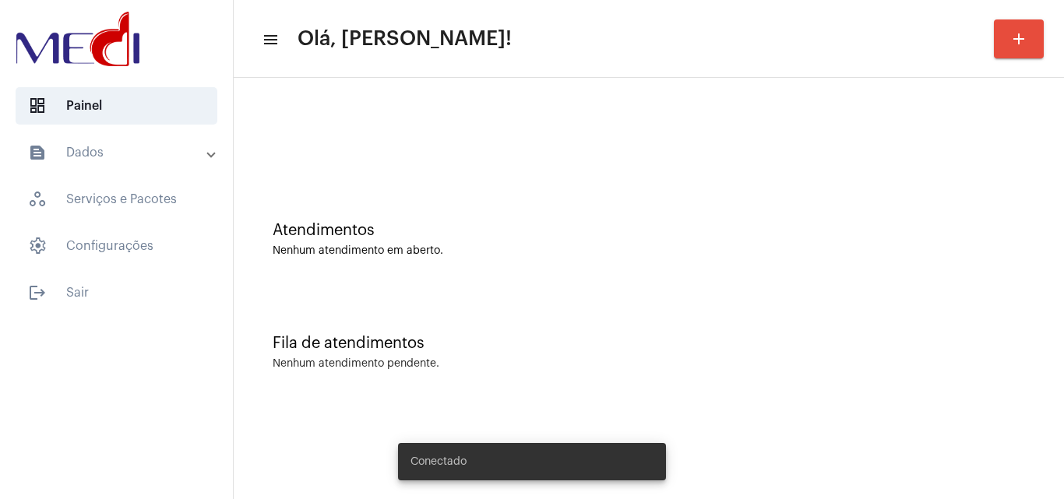
click at [974, 463] on mat-sidenav-content "menu Olá, Leandra! add Atendimentos Nenhum atendimento em aberto. Fila de atend…" at bounding box center [649, 249] width 830 height 499
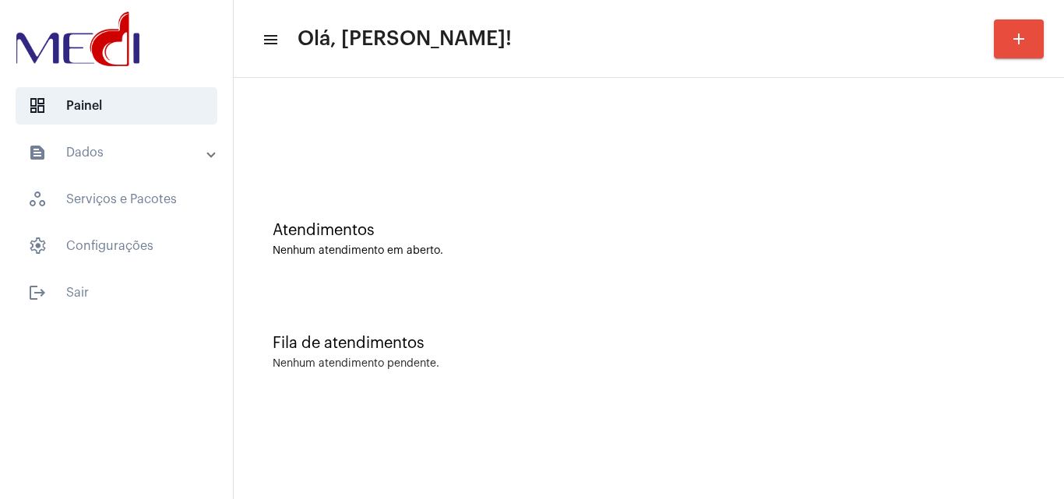
click at [830, 312] on div "Fila de atendimentos Nenhum atendimento pendente." at bounding box center [648, 344] width 815 height 113
click at [766, 318] on div "Fila de atendimentos Nenhum atendimento pendente." at bounding box center [648, 344] width 815 height 113
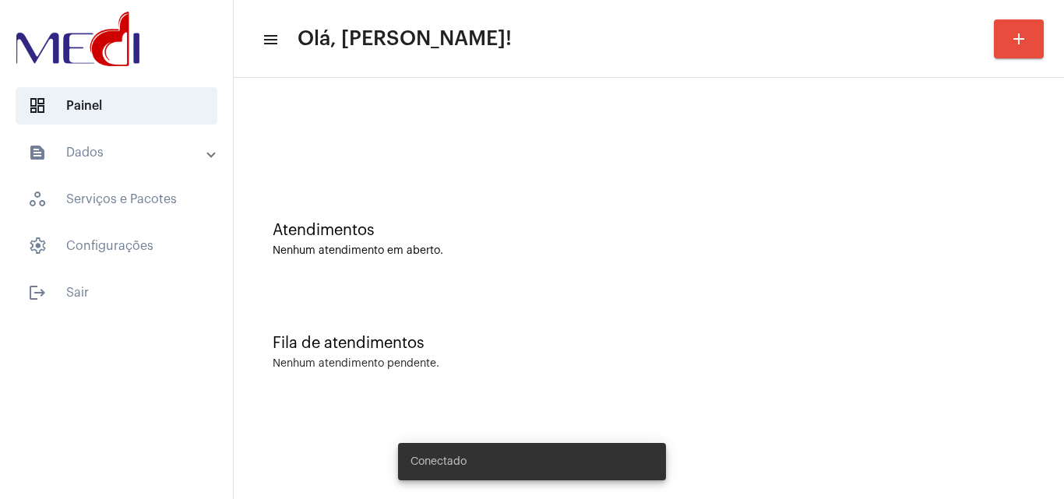
click at [513, 340] on div "Fila de atendimentos" at bounding box center [649, 343] width 752 height 17
click at [674, 319] on div "Fila de atendimentos Nenhum atendimento pendente." at bounding box center [648, 344] width 815 height 113
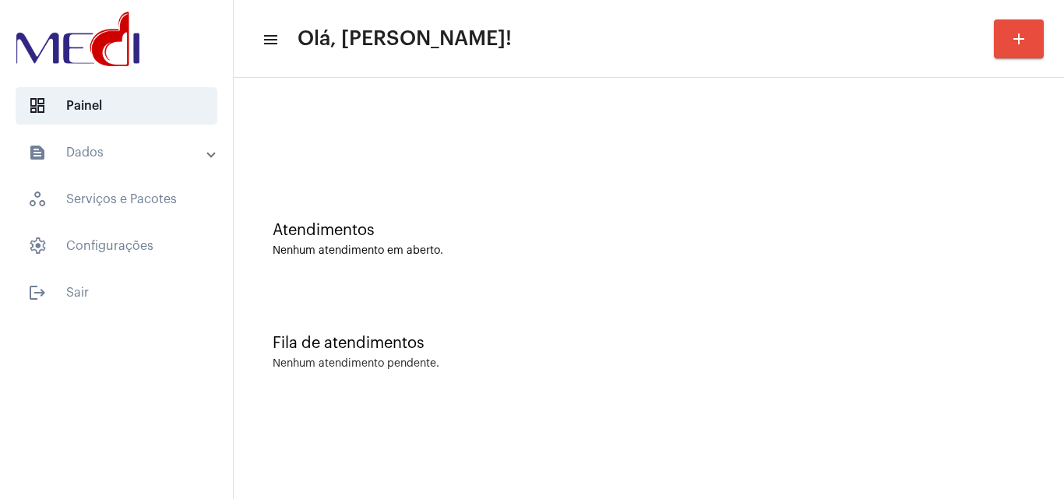
click at [543, 321] on div "Fila de atendimentos Nenhum atendimento pendente." at bounding box center [648, 344] width 815 height 113
click at [594, 460] on mat-sidenav-content "menu Olá, [PERSON_NAME]! add Atendimentos Nenhum atendimento em aberto. Fila de…" at bounding box center [649, 249] width 830 height 499
click at [534, 361] on div "Nenhum atendimento pendente." at bounding box center [649, 364] width 752 height 12
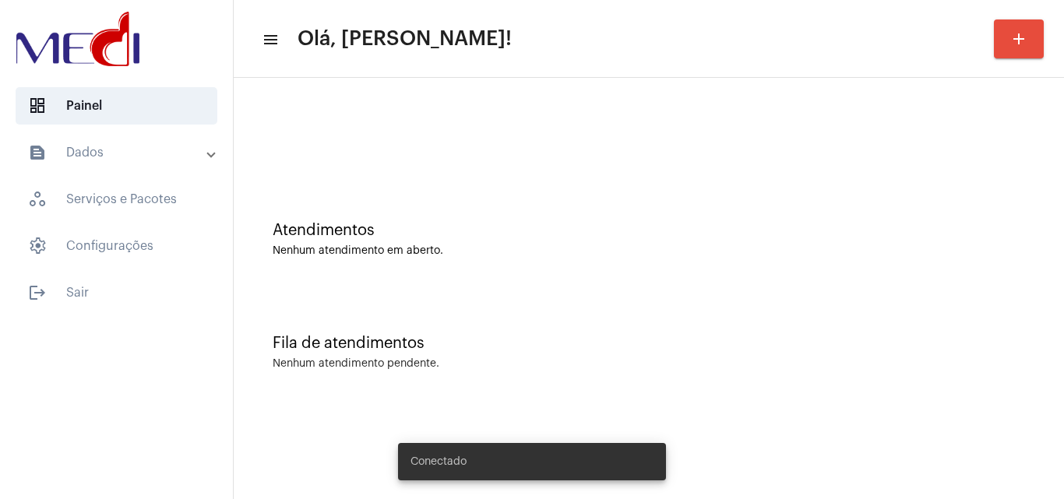
click at [824, 382] on div "Fila de atendimentos Nenhum atendimento pendente." at bounding box center [648, 344] width 815 height 113
click at [562, 378] on div "Fila de atendimentos Nenhum atendimento pendente." at bounding box center [648, 344] width 815 height 113
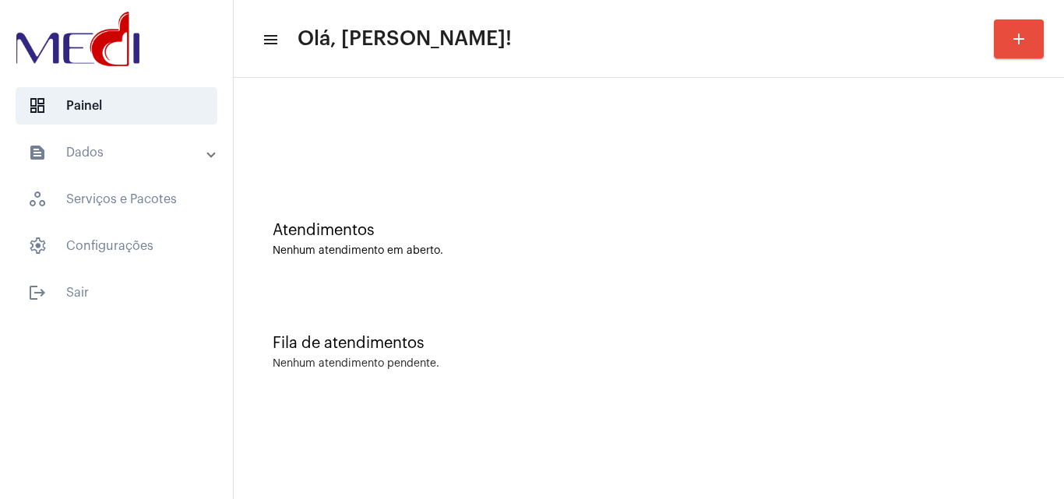
click at [608, 301] on div "Fila de atendimentos Nenhum atendimento pendente." at bounding box center [648, 344] width 815 height 113
click at [468, 281] on div "Atendimentos Nenhum atendimento em aberto." at bounding box center [648, 231] width 815 height 113
click at [647, 356] on div "Fila de atendimentos Nenhum atendimento pendente." at bounding box center [648, 344] width 815 height 113
click at [495, 339] on div "Fila de atendimentos" at bounding box center [649, 343] width 752 height 17
click at [697, 394] on div "Fila de atendimentos Nenhum atendimento pendente." at bounding box center [648, 344] width 815 height 113
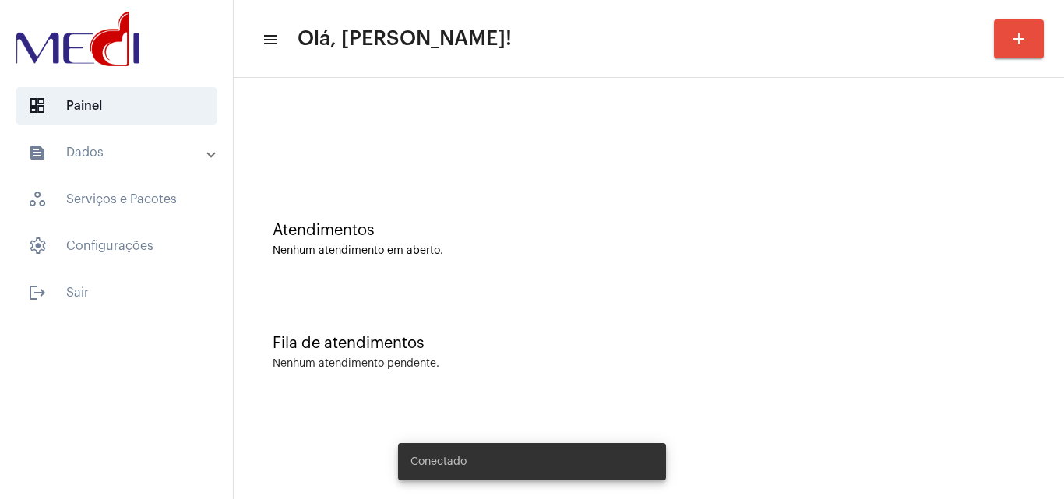
click at [658, 328] on div "Fila de atendimentos Nenhum atendimento pendente." at bounding box center [648, 344] width 815 height 113
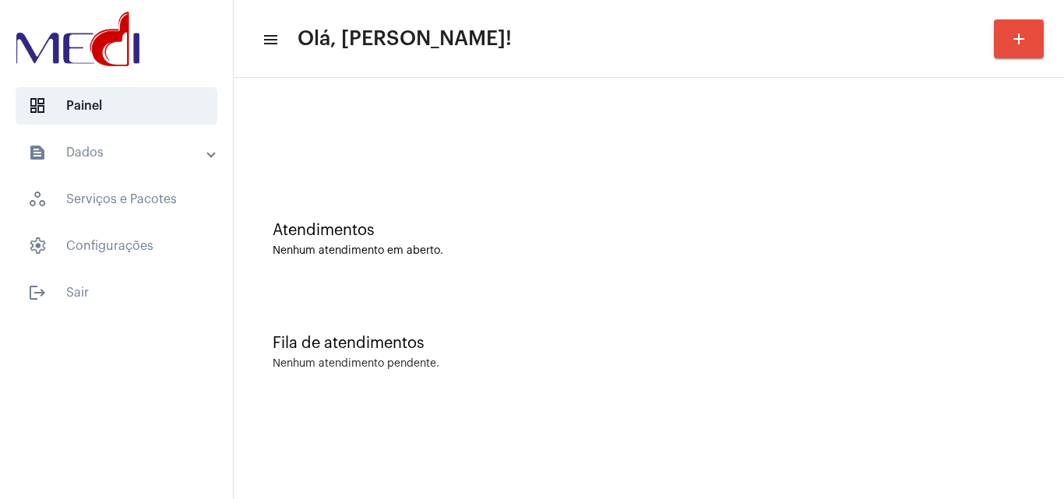
click at [671, 408] on mat-sidenav-content "menu Olá, Leandra! add Atendimentos Nenhum atendimento em aberto. Fila de atend…" at bounding box center [649, 249] width 830 height 499
click at [601, 304] on div "Fila de atendimentos Nenhum atendimento pendente." at bounding box center [648, 344] width 815 height 113
click at [575, 407] on div "Atendimentos Nenhum atendimento em aberto. Fila de atendimentos Nenhum atendime…" at bounding box center [649, 243] width 830 height 331
click at [608, 293] on div "Fila de atendimentos Nenhum atendimento pendente." at bounding box center [648, 344] width 815 height 113
click at [726, 393] on div "Fila de atendimentos Nenhum atendimento pendente." at bounding box center [648, 344] width 815 height 113
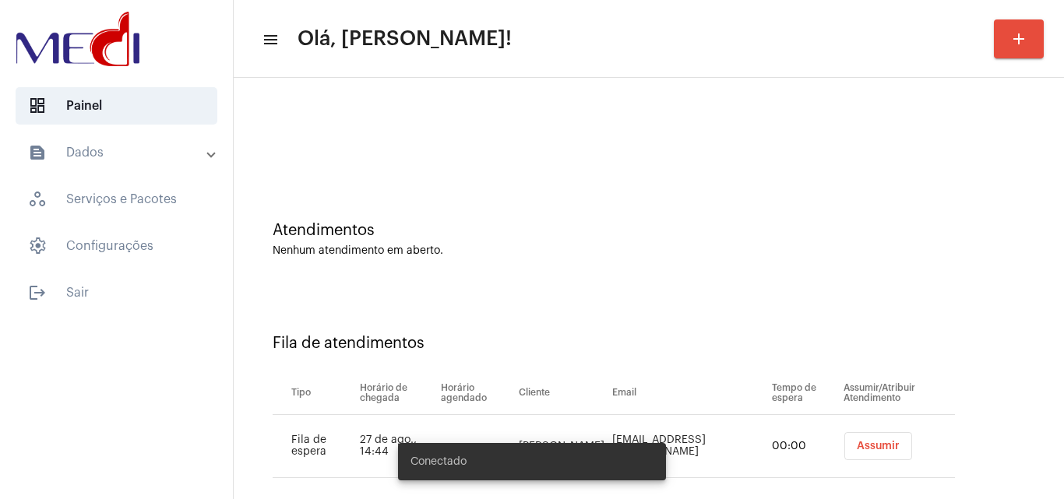
click at [866, 447] on span "Assumir" at bounding box center [878, 446] width 43 height 11
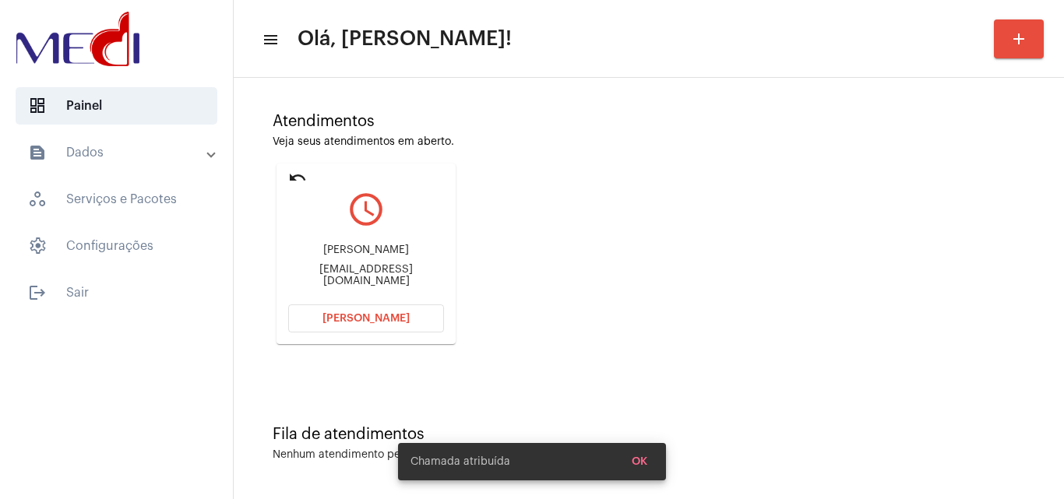
scroll to position [110, 0]
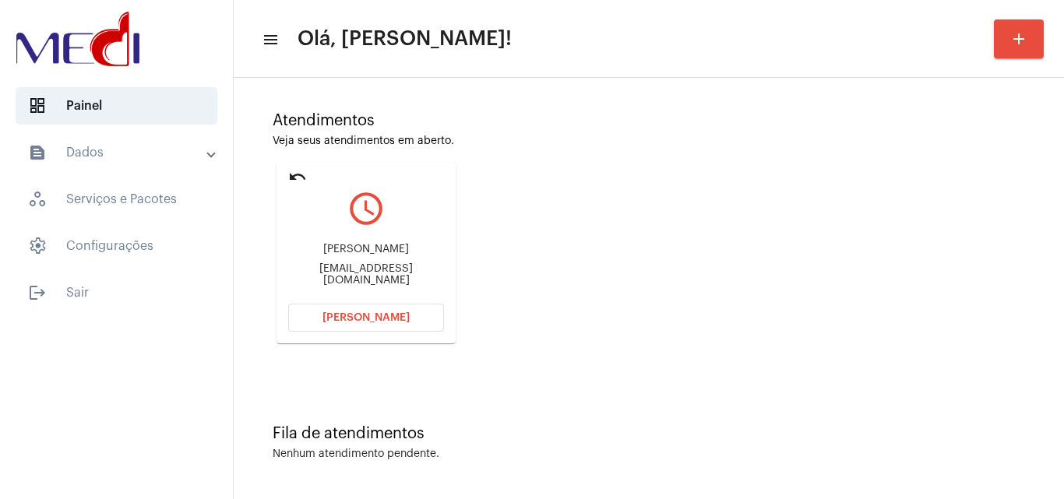
drag, startPoint x: 308, startPoint y: 253, endPoint x: 436, endPoint y: 259, distance: 127.9
click at [436, 255] on div "Maria Marta Tercio" at bounding box center [366, 250] width 156 height 12
copy div "Maria Marta Tercio"
click at [409, 323] on button "Abrir Chamada" at bounding box center [366, 318] width 156 height 28
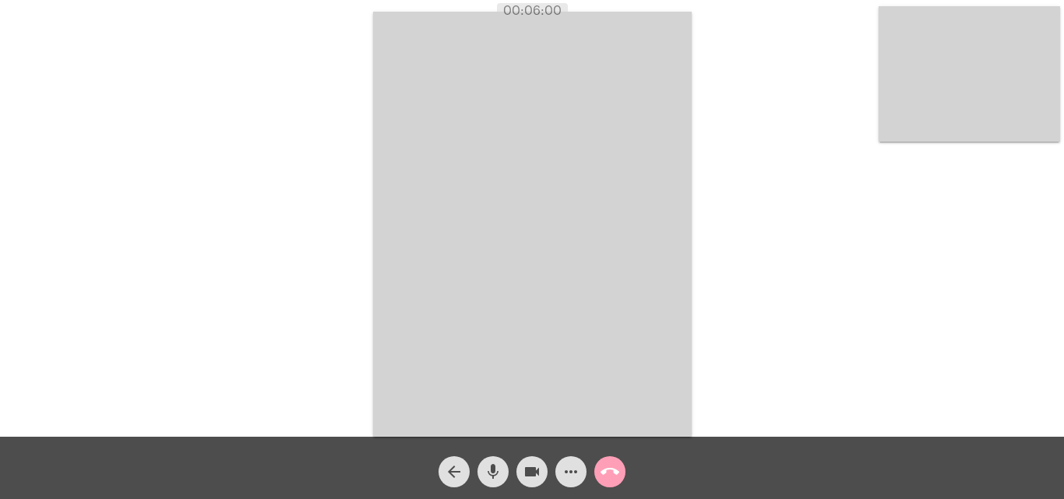
click at [607, 479] on mat-icon "call_end" at bounding box center [610, 472] width 19 height 19
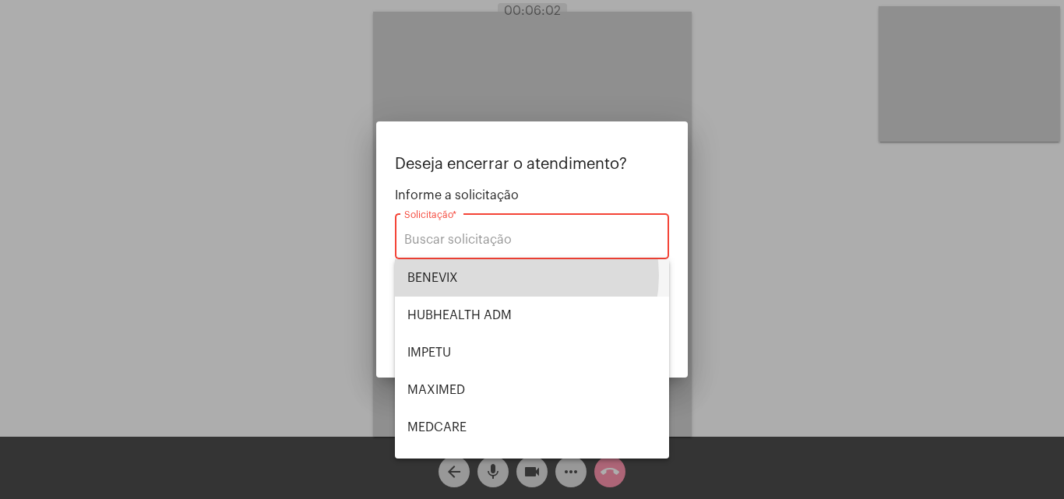
click at [518, 276] on span "BENEVIX" at bounding box center [531, 277] width 249 height 37
type input "BENEVIX"
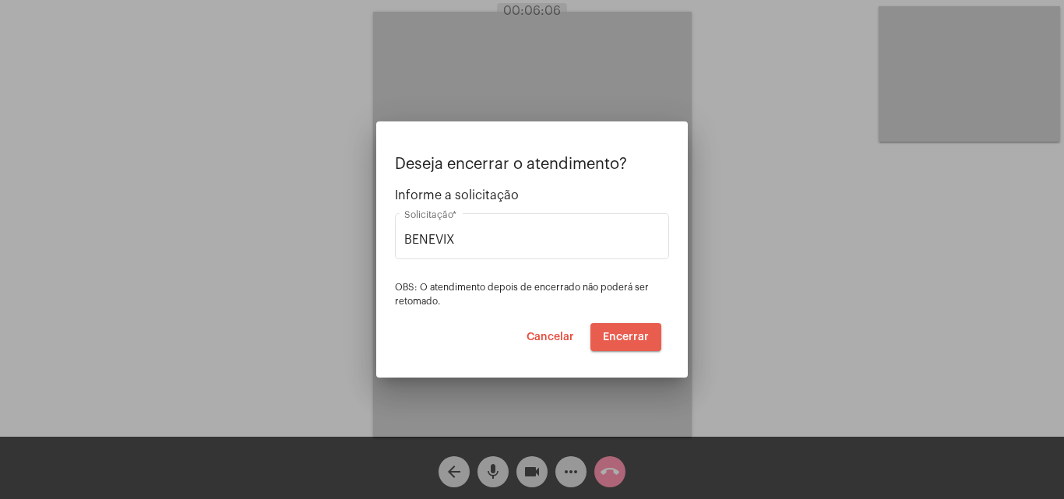
click at [634, 337] on span "Encerrar" at bounding box center [626, 337] width 46 height 11
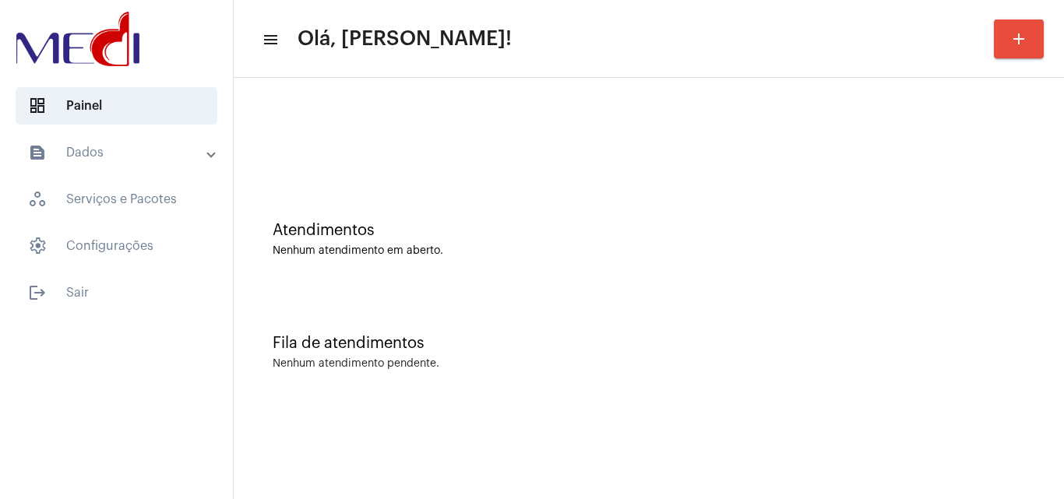
click at [607, 321] on div "Fila de atendimentos Nenhum atendimento pendente." at bounding box center [648, 344] width 815 height 113
click at [496, 273] on div "Atendimentos Nenhum atendimento em aberto." at bounding box center [648, 231] width 815 height 113
drag, startPoint x: 0, startPoint y: 0, endPoint x: 496, endPoint y: 273, distance: 566.2
drag, startPoint x: 496, startPoint y: 273, endPoint x: 397, endPoint y: 164, distance: 147.2
click at [397, 164] on div at bounding box center [648, 131] width 815 height 90
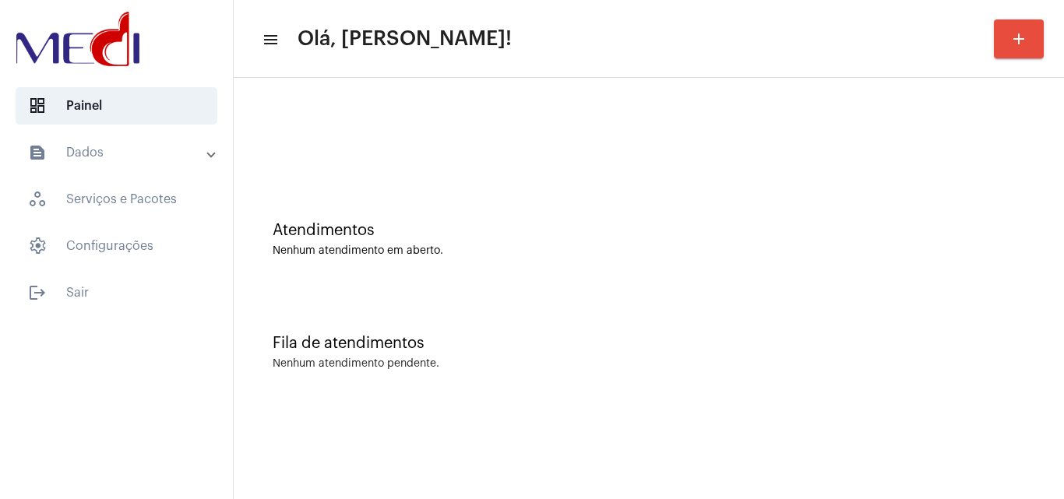
click at [619, 309] on div "Fila de atendimentos Nenhum atendimento pendente." at bounding box center [648, 344] width 815 height 113
click at [539, 282] on div "Atendimentos Nenhum atendimento em aberto." at bounding box center [648, 231] width 815 height 113
click at [596, 184] on div "Atendimentos Nenhum atendimento em aberto." at bounding box center [648, 231] width 815 height 113
click at [410, 226] on div "Atendimentos" at bounding box center [649, 230] width 752 height 17
click at [477, 342] on div "Fila de atendimentos" at bounding box center [649, 343] width 752 height 17
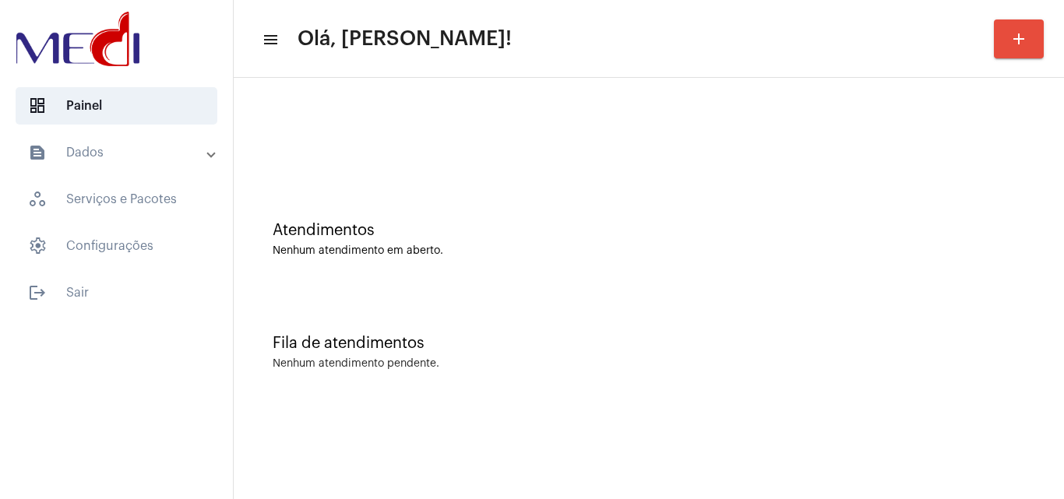
click at [537, 260] on div "Atendimentos Nenhum atendimento em aberto." at bounding box center [648, 231] width 815 height 113
click at [834, 456] on mat-sidenav-content "menu Olá, [PERSON_NAME]! add Atendimentos Nenhum atendimento em aberto. Fila de…" at bounding box center [649, 249] width 830 height 499
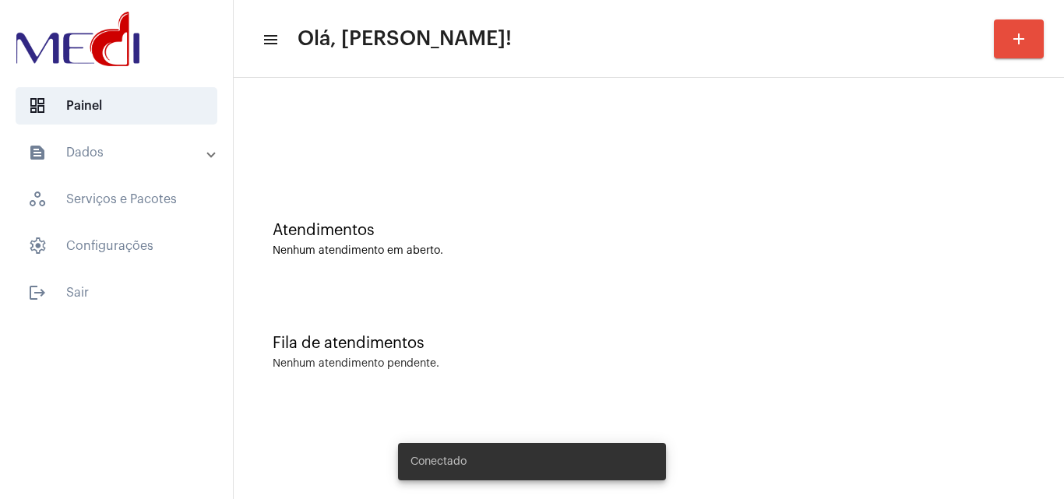
click at [731, 281] on div "Atendimentos Nenhum atendimento em aberto." at bounding box center [648, 231] width 815 height 113
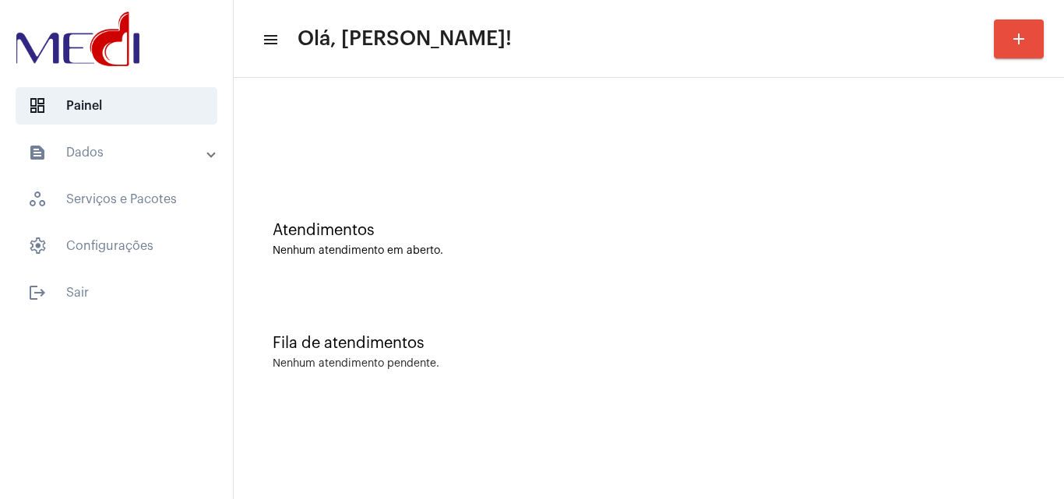
click at [587, 215] on div "Atendimentos Nenhum atendimento em aberto." at bounding box center [648, 231] width 815 height 113
click at [463, 299] on div "Fila de atendimentos Nenhum atendimento pendente." at bounding box center [648, 344] width 815 height 113
click at [479, 347] on div "Fila de atendimentos" at bounding box center [649, 343] width 752 height 17
click at [576, 325] on div "Fila de atendimentos Nenhum atendimento pendente." at bounding box center [648, 344] width 815 height 113
click at [739, 411] on mat-sidenav-content "menu Olá, [PERSON_NAME]! add Atendimentos Nenhum atendimento em aberto. Fila de…" at bounding box center [649, 249] width 830 height 499
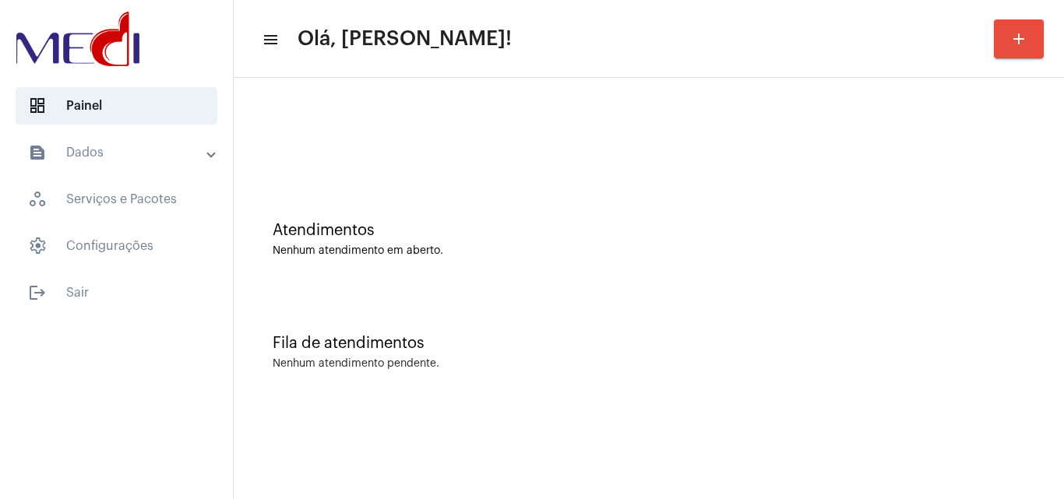
click at [394, 294] on div "Fila de atendimentos Nenhum atendimento pendente." at bounding box center [648, 344] width 815 height 113
click at [414, 169] on div at bounding box center [648, 131] width 815 height 90
click at [516, 197] on div "Atendimentos Nenhum atendimento em aberto." at bounding box center [648, 231] width 815 height 113
click at [458, 205] on div "Atendimentos Nenhum atendimento em aberto." at bounding box center [648, 231] width 815 height 113
click at [650, 262] on div "Atendimentos Nenhum atendimento em aberto." at bounding box center [648, 231] width 815 height 113
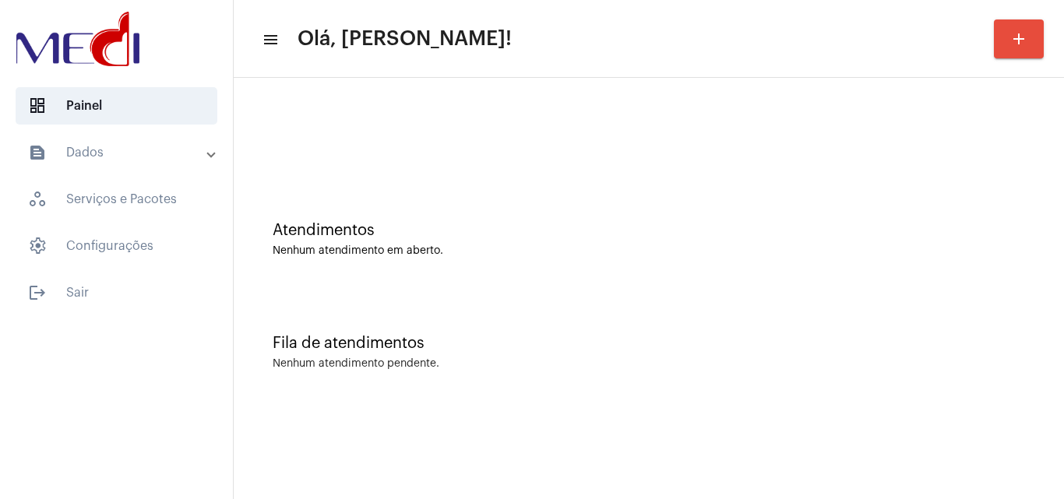
click at [457, 227] on div "Atendimentos" at bounding box center [649, 230] width 752 height 17
click at [598, 201] on div "Atendimentos Nenhum atendimento em aberto." at bounding box center [648, 231] width 815 height 113
click at [485, 357] on div "Fila de atendimentos Nenhum atendimento pendente." at bounding box center [648, 344] width 815 height 113
click at [387, 199] on div "Atendimentos Nenhum atendimento em aberto." at bounding box center [648, 231] width 815 height 113
click at [902, 367] on div "Nenhum atendimento pendente." at bounding box center [649, 364] width 752 height 12
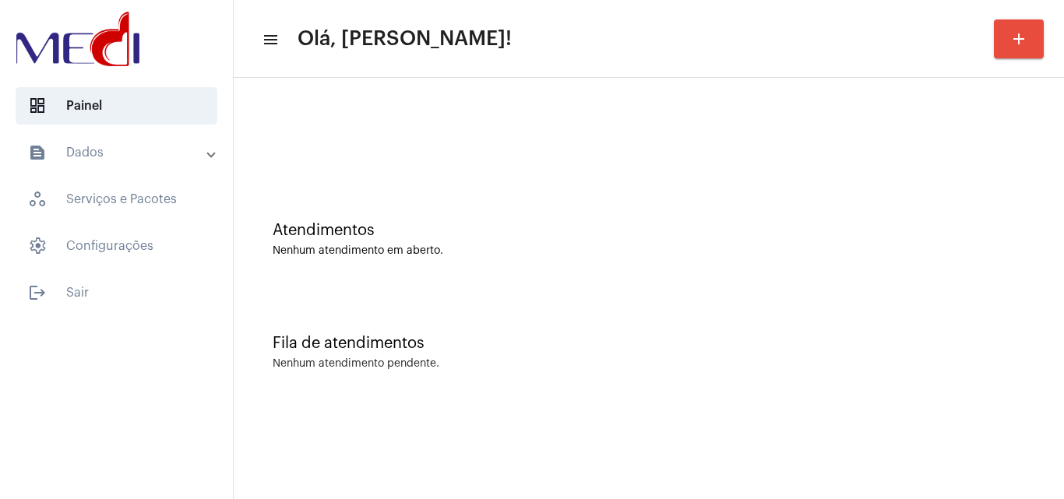
click at [370, 291] on div "Fila de atendimentos Nenhum atendimento pendente." at bounding box center [648, 344] width 815 height 113
click at [384, 239] on div "Atendimentos Nenhum atendimento em aberto." at bounding box center [649, 239] width 752 height 35
click at [384, 240] on div "Atendimentos Nenhum atendimento em aberto." at bounding box center [649, 239] width 752 height 35
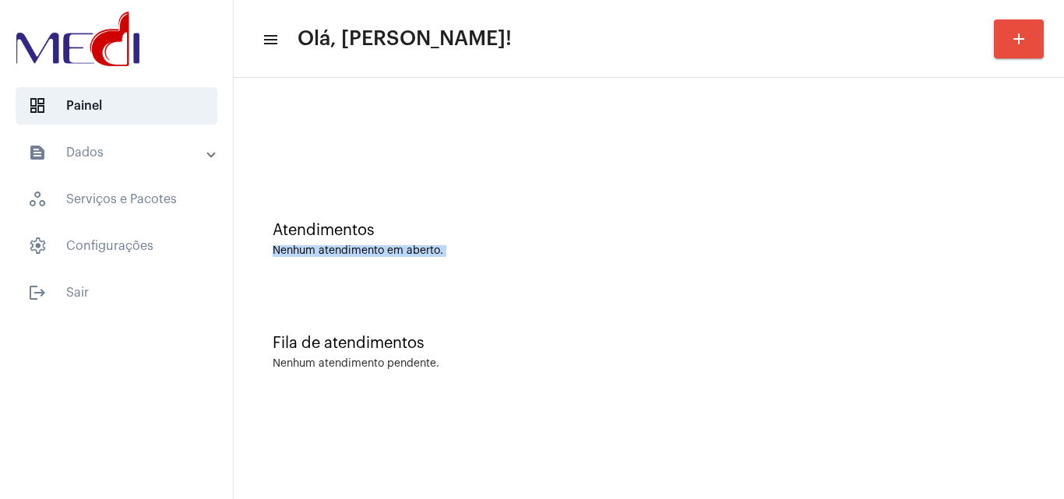
drag, startPoint x: 384, startPoint y: 241, endPoint x: 390, endPoint y: 224, distance: 17.5
click at [384, 239] on div "Atendimentos Nenhum atendimento em aberto." at bounding box center [649, 239] width 752 height 35
click at [391, 223] on div "Atendimentos" at bounding box center [649, 230] width 752 height 17
click at [386, 305] on div "Fila de atendimentos Nenhum atendimento pendente." at bounding box center [648, 344] width 815 height 113
click at [422, 407] on div "Atendimentos Nenhum atendimento em aberto. Fila de atendimentos Nenhum atendime…" at bounding box center [649, 243] width 830 height 331
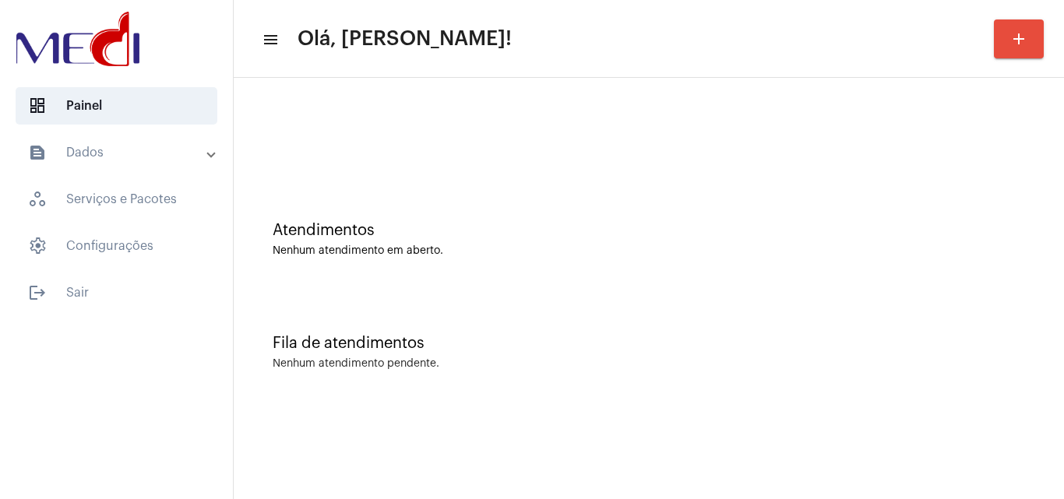
click at [423, 424] on mat-sidenav-content "menu Olá, Leandra! add Atendimentos Nenhum atendimento em aberto. Fila de atend…" at bounding box center [649, 249] width 830 height 499
click at [368, 175] on div "Atendimentos Nenhum atendimento em aberto." at bounding box center [648, 231] width 815 height 113
click at [698, 326] on div "Fila de atendimentos Nenhum atendimento pendente." at bounding box center [648, 344] width 815 height 113
click at [486, 261] on div "Atendimentos Nenhum atendimento em aberto." at bounding box center [648, 231] width 815 height 113
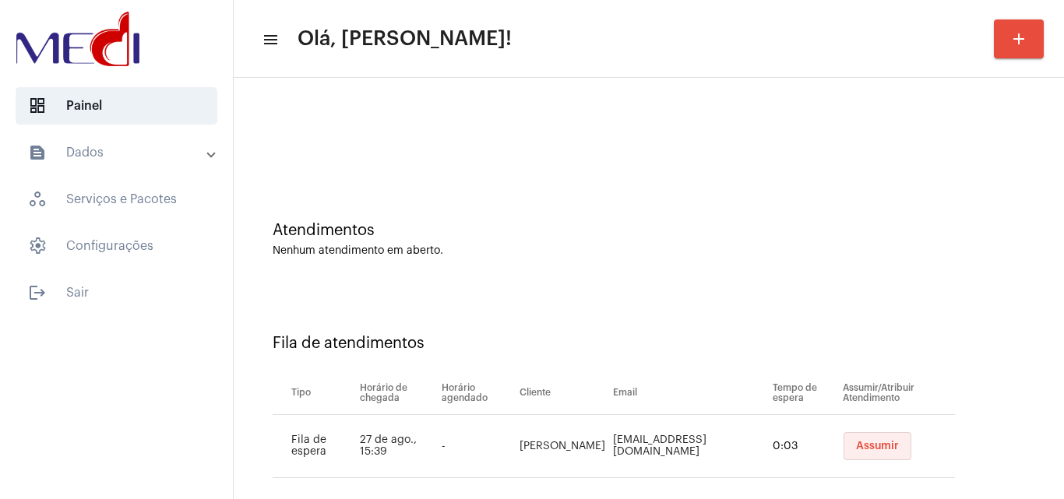
click at [856, 442] on span "Assumir" at bounding box center [877, 446] width 43 height 11
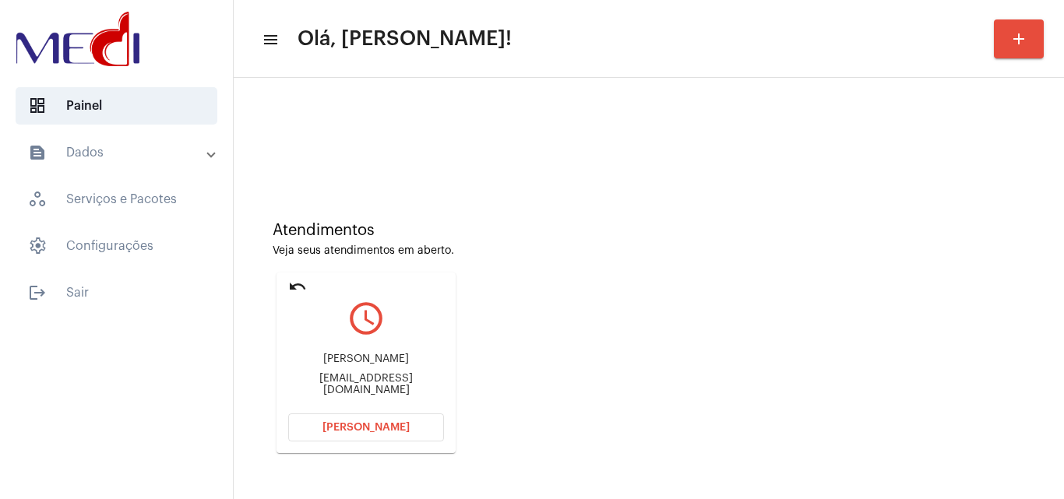
scroll to position [110, 0]
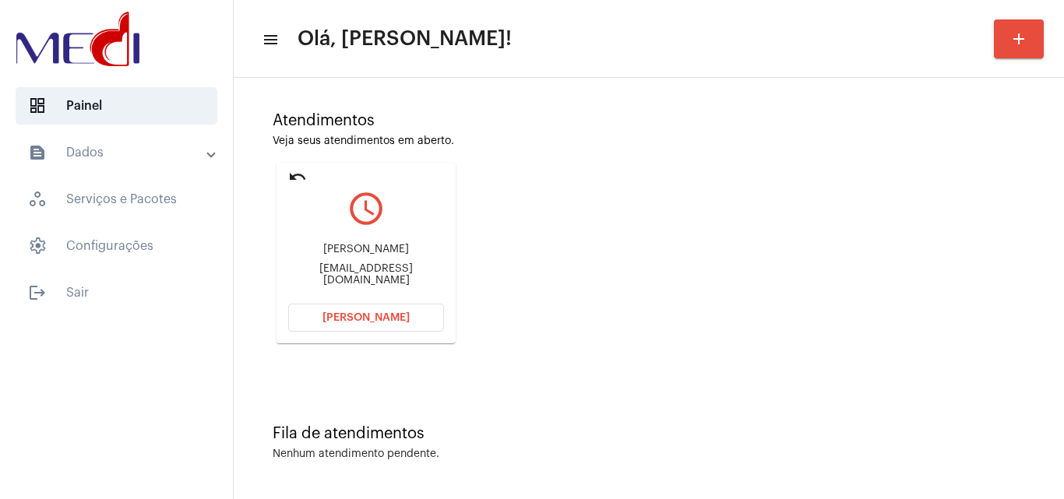
drag, startPoint x: 348, startPoint y: 248, endPoint x: 455, endPoint y: 252, distance: 106.8
click at [455, 252] on mat-card "undo query_builder Priscila vitale Priscilavitale@gmail.com Abrir Chamada" at bounding box center [366, 253] width 179 height 181
copy div "Priscila vitale"
click at [352, 321] on span "Abrir Chamada" at bounding box center [365, 317] width 87 height 11
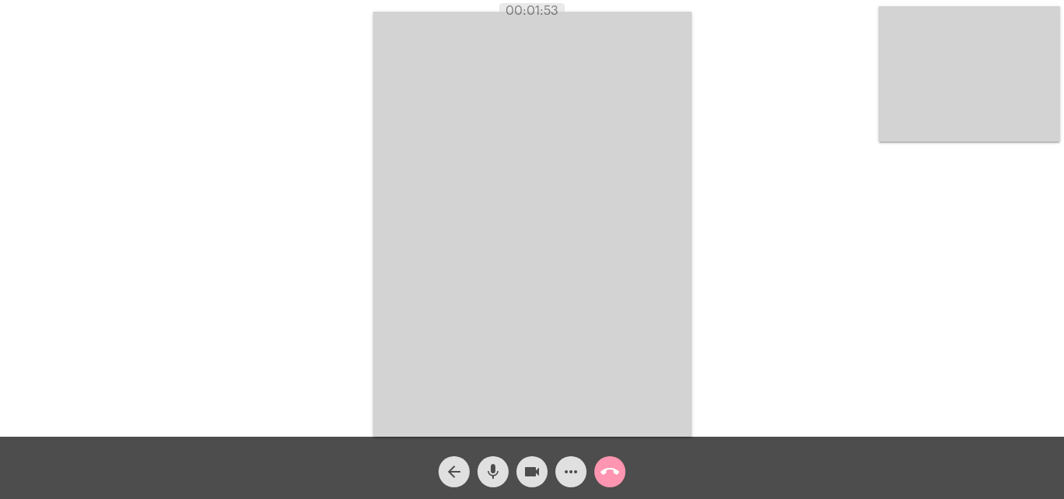
click at [608, 473] on mat-icon "call_end" at bounding box center [610, 472] width 19 height 19
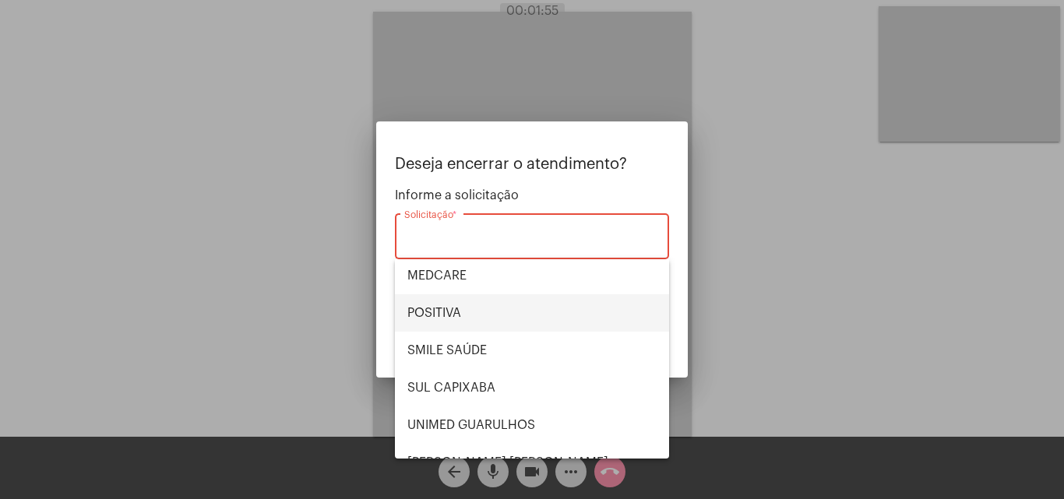
scroll to position [174, 0]
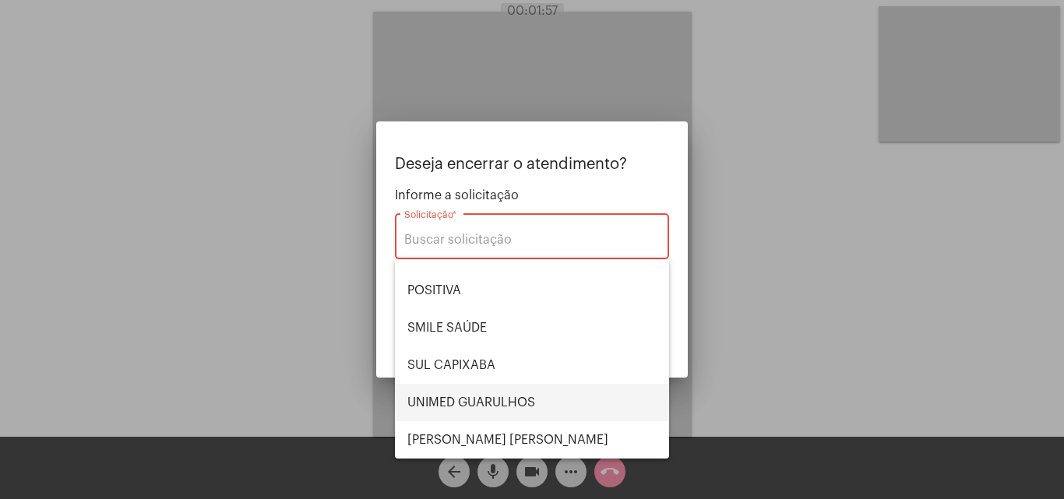
click at [495, 404] on span "UNIMED GUARULHOS" at bounding box center [531, 402] width 249 height 37
type input "UNIMED GUARULHOS"
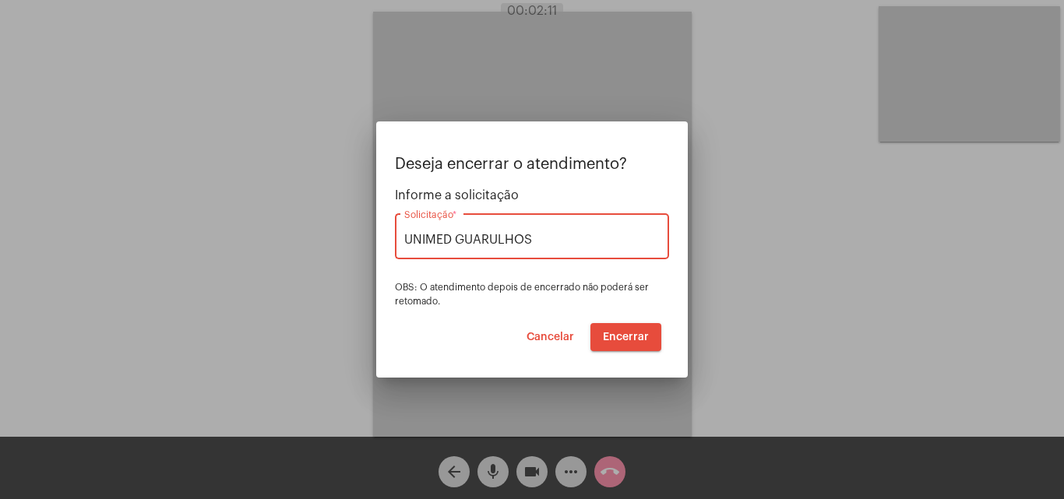
click at [621, 339] on span "Encerrar" at bounding box center [626, 337] width 46 height 11
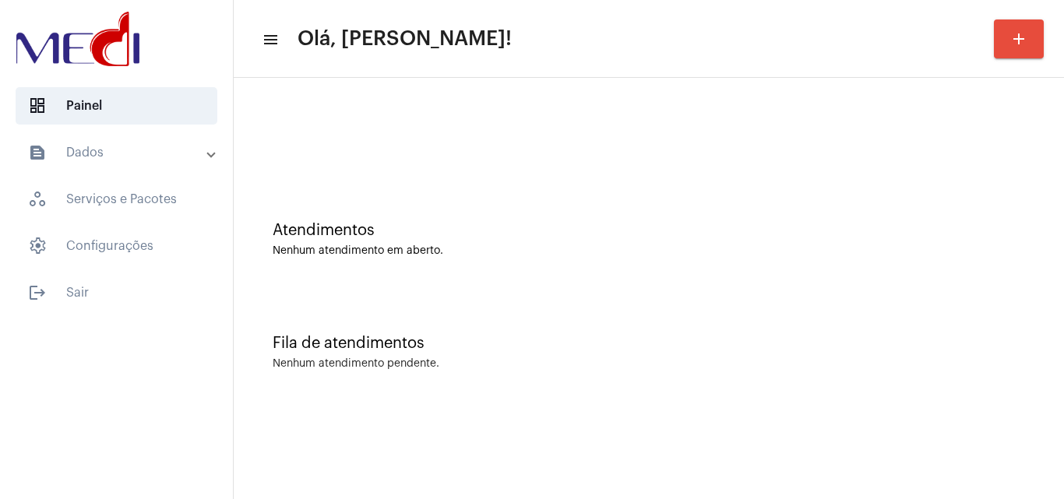
click at [541, 244] on div "Atendimentos Nenhum atendimento em aberto." at bounding box center [649, 239] width 752 height 35
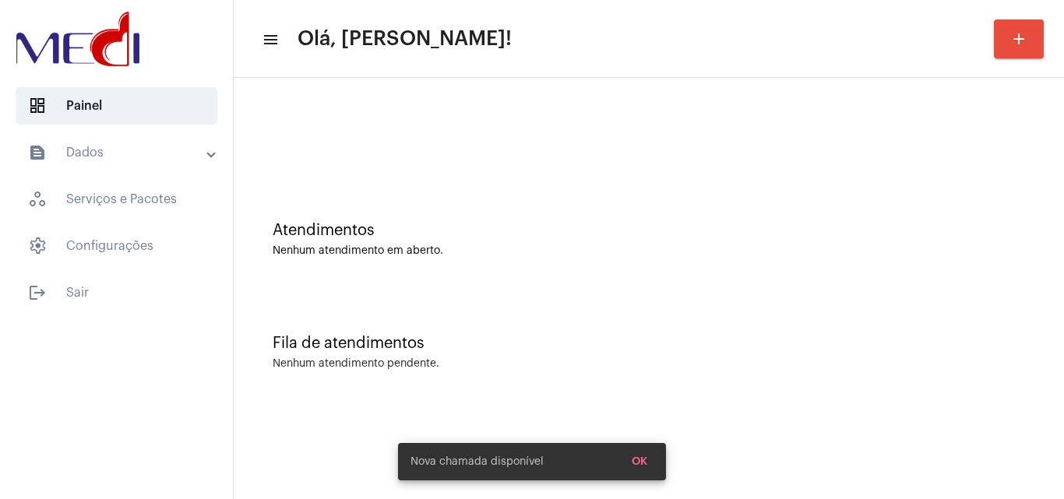
click at [691, 309] on div "Fila de atendimentos Nenhum atendimento pendente." at bounding box center [648, 344] width 815 height 113
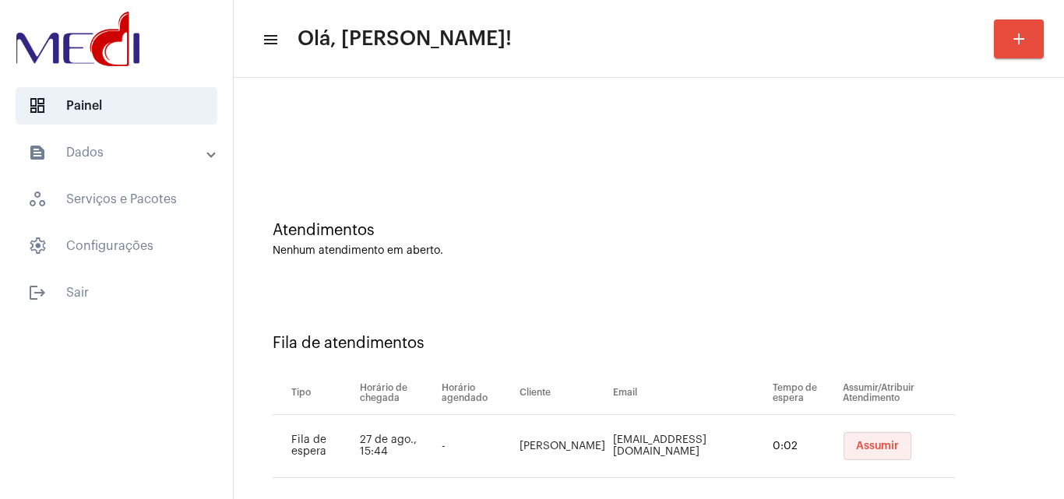
click at [868, 448] on span "Assumir" at bounding box center [877, 446] width 43 height 11
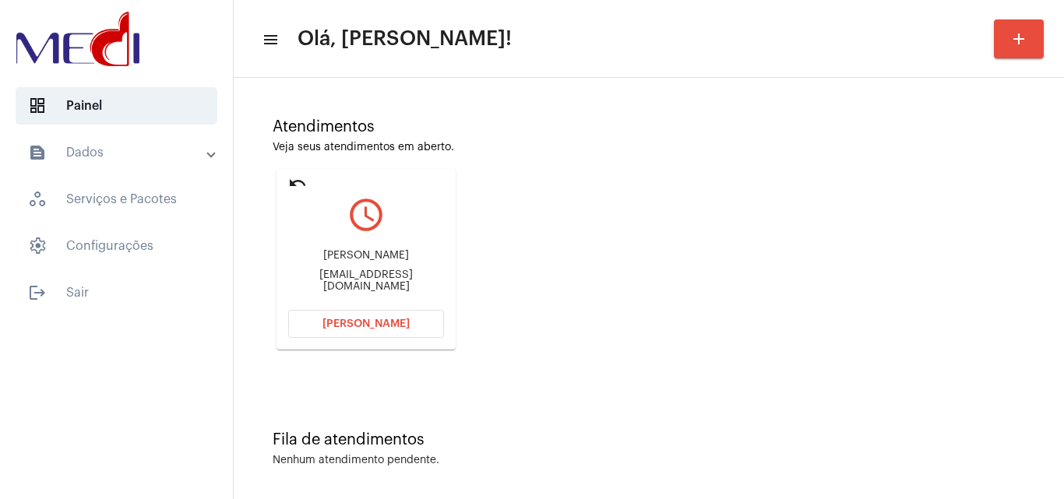
scroll to position [110, 0]
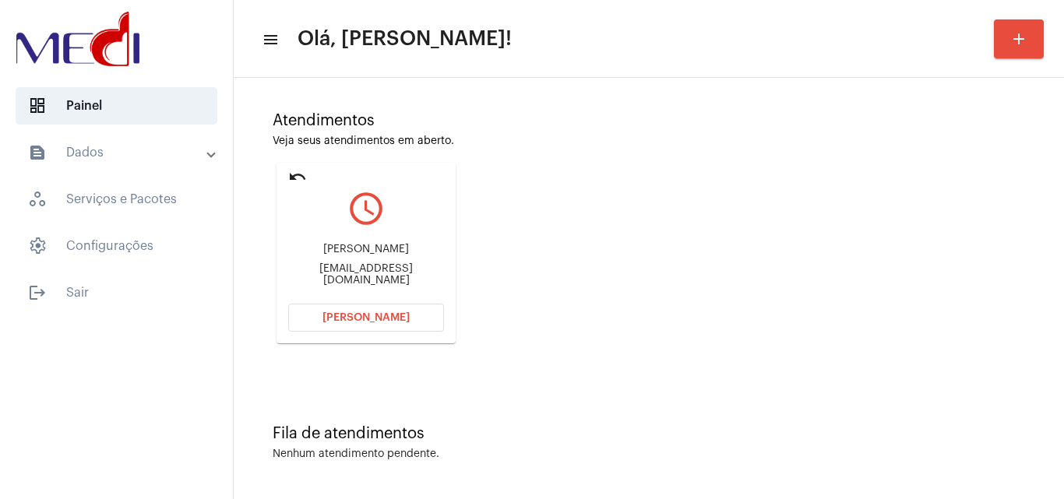
drag, startPoint x: 326, startPoint y: 248, endPoint x: 398, endPoint y: 246, distance: 72.5
click at [398, 246] on mat-card "undo query_builder Gabriel Santos Souza Martins biel.itajai.2016@gmail.com Abri…" at bounding box center [366, 253] width 179 height 181
copy div "Gabriel Santos Souza"
click at [365, 327] on button "Abrir Chamada" at bounding box center [366, 318] width 156 height 28
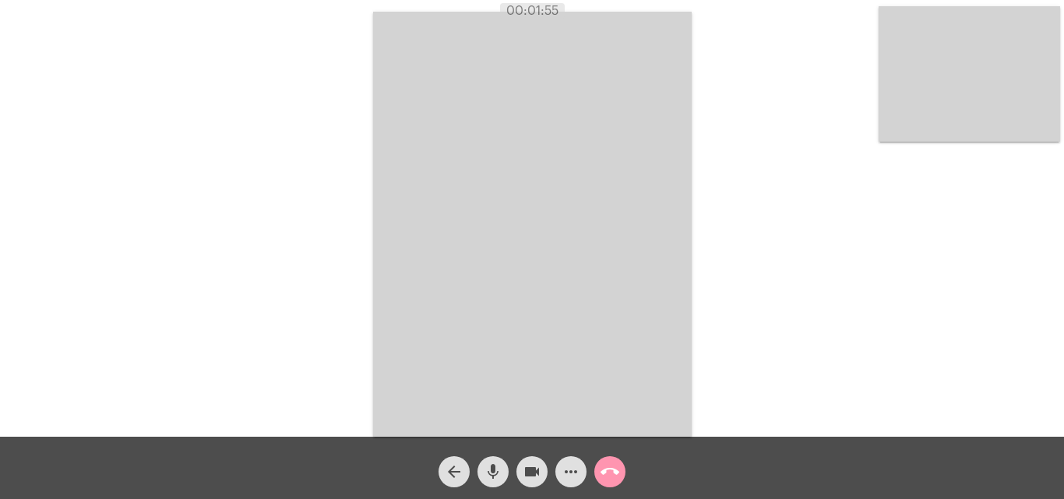
click at [612, 469] on mat-icon "call_end" at bounding box center [610, 472] width 19 height 19
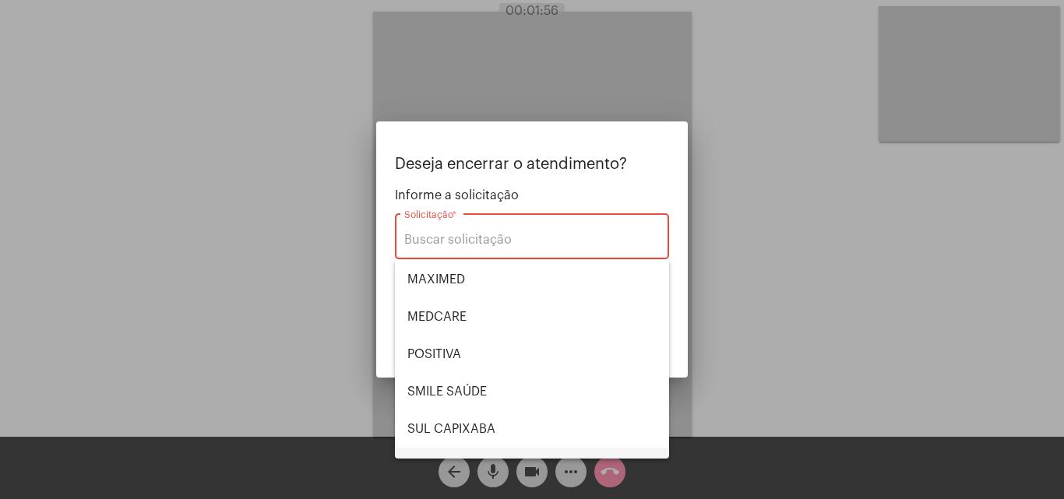
scroll to position [174, 0]
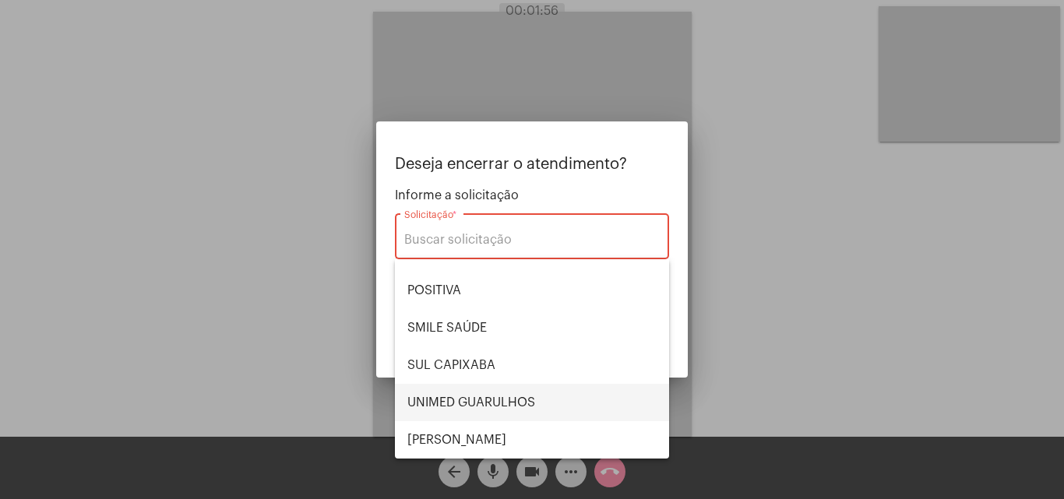
click at [546, 408] on span "UNIMED GUARULHOS" at bounding box center [531, 402] width 249 height 37
type input "UNIMED GUARULHOS"
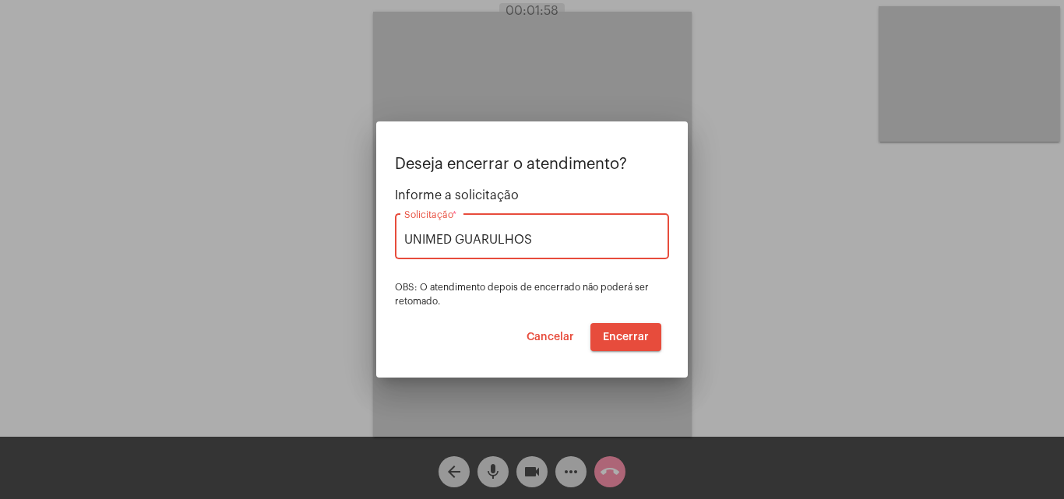
click at [626, 335] on span "Encerrar" at bounding box center [626, 337] width 46 height 11
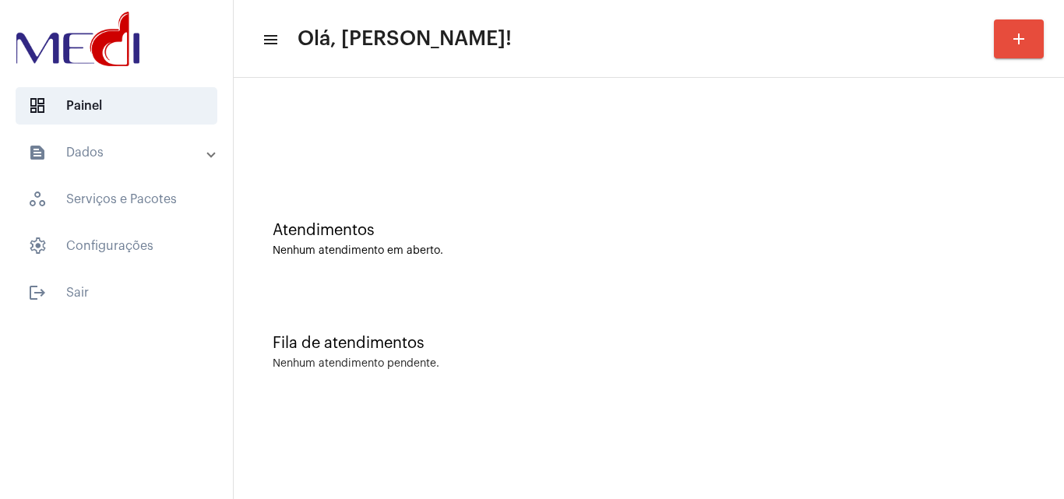
click at [463, 408] on mat-sidenav-content "menu Olá, Leandra! add Atendimentos Nenhum atendimento em aberto. Fila de atend…" at bounding box center [649, 249] width 830 height 499
click at [611, 355] on div "Fila de atendimentos Nenhum atendimento pendente." at bounding box center [648, 344] width 815 height 113
click at [460, 304] on div "Fila de atendimentos Nenhum atendimento pendente." at bounding box center [648, 344] width 815 height 113
click at [610, 335] on div "Fila de atendimentos Nenhum atendimento pendente." at bounding box center [648, 344] width 815 height 113
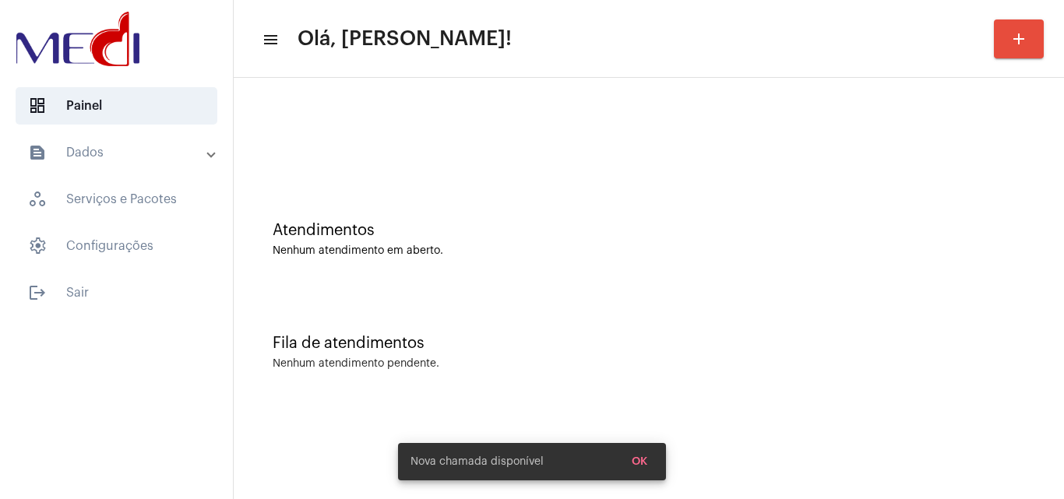
click at [790, 386] on div "Fila de atendimentos Nenhum atendimento pendente." at bounding box center [648, 344] width 815 height 113
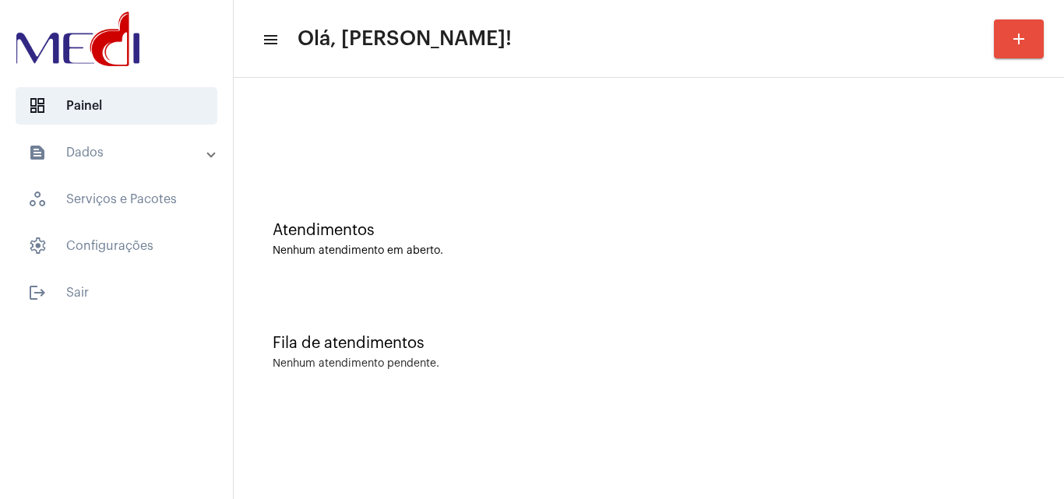
click at [466, 292] on div "Fila de atendimentos Nenhum atendimento pendente." at bounding box center [648, 344] width 815 height 113
click at [628, 414] on mat-sidenav-content "menu Olá, Leandra! add Atendimentos Nenhum atendimento em aberto. Fila de atend…" at bounding box center [649, 249] width 830 height 499
click at [463, 206] on div "Atendimentos Nenhum atendimento em aberto." at bounding box center [648, 231] width 815 height 113
click at [661, 315] on div "Fila de atendimentos Nenhum atendimento pendente." at bounding box center [648, 344] width 815 height 113
click at [397, 302] on div "Fila de atendimentos Nenhum atendimento pendente." at bounding box center [648, 344] width 815 height 113
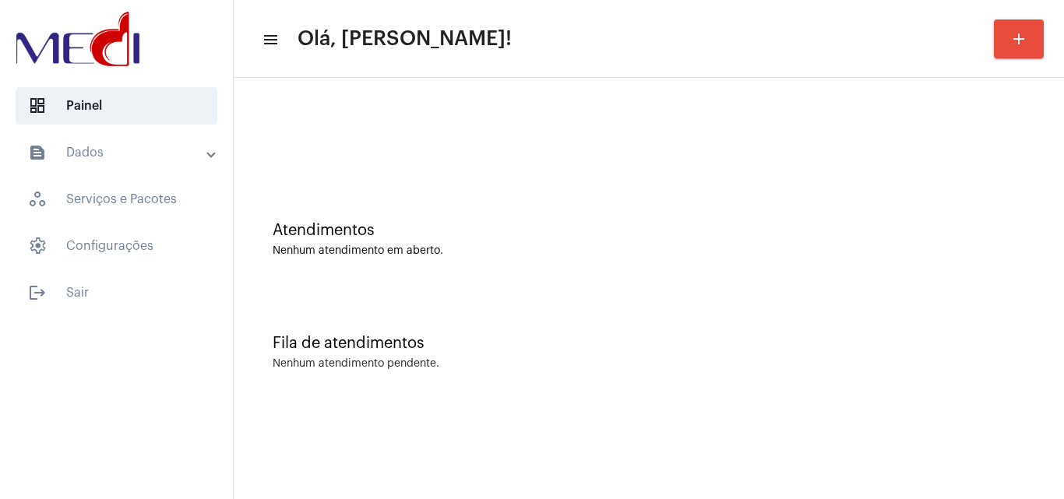
click at [457, 406] on div "Atendimentos Nenhum atendimento em aberto. Fila de atendimentos Nenhum atendime…" at bounding box center [649, 243] width 830 height 331
click at [724, 41] on mat-toolbar-row "menu Olá, [PERSON_NAME]! add" at bounding box center [649, 39] width 830 height 50
click at [542, 304] on div "Fila de atendimentos Nenhum atendimento pendente." at bounding box center [648, 344] width 815 height 113
click at [495, 336] on div "Fila de atendimentos" at bounding box center [649, 343] width 752 height 17
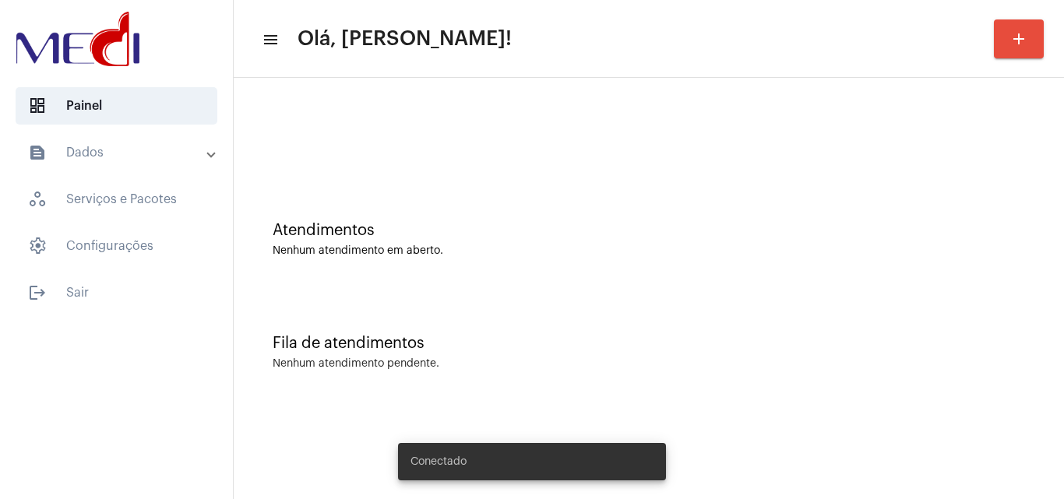
click at [529, 267] on div "Atendimentos Nenhum atendimento em aberto." at bounding box center [648, 231] width 815 height 113
drag, startPoint x: 0, startPoint y: 0, endPoint x: 529, endPoint y: 266, distance: 592.2
click at [529, 266] on div "Atendimentos Nenhum atendimento em aberto." at bounding box center [648, 231] width 815 height 113
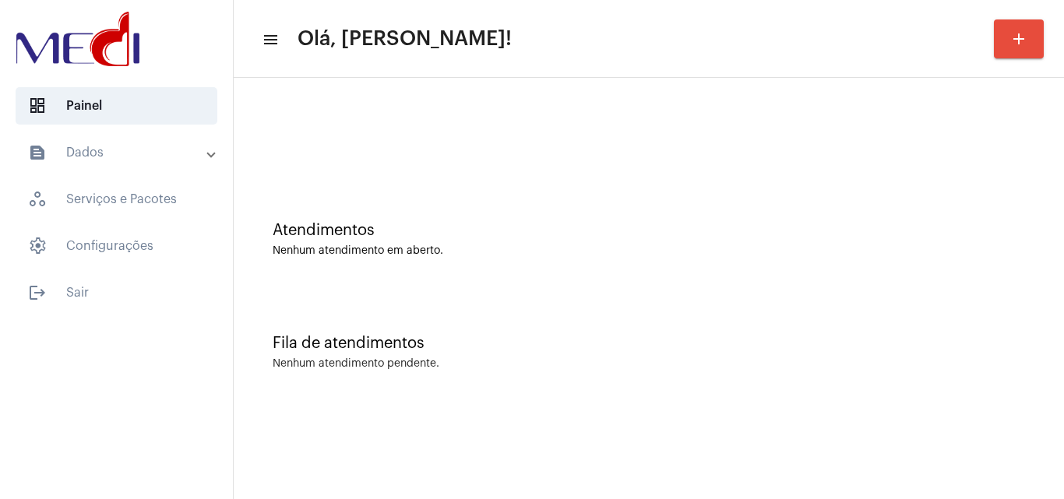
click at [429, 277] on div "Atendimentos Nenhum atendimento em aberto." at bounding box center [648, 231] width 815 height 113
click at [581, 337] on div "Fila de atendimentos" at bounding box center [649, 343] width 752 height 17
click at [566, 376] on div "Fila de atendimentos Nenhum atendimento pendente." at bounding box center [648, 344] width 815 height 113
click at [559, 357] on div "Fila de atendimentos Nenhum atendimento pendente." at bounding box center [648, 344] width 815 height 113
